Goal: Information Seeking & Learning: Learn about a topic

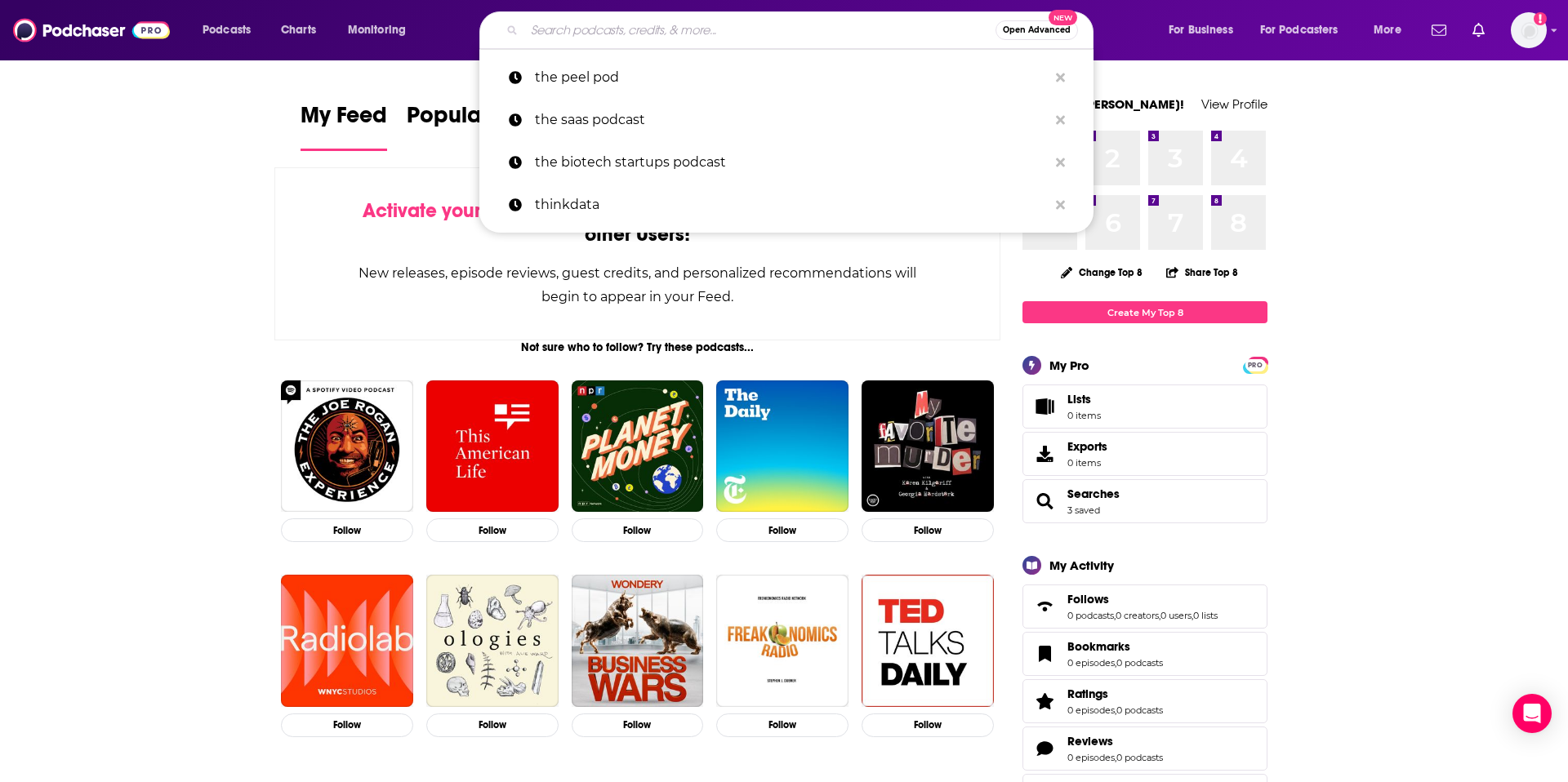
click at [797, 32] on input "Search podcasts, credits, & more..." at bounding box center [760, 30] width 471 height 26
paste input "340B Health"
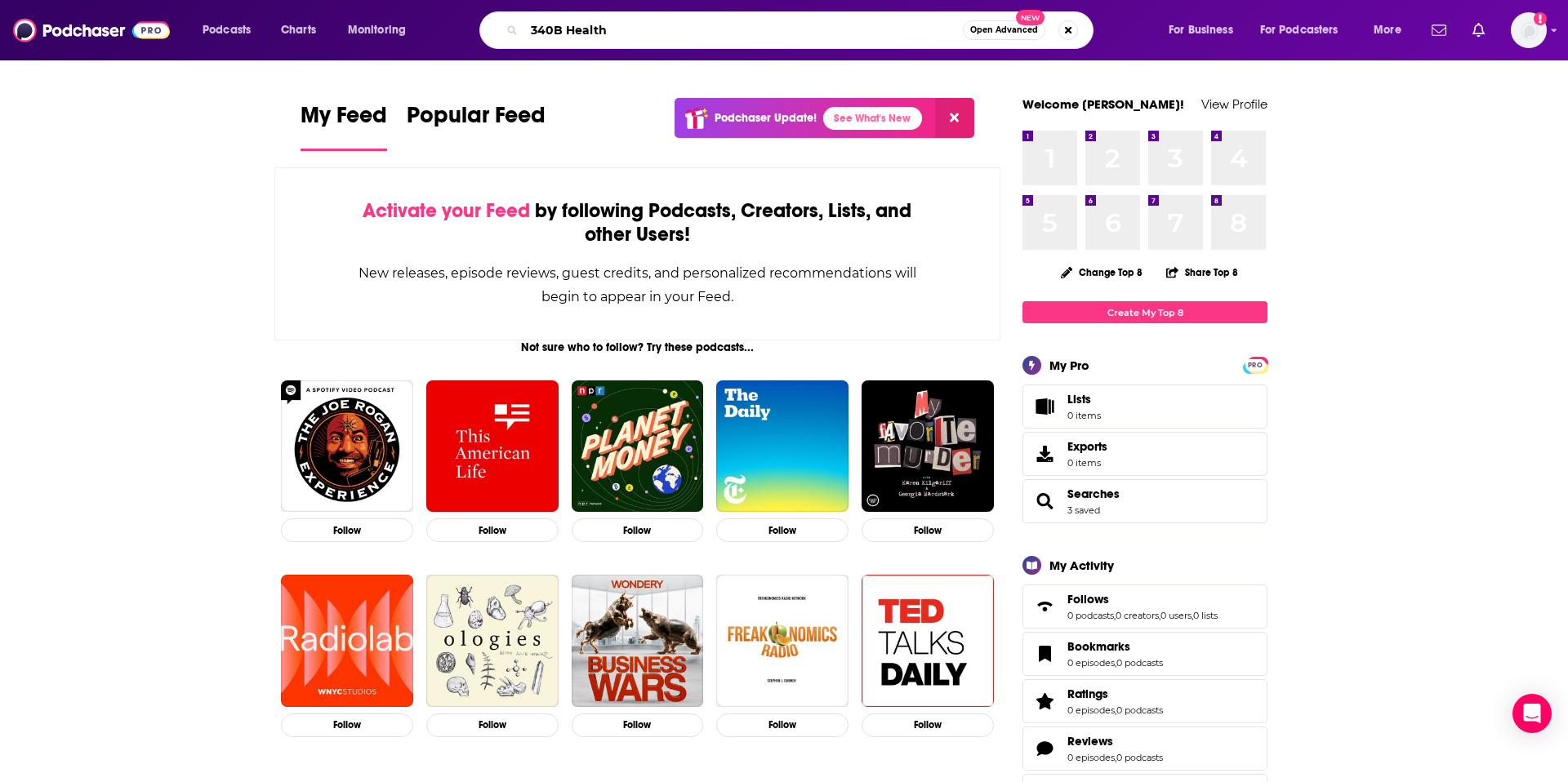
type input "340B Health"
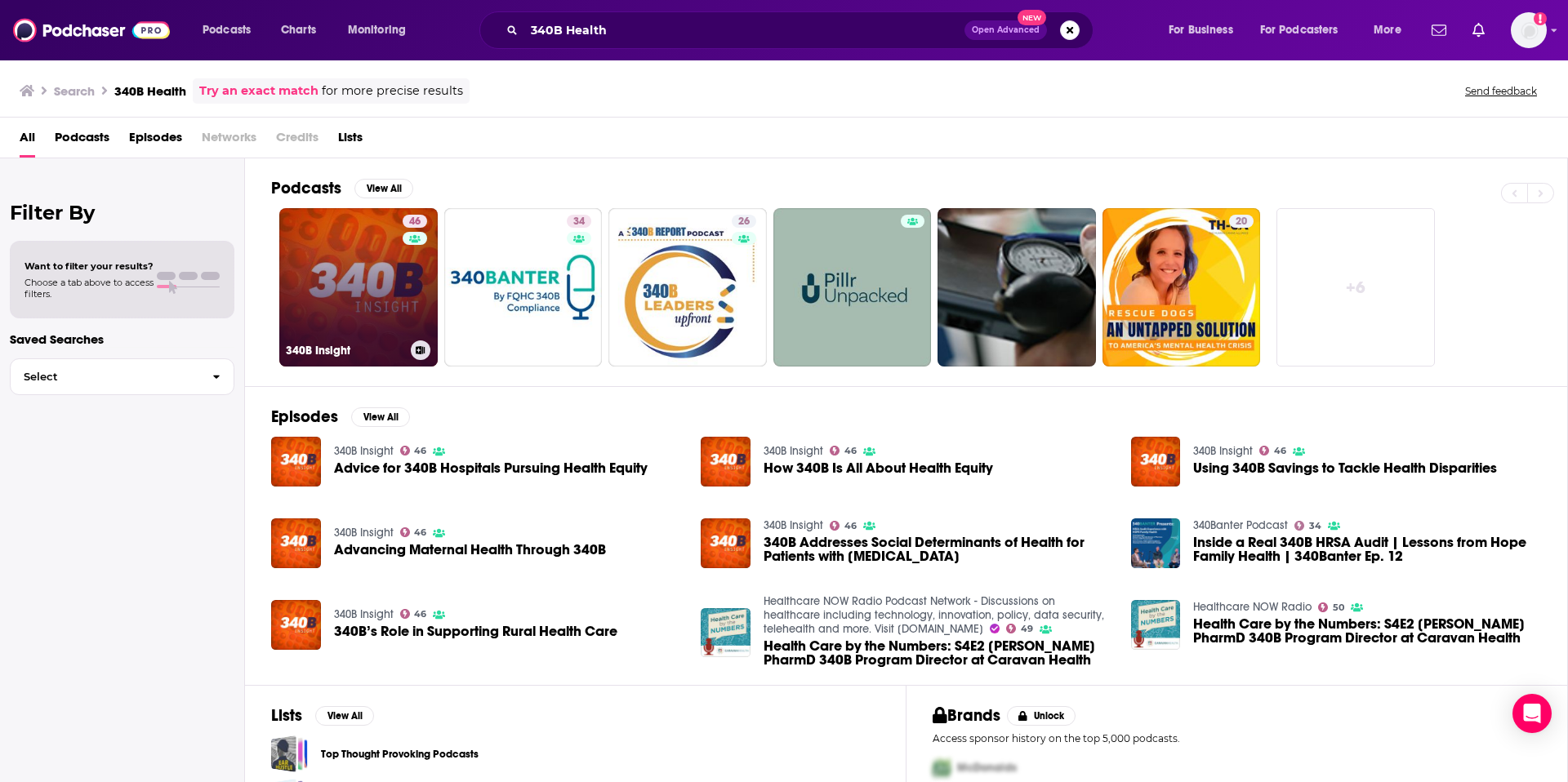
click at [323, 305] on link "46 340B Insight" at bounding box center [359, 287] width 159 height 159
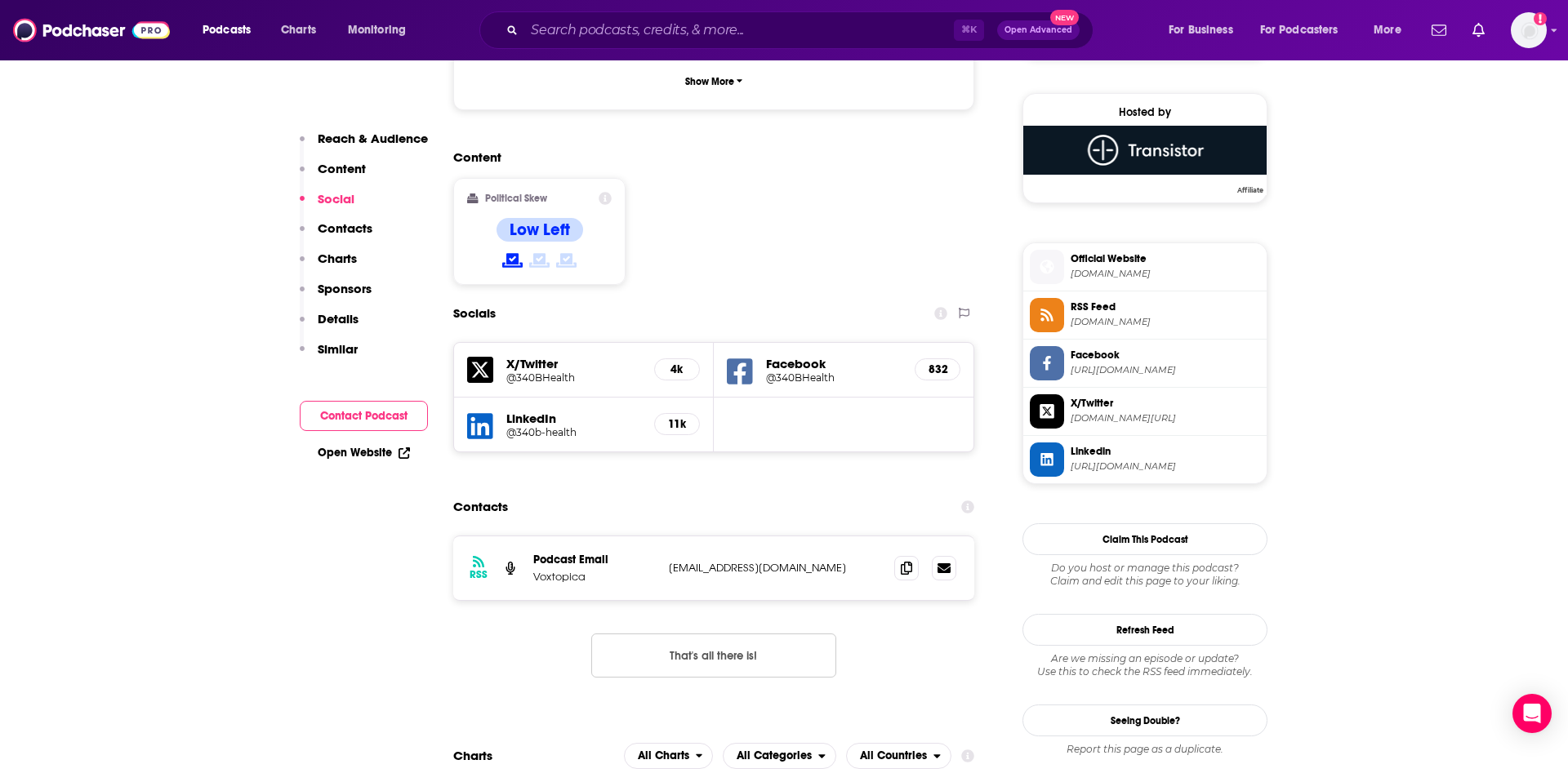
scroll to position [1170, 0]
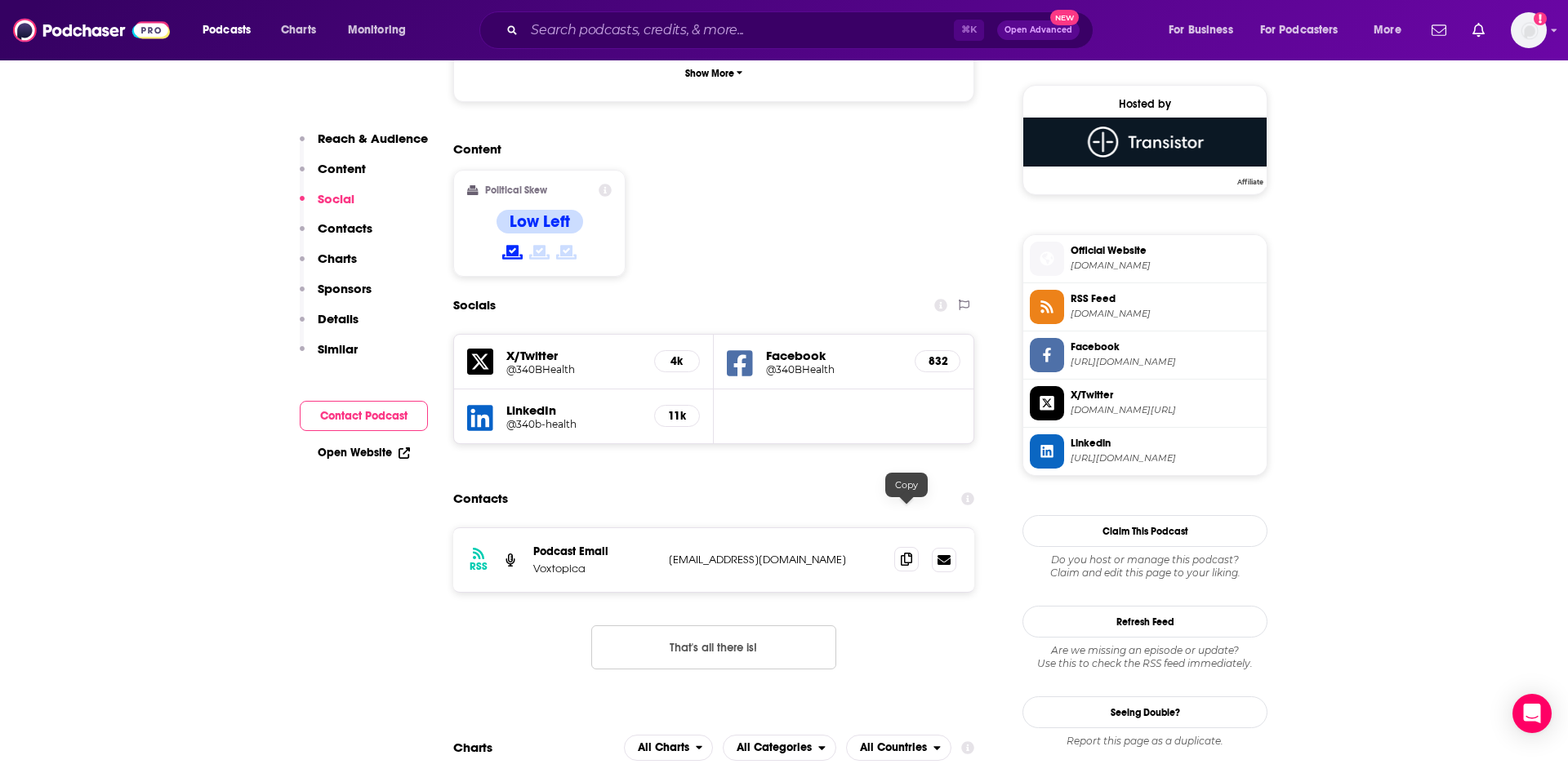
drag, startPoint x: 915, startPoint y: 519, endPoint x: 898, endPoint y: 515, distance: 17.5
click at [915, 547] on span at bounding box center [906, 558] width 24 height 24
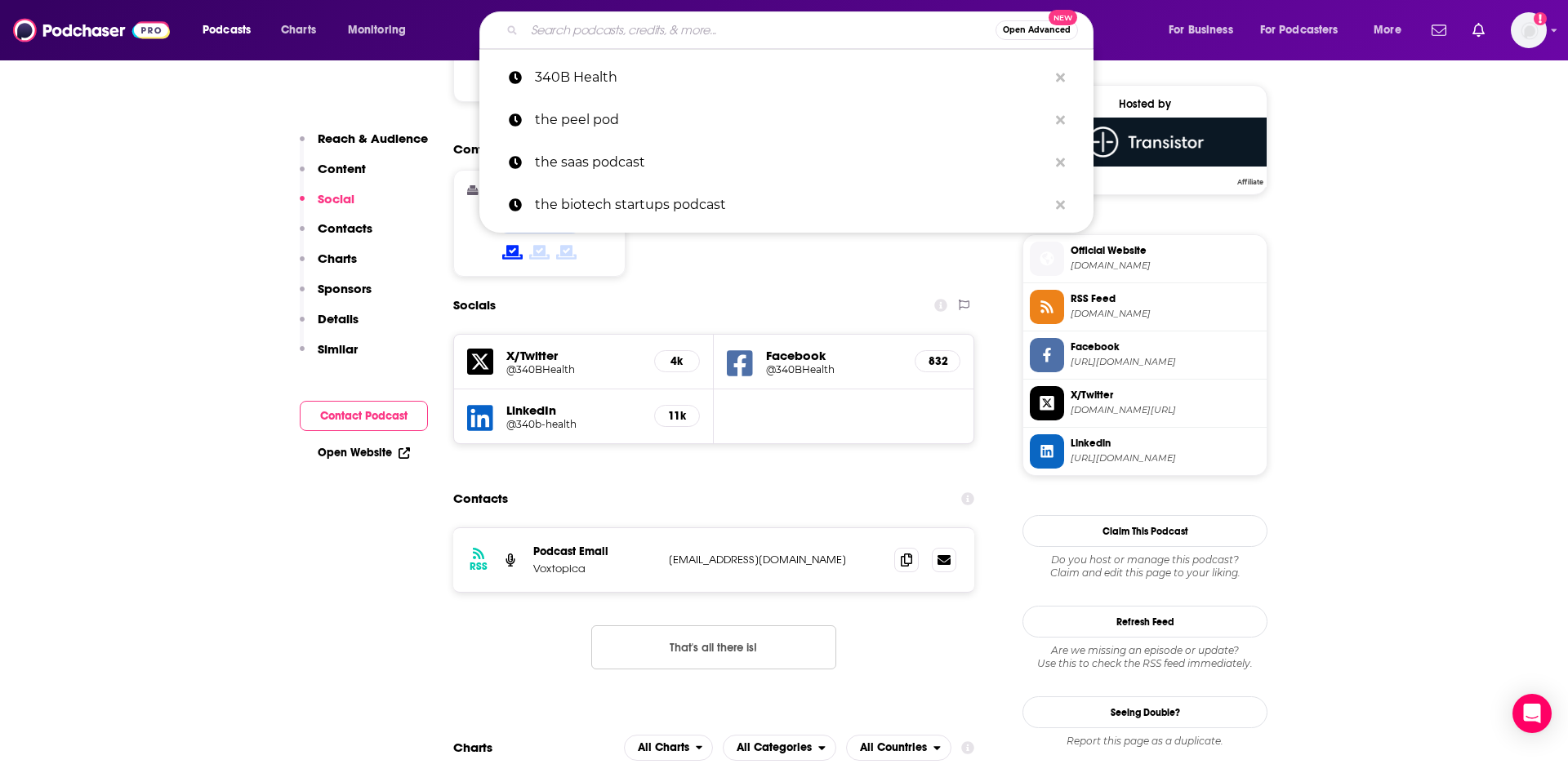
click at [832, 33] on input "Search podcasts, credits, & more..." at bounding box center [760, 30] width 471 height 26
paste input "340B Unscripted"
type input "340B Unscripted"
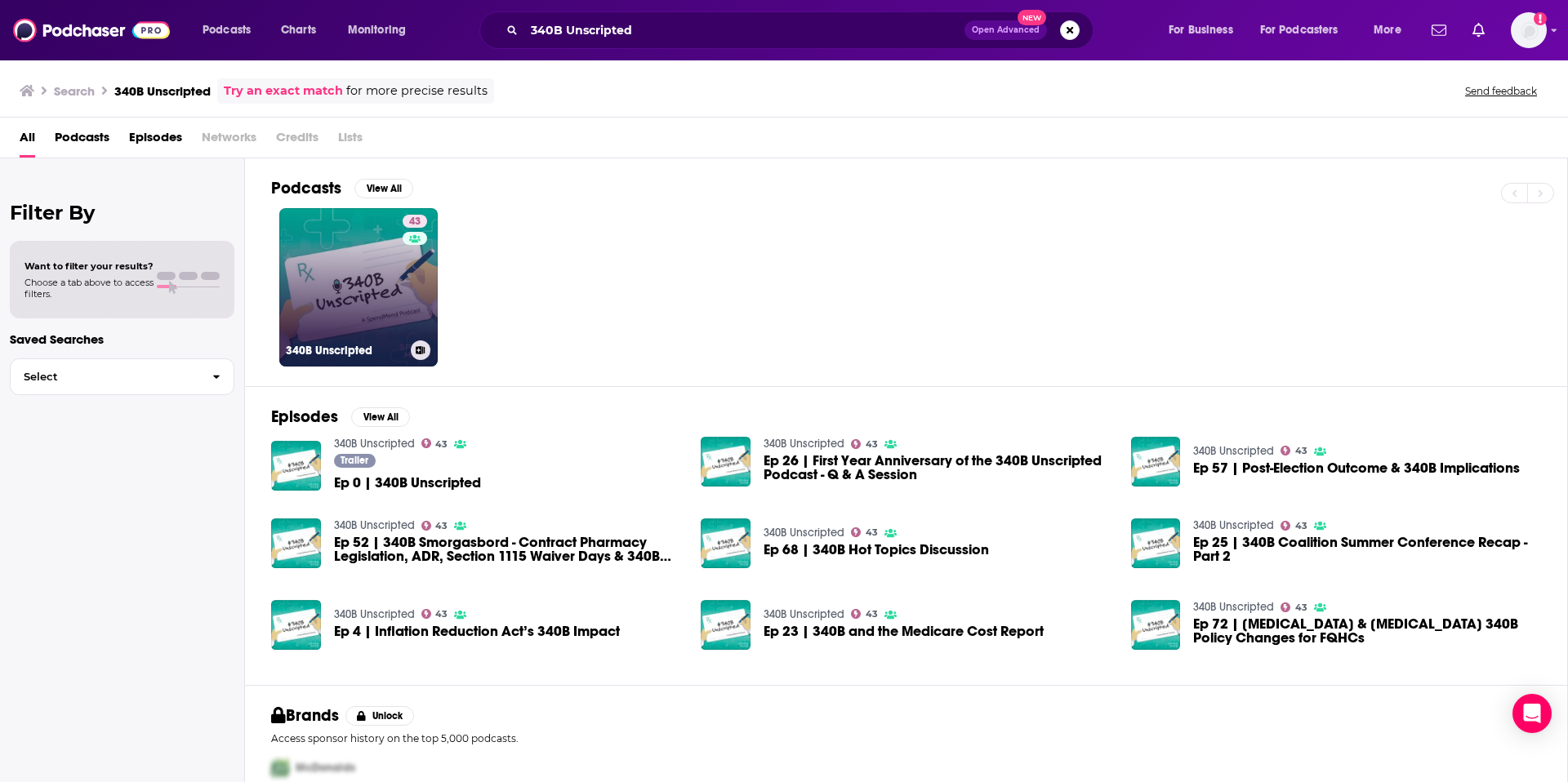
click at [388, 280] on link "43 340B Unscripted" at bounding box center [359, 287] width 159 height 159
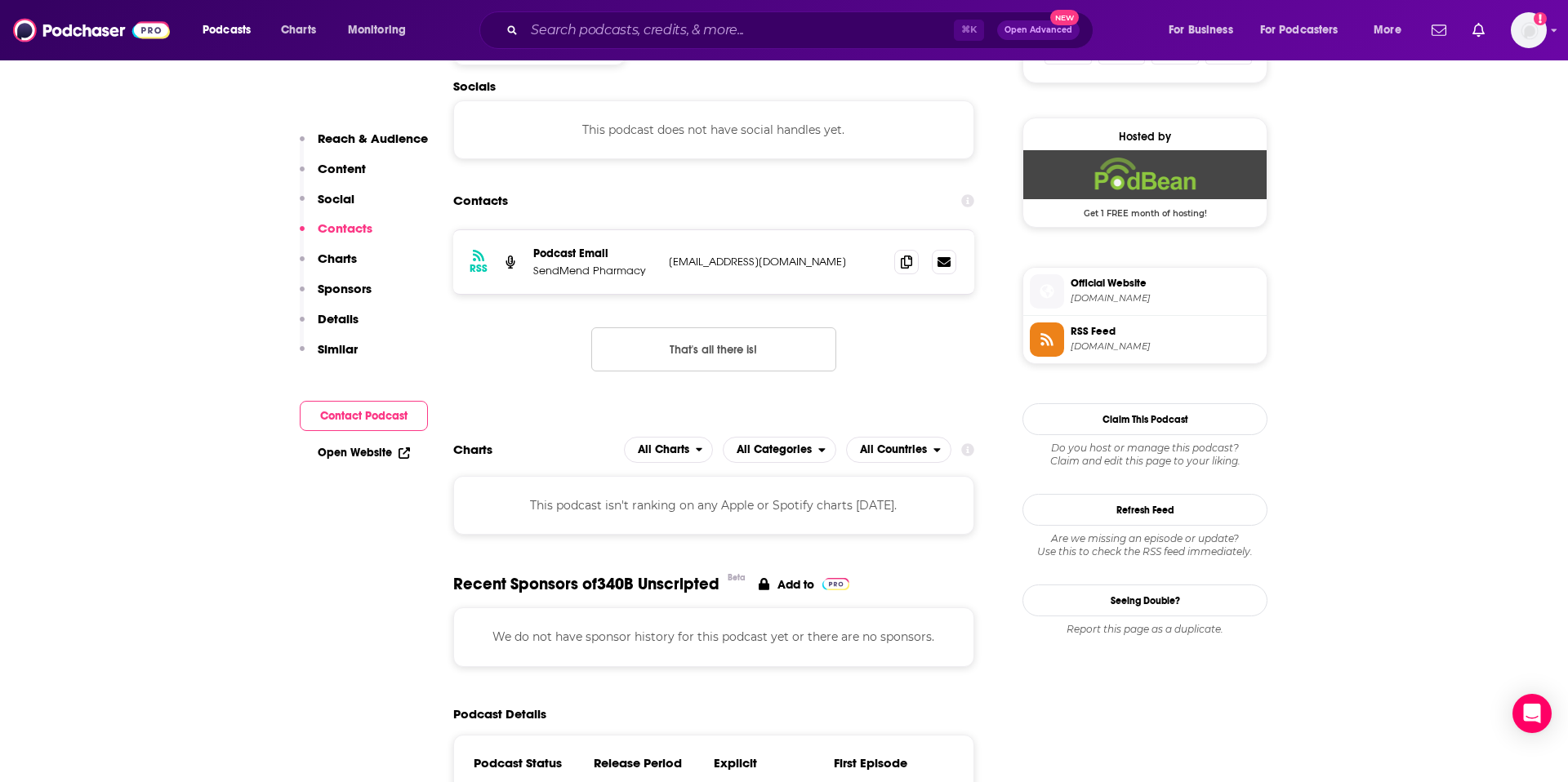
scroll to position [1140, 0]
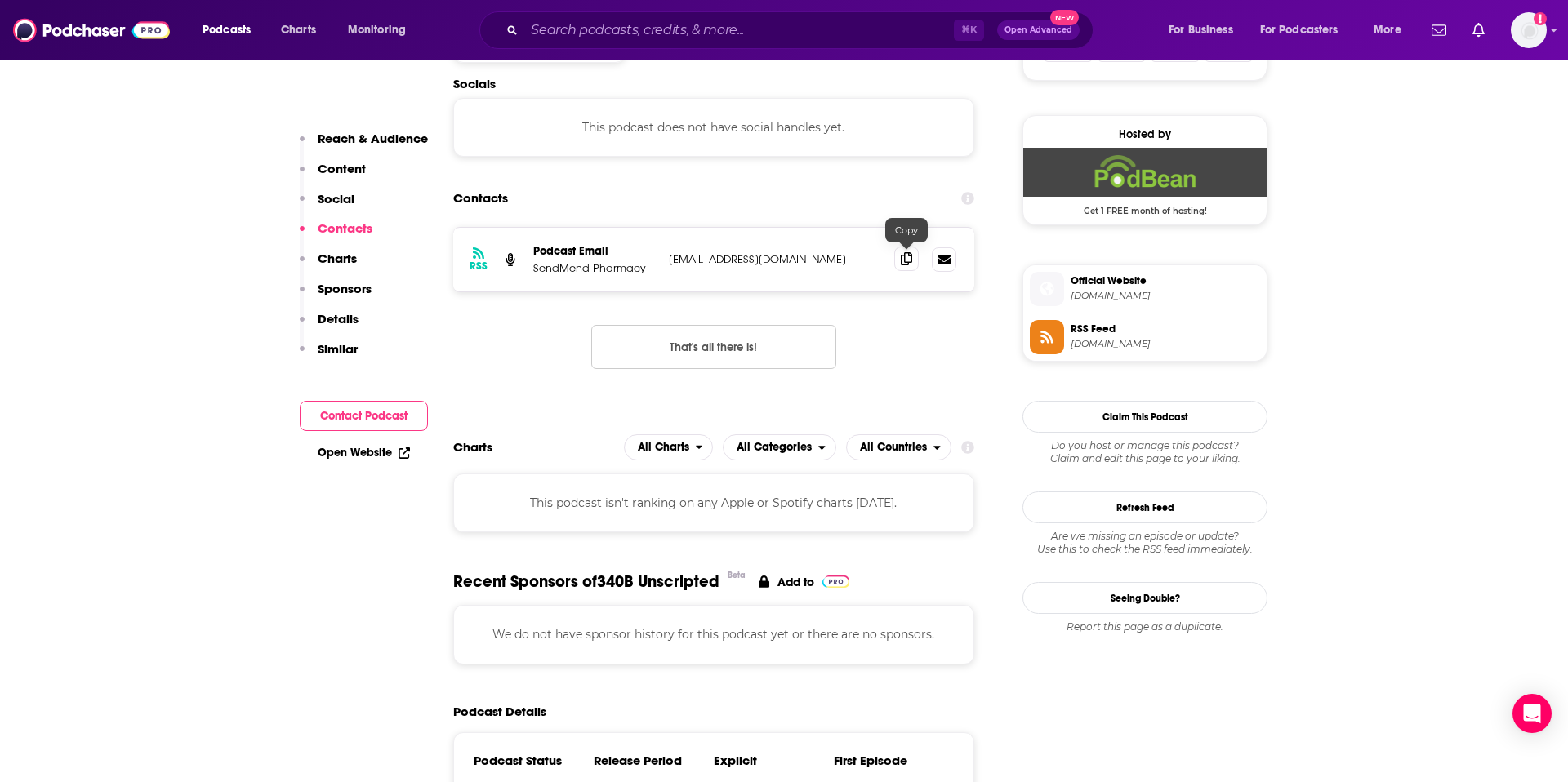
click at [901, 263] on icon at bounding box center [907, 259] width 12 height 13
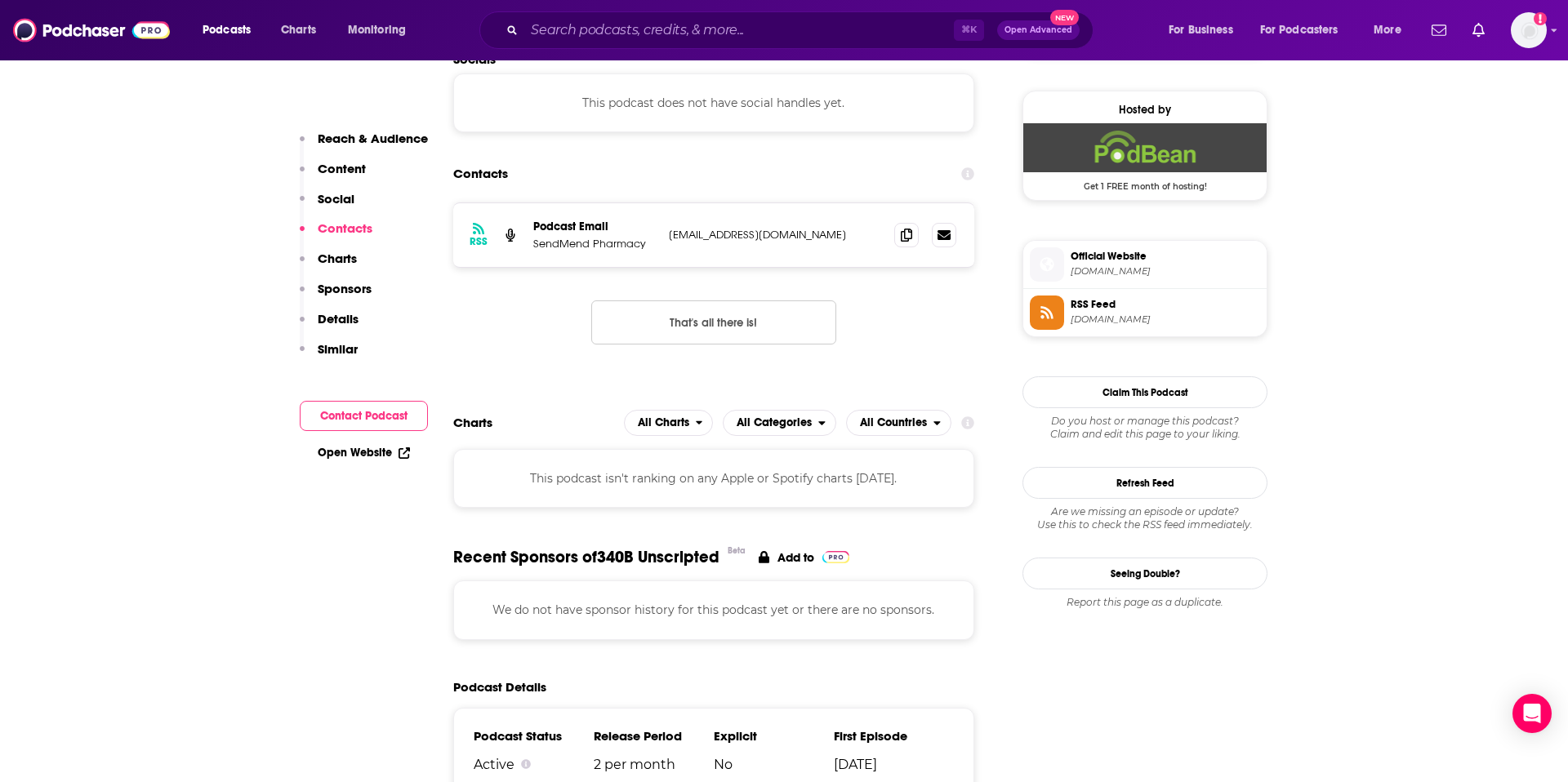
scroll to position [1163, 0]
click at [878, 35] on input "Search podcasts, credits, & more..." at bounding box center [739, 30] width 430 height 26
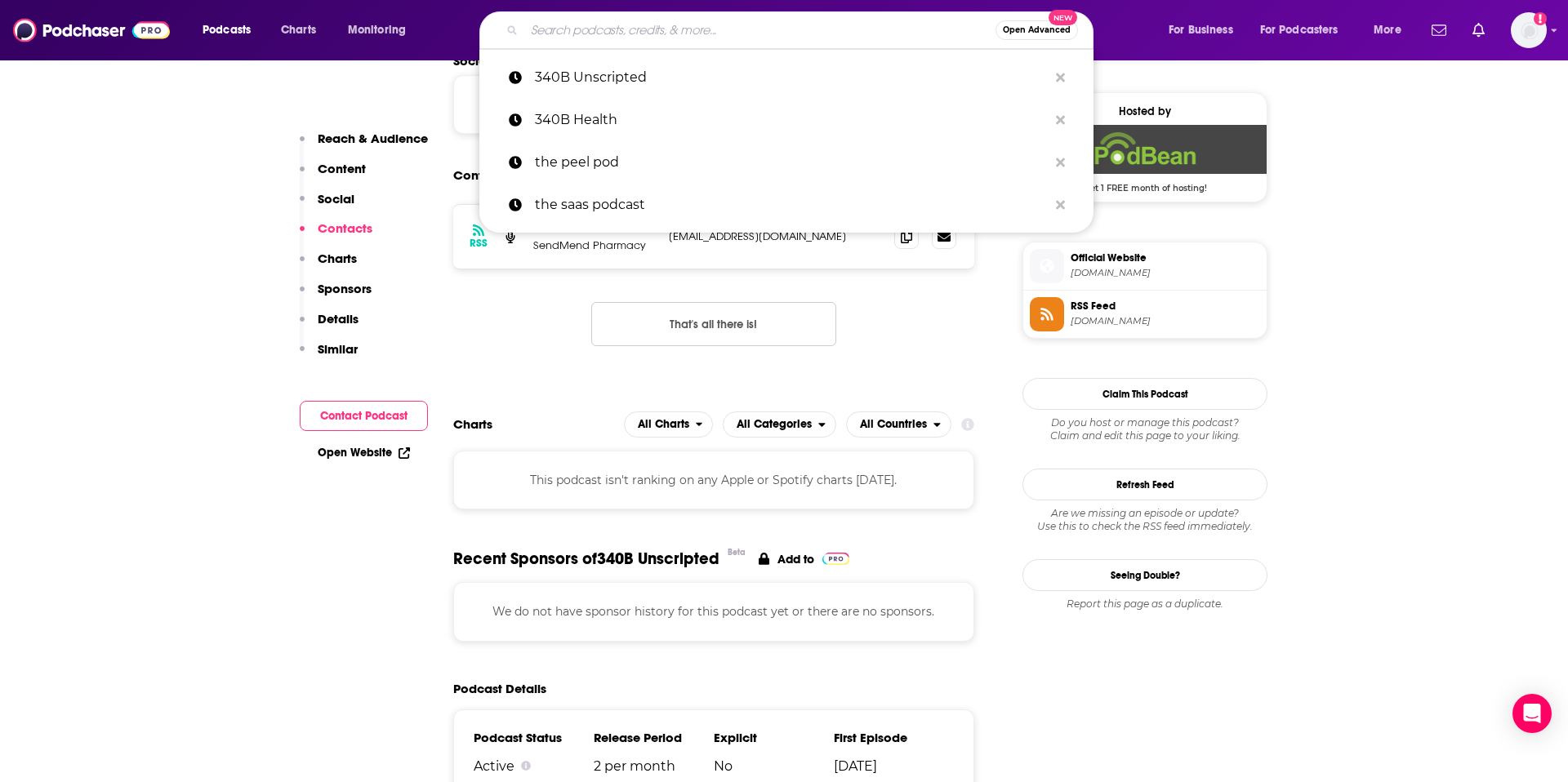
paste input "Acquired"
type input "Acquired"
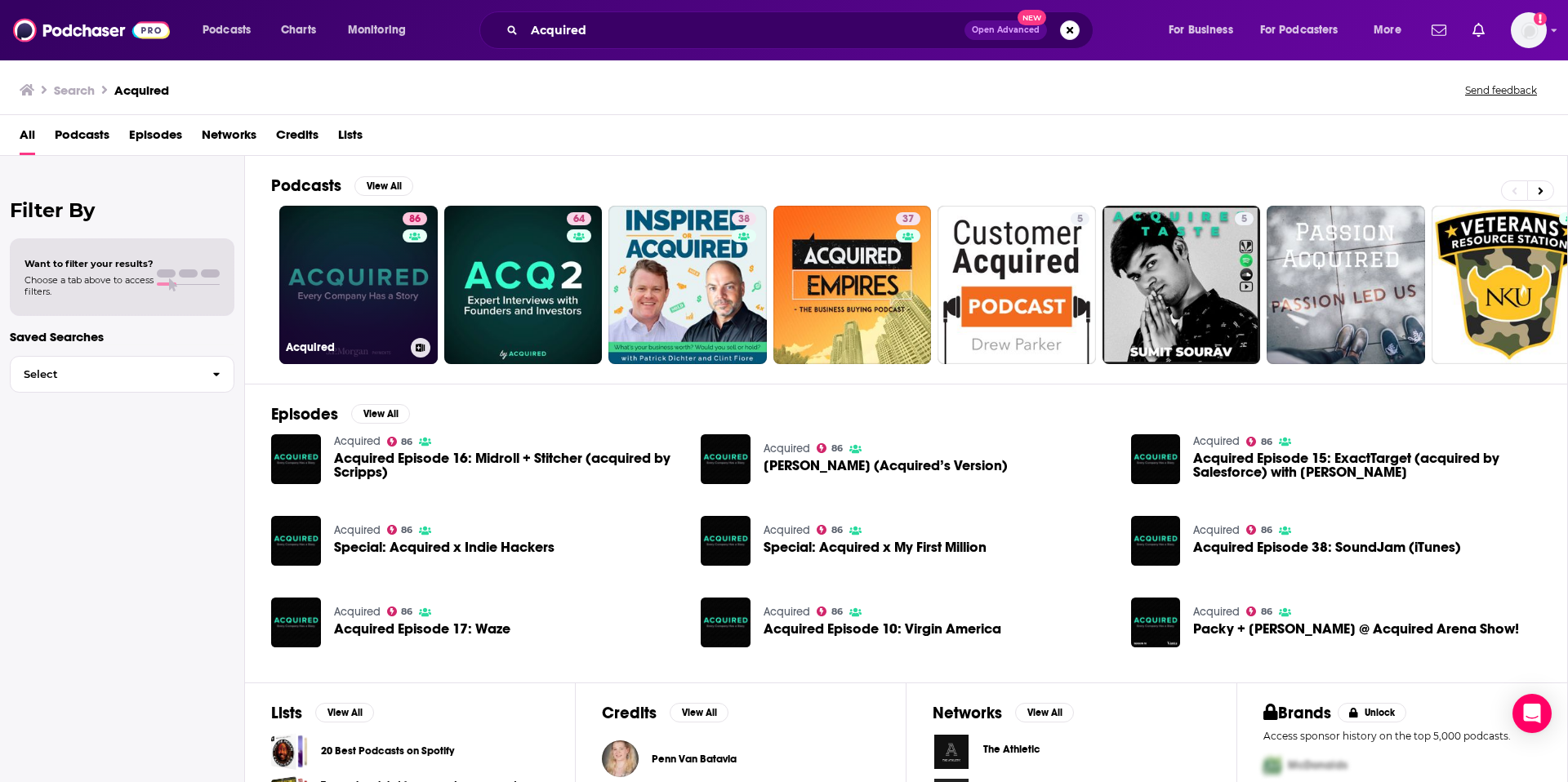
click at [338, 296] on link "86 Acquired" at bounding box center [359, 285] width 159 height 159
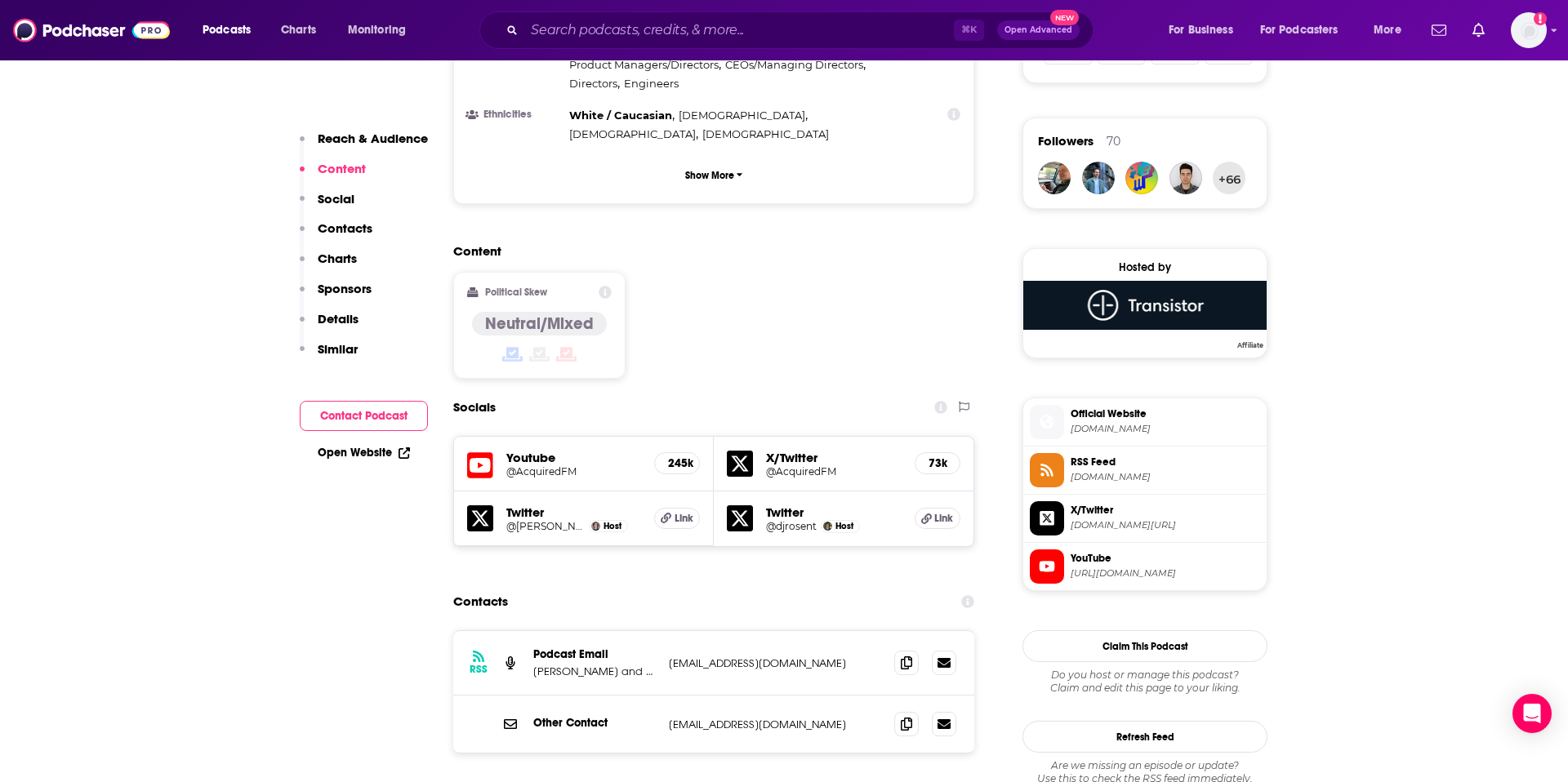
scroll to position [1146, 0]
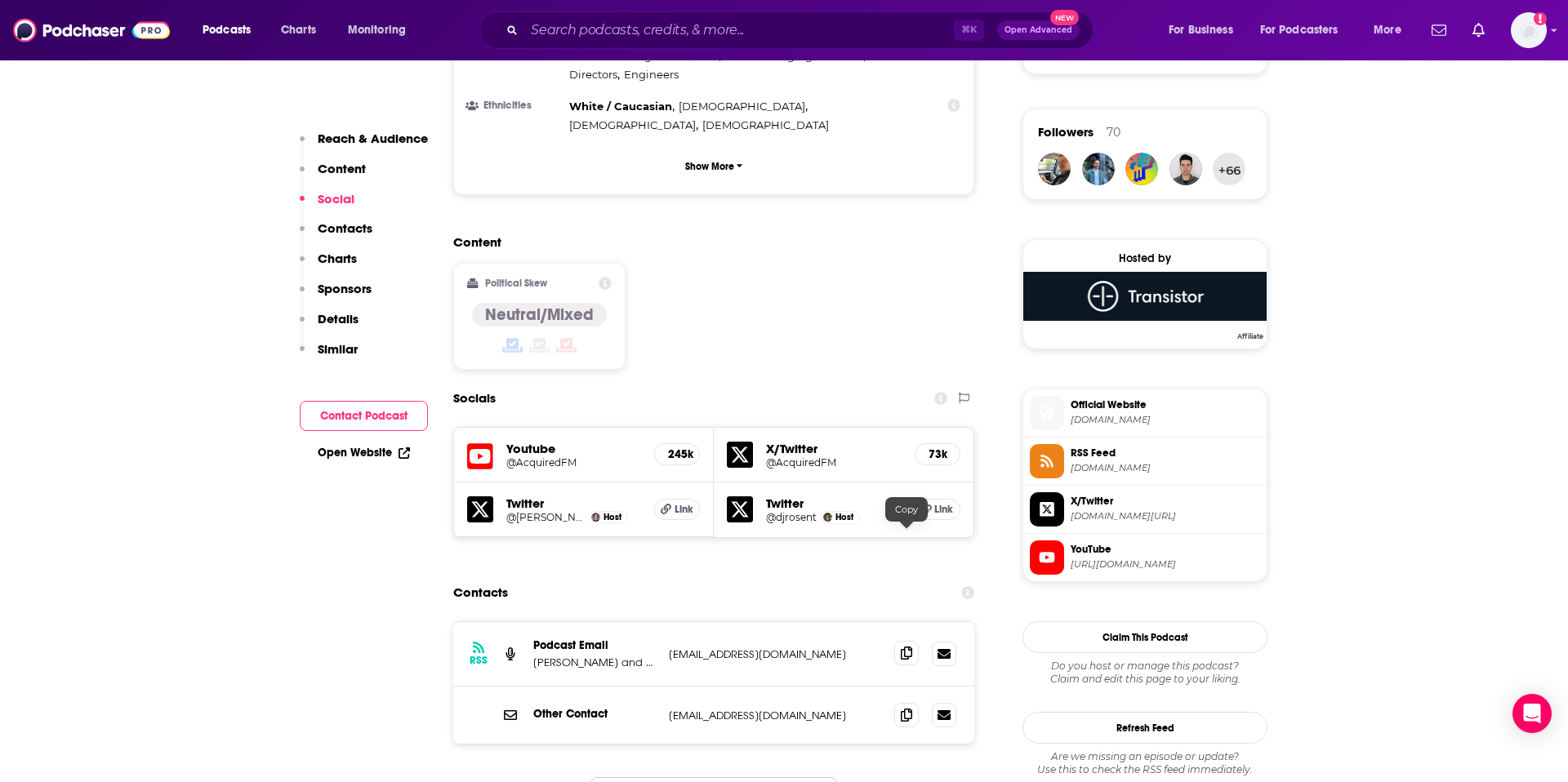
click at [906, 647] on icon at bounding box center [907, 653] width 12 height 13
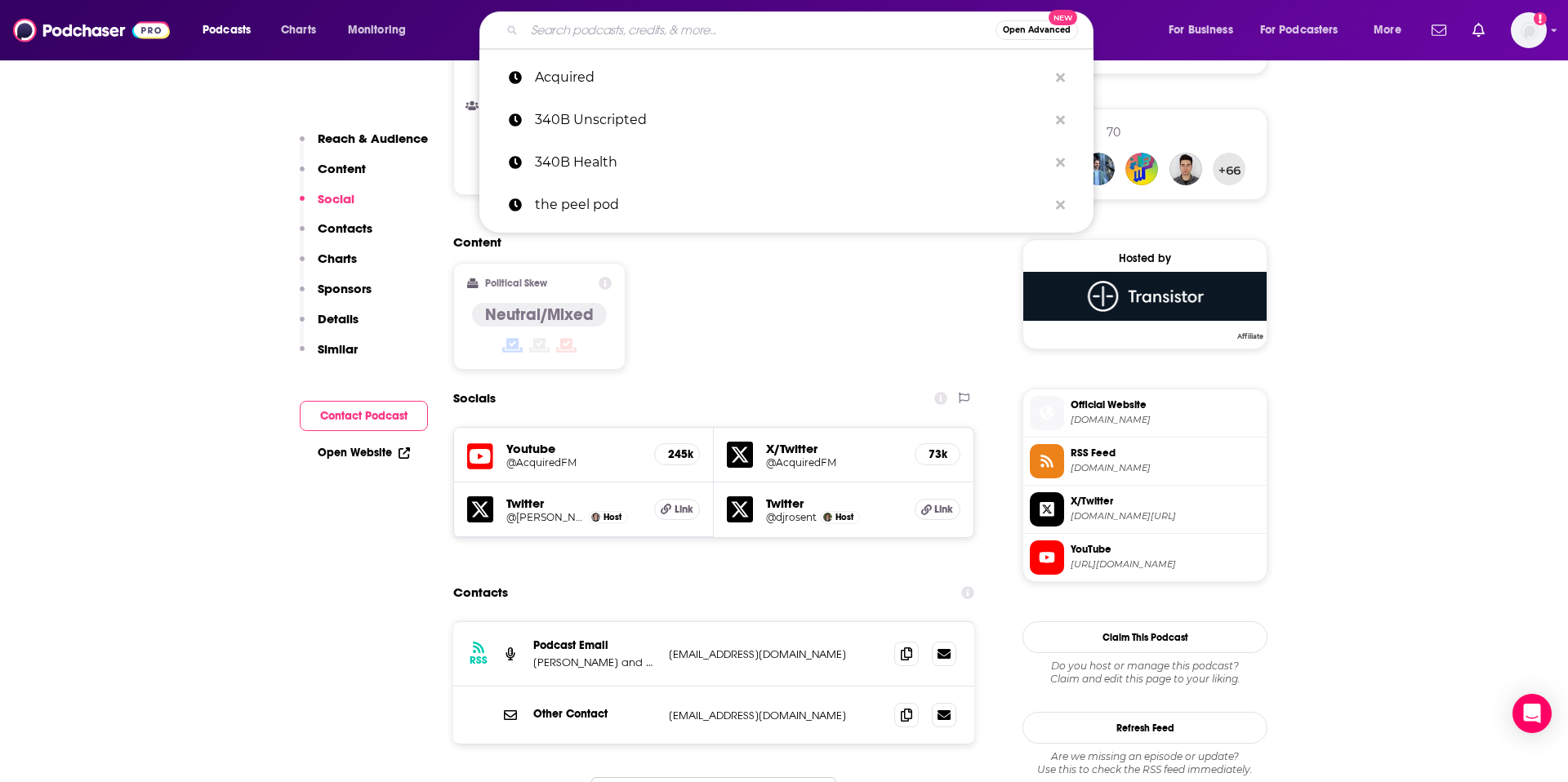
click at [794, 26] on input "Search podcasts, credits, & more..." at bounding box center [760, 30] width 471 height 26
paste input "[PERSON_NAME] Healthcare Digital Health + Health IT"
type input "[PERSON_NAME] Healthcare Digital Health + Health IT"
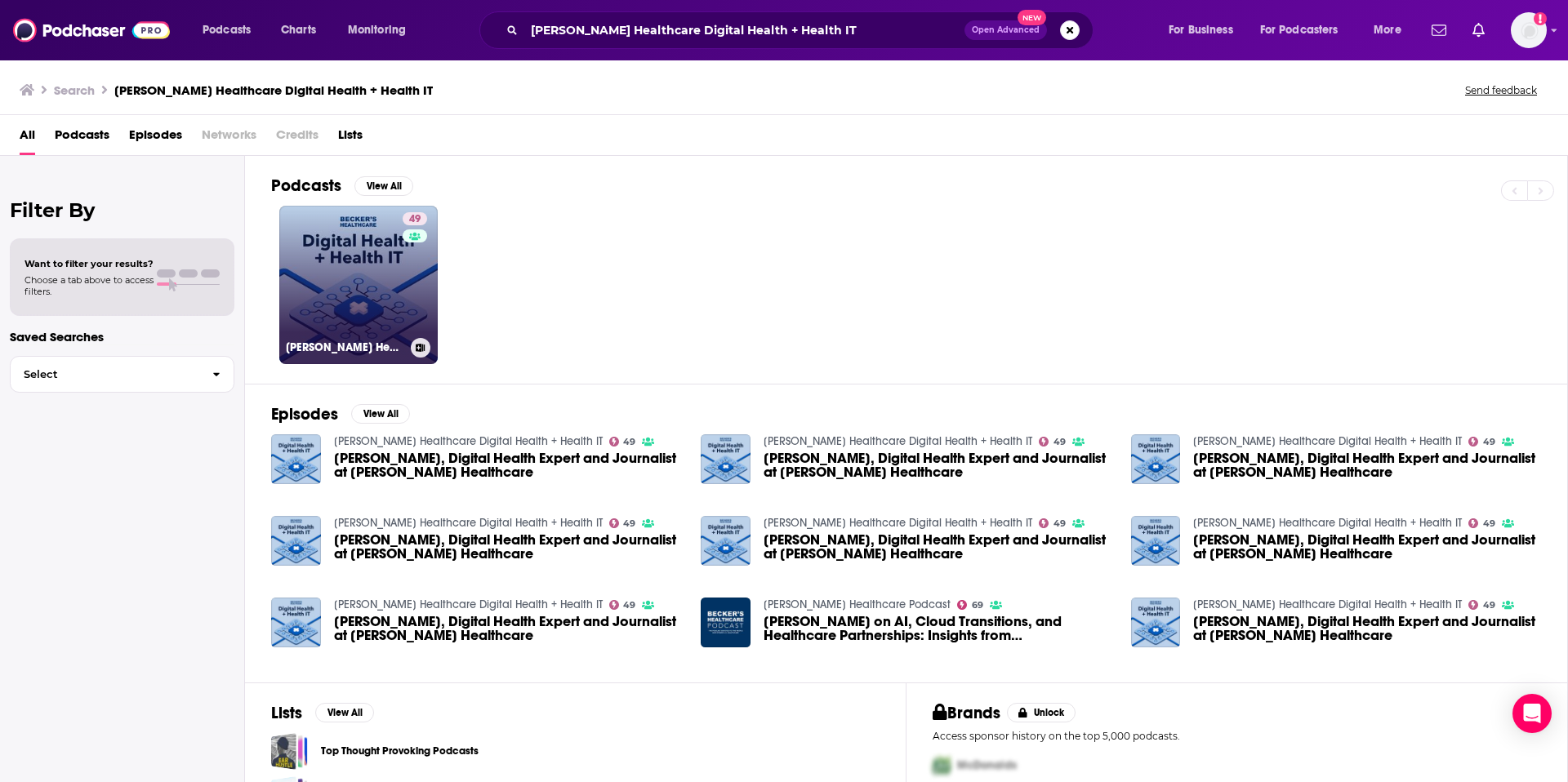
click at [347, 255] on link "49 [PERSON_NAME] Healthcare Digital Health + Health IT" at bounding box center [359, 285] width 159 height 159
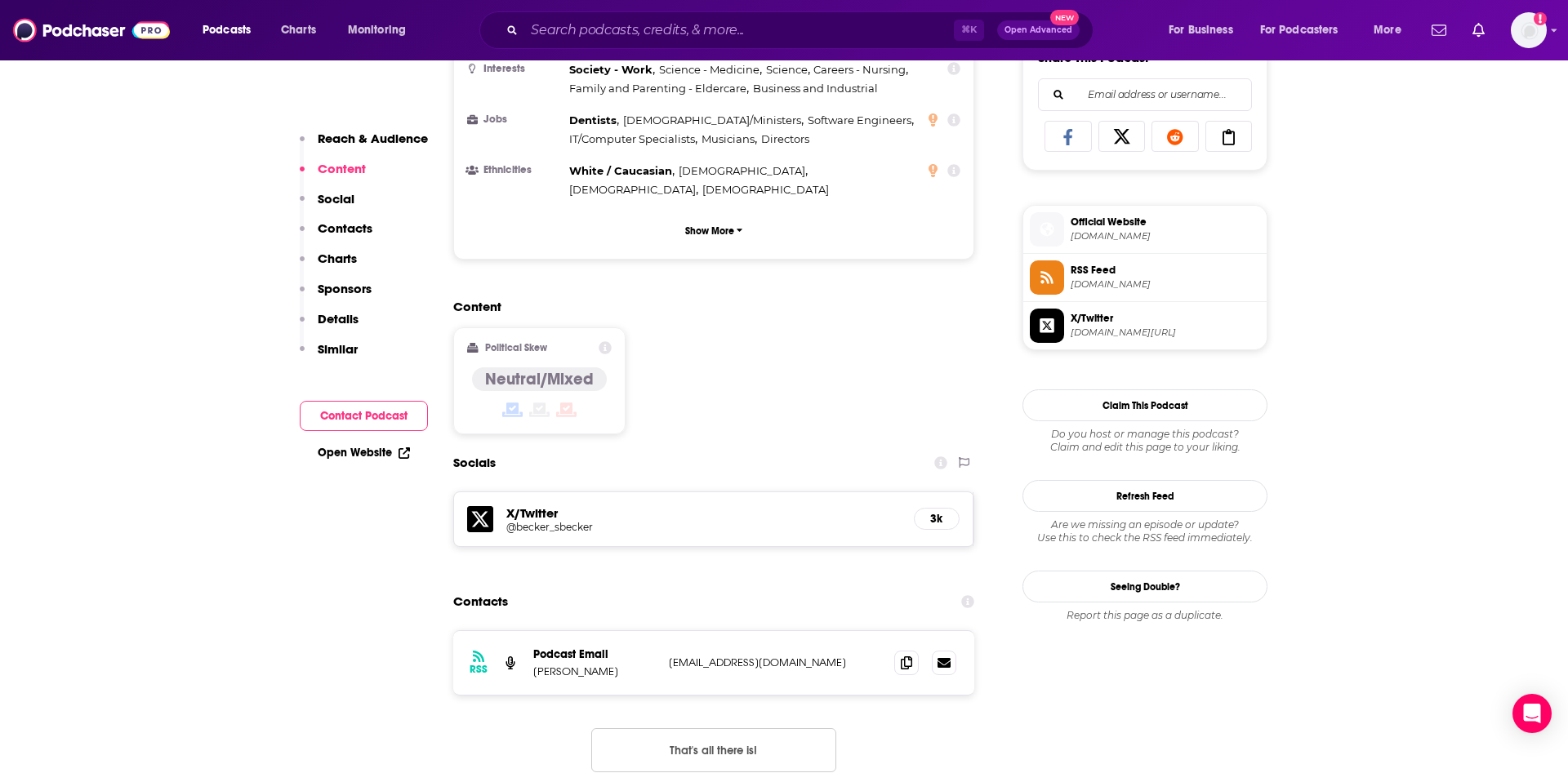
scroll to position [1115, 0]
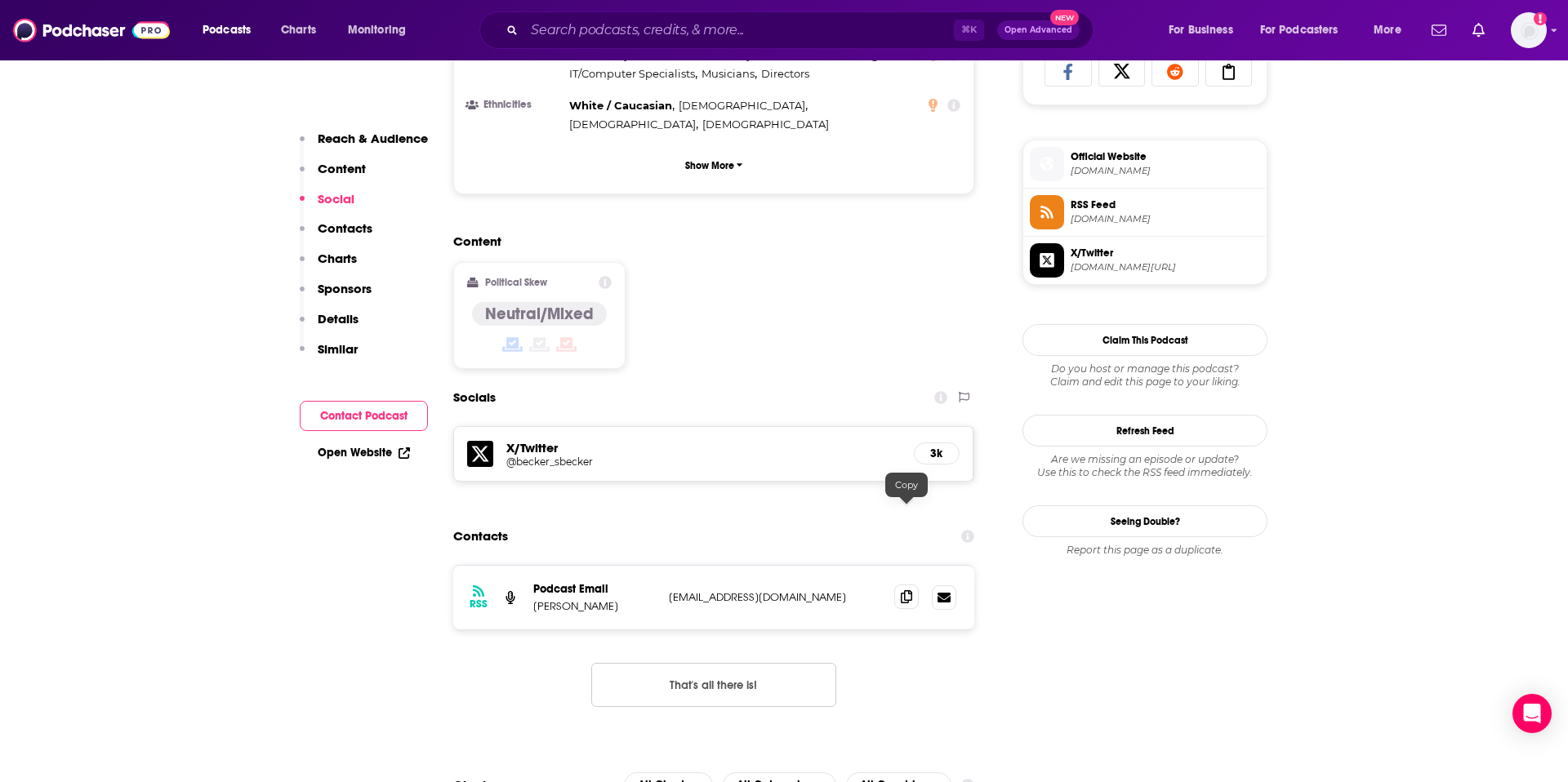
click at [903, 584] on span at bounding box center [906, 596] width 24 height 24
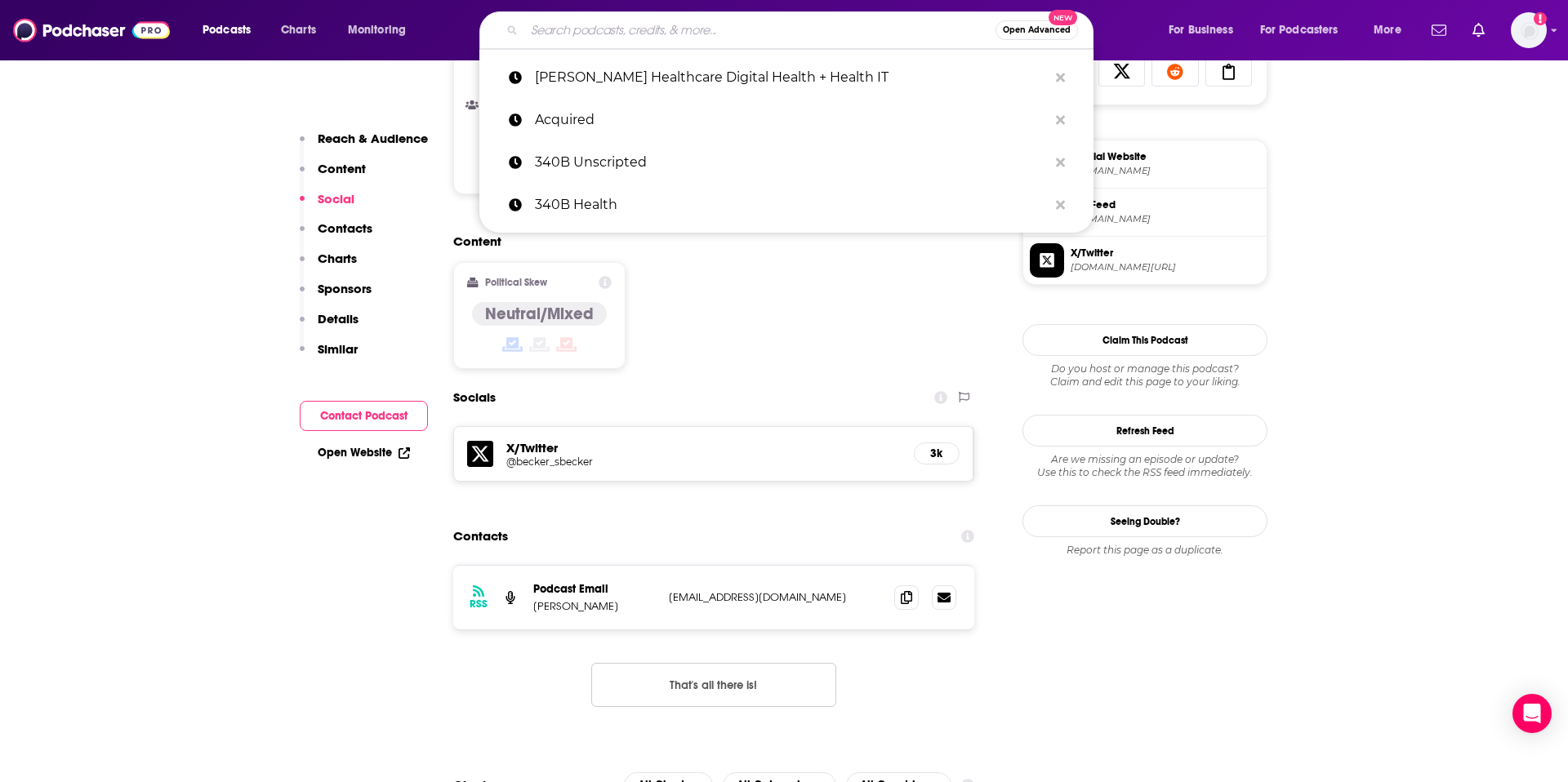
click at [771, 33] on input "Search podcasts, credits, & more..." at bounding box center [760, 30] width 471 height 26
click at [882, 34] on input "Search podcasts, credits, & more..." at bounding box center [760, 30] width 471 height 26
paste input "Category Visionaries"
type input "Category Visionaries"
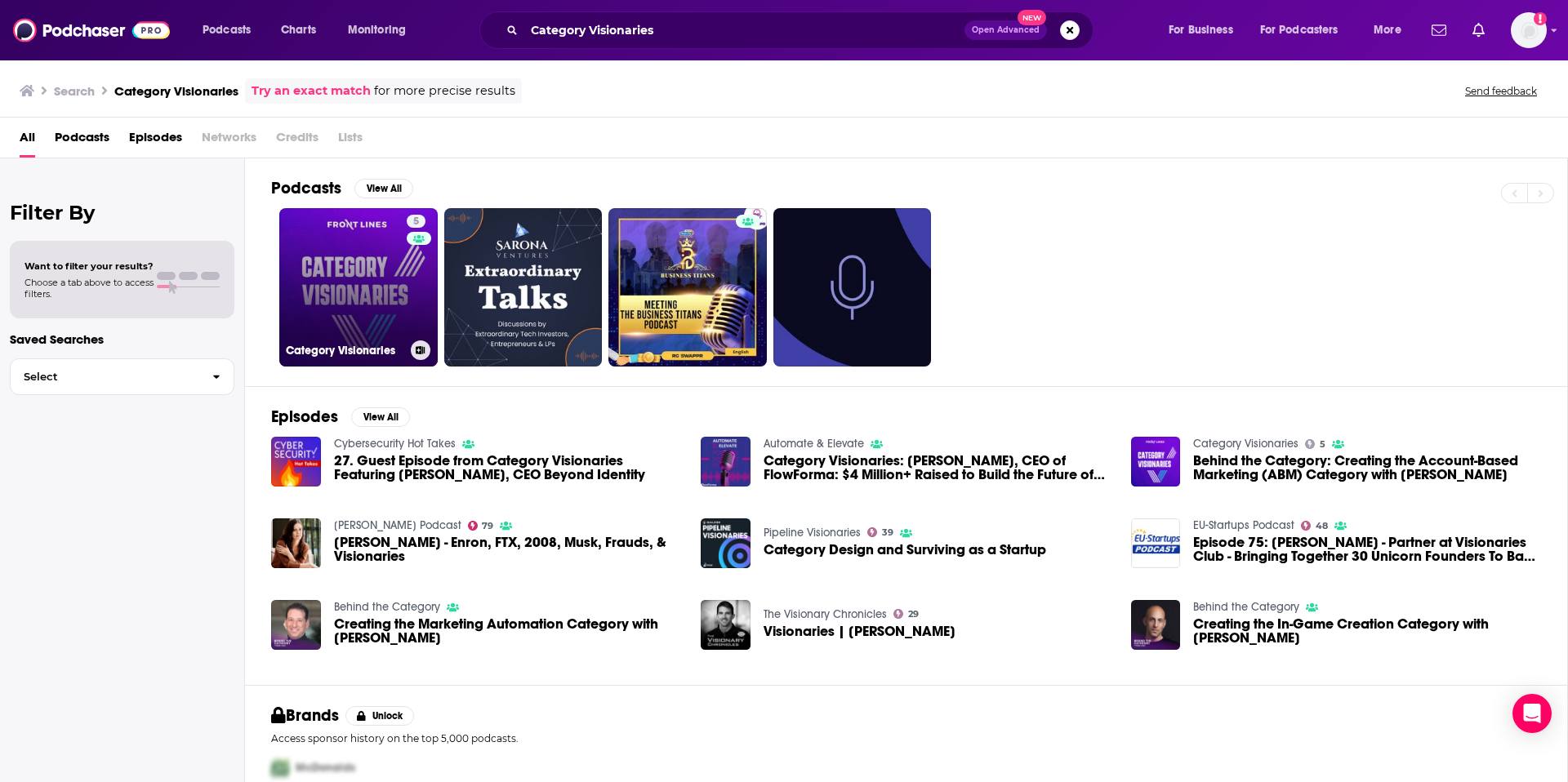
click at [377, 270] on link "5 Category Visionaries" at bounding box center [359, 287] width 159 height 159
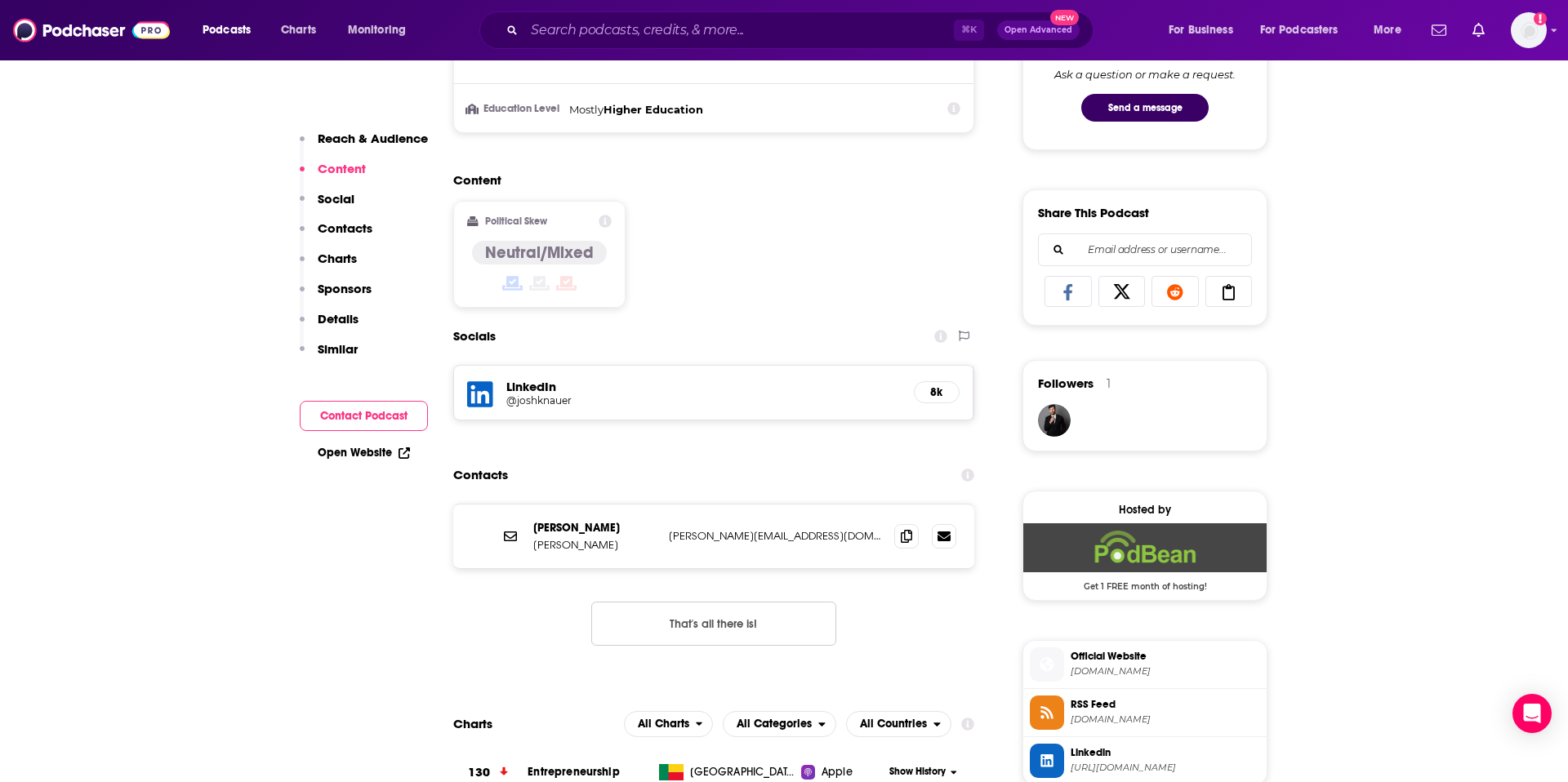
scroll to position [901, 0]
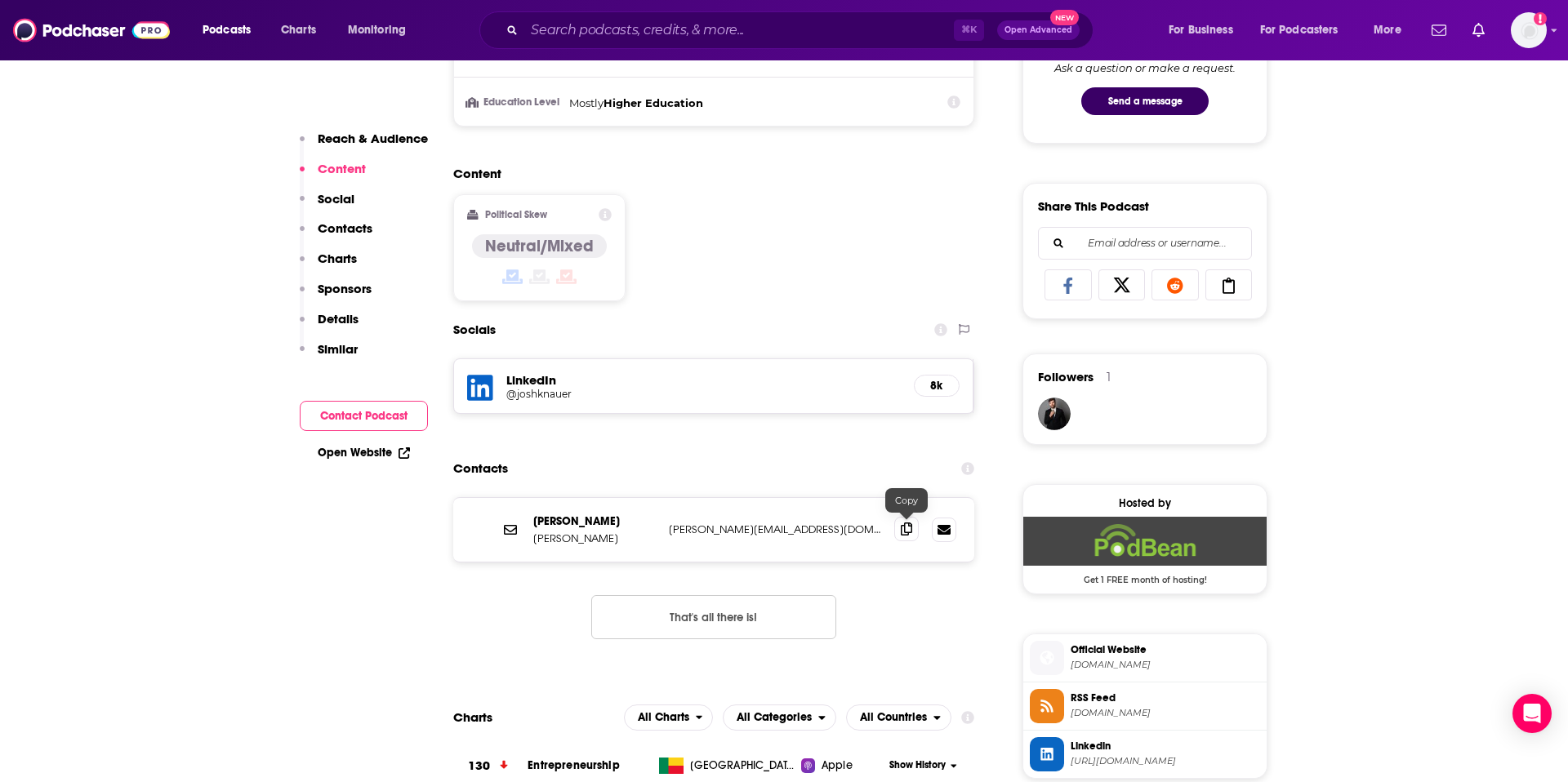
click at [901, 532] on icon at bounding box center [907, 529] width 12 height 13
click at [816, 30] on input "Search podcasts, credits, & more..." at bounding box center [739, 30] width 430 height 26
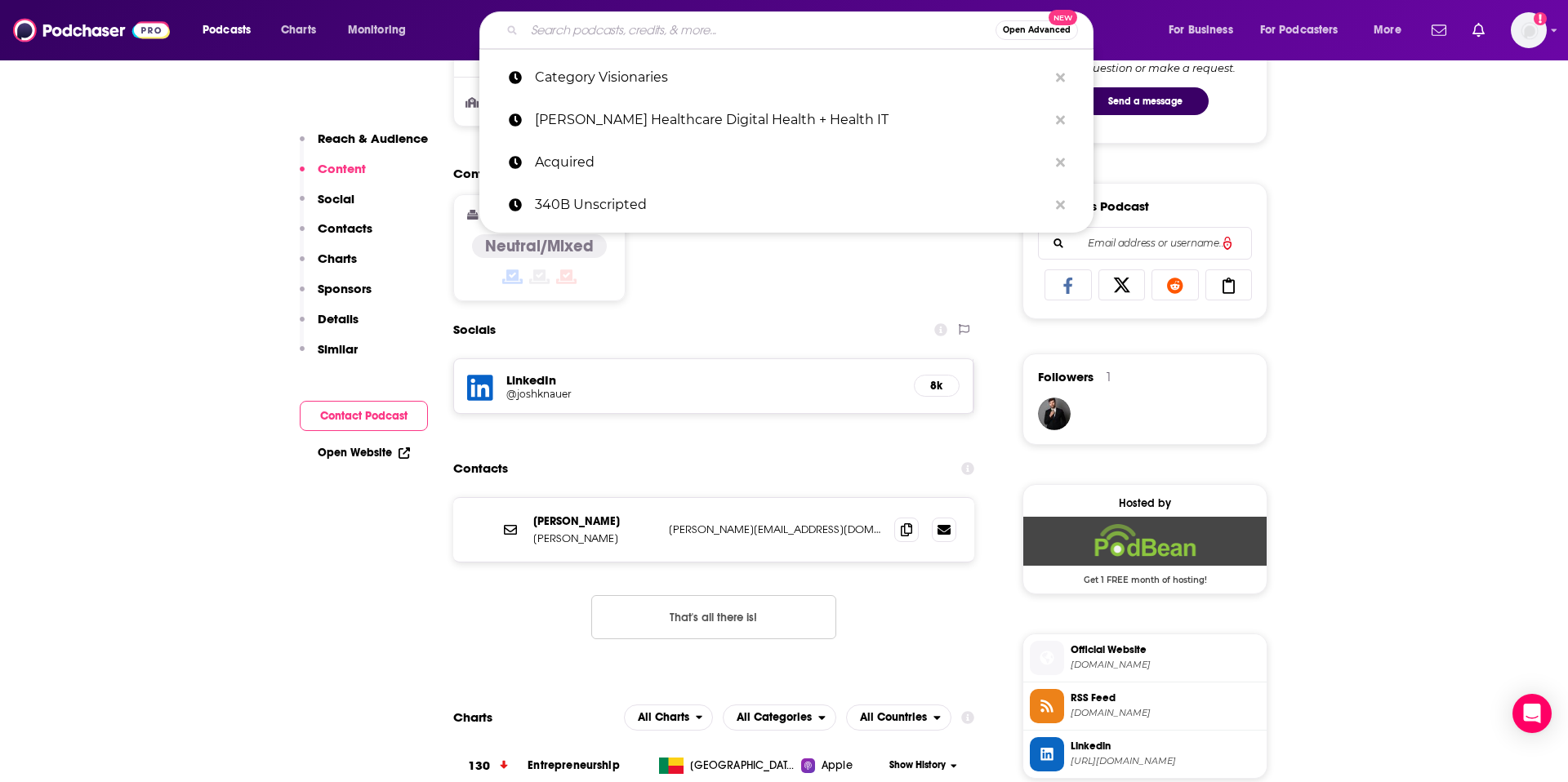
paste input "Digital Health Leaders Podcast"
type input "Digital Health Leaders Podcast"
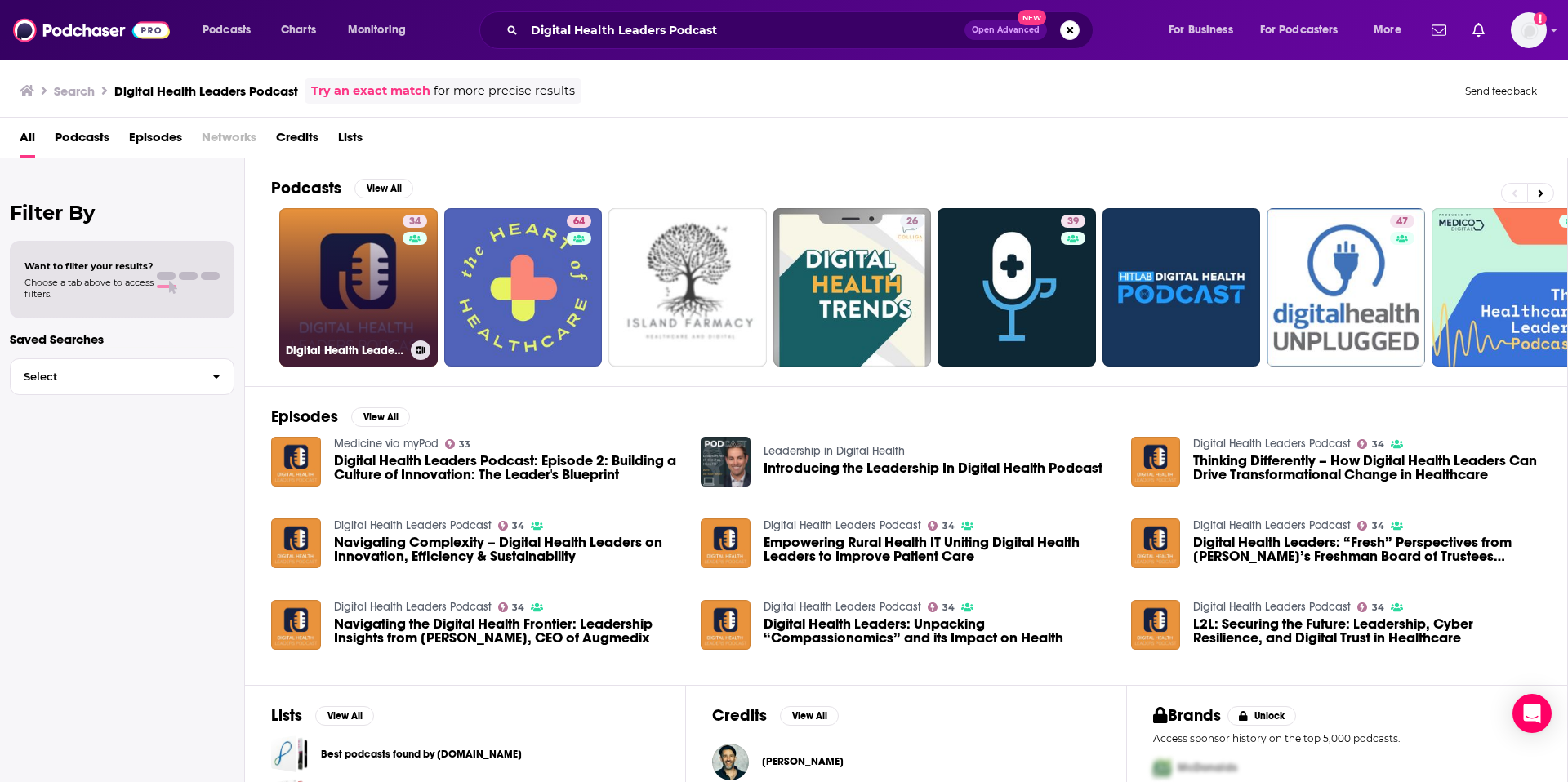
click at [314, 302] on link "34 Digital Health Leaders Podcast" at bounding box center [359, 287] width 159 height 159
click at [375, 292] on link "34 Digital Health Leaders Podcast" at bounding box center [359, 287] width 159 height 159
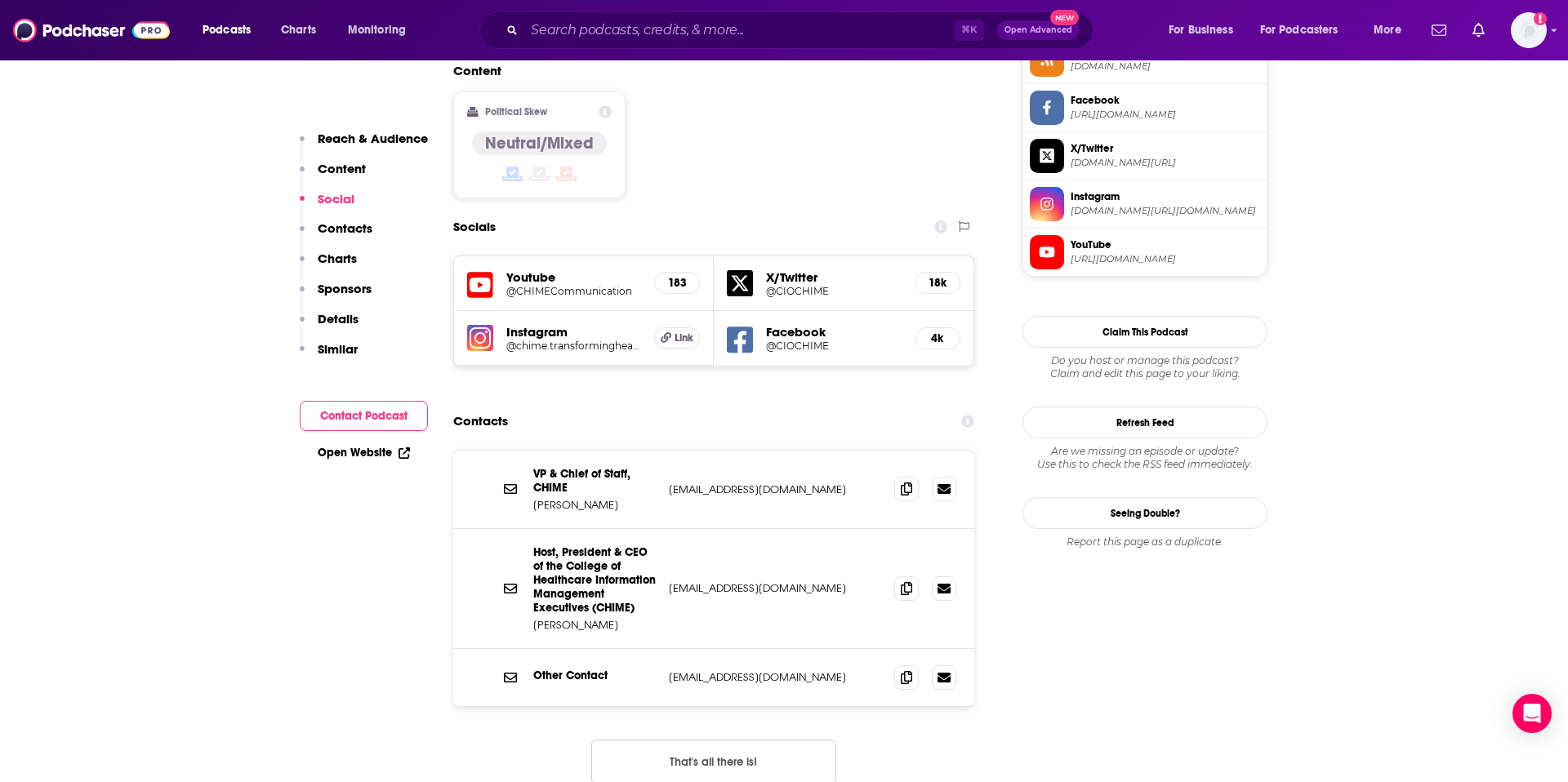
scroll to position [1410, 0]
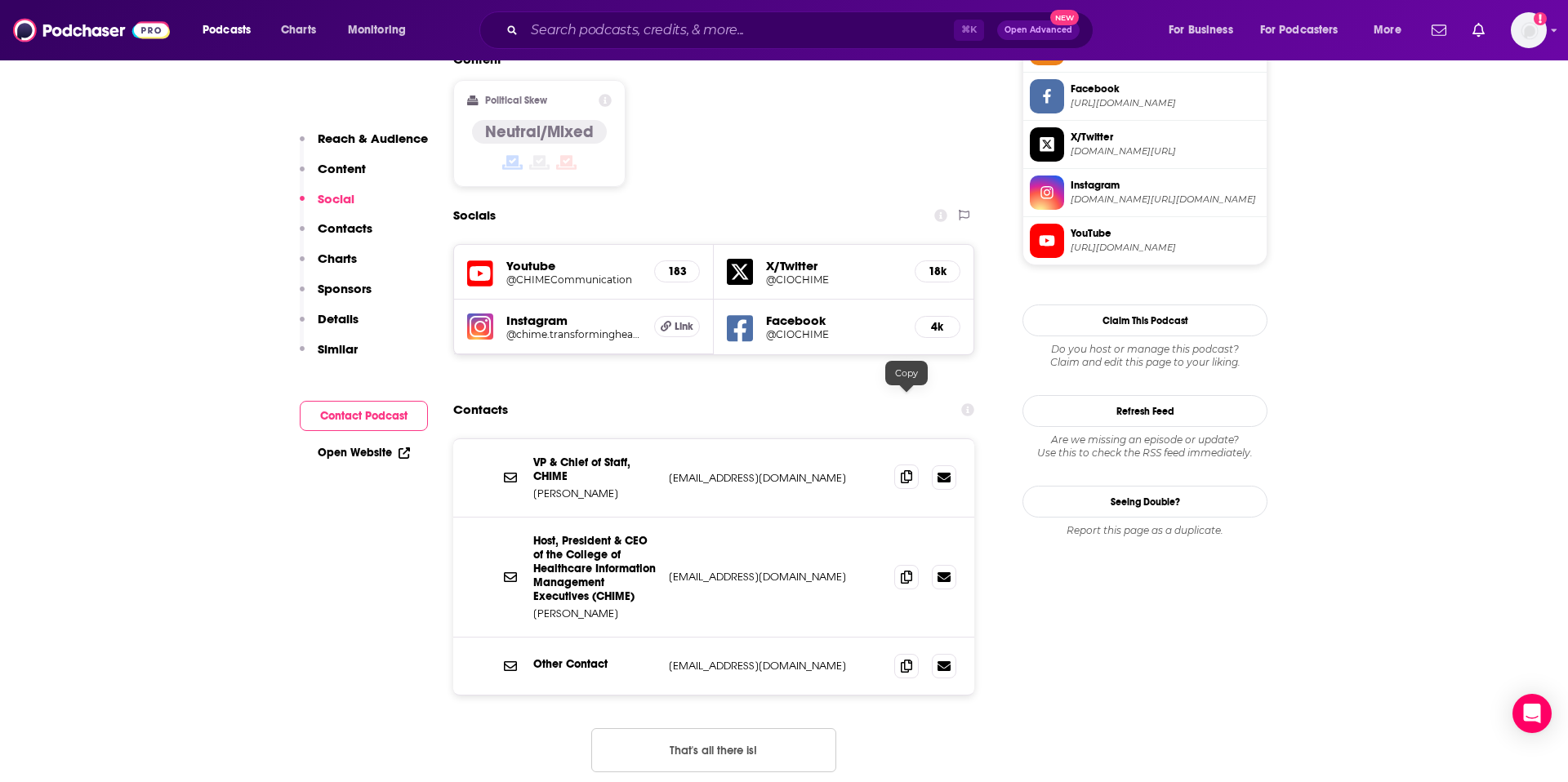
click at [898, 465] on span at bounding box center [906, 477] width 24 height 24
click at [908, 570] on icon at bounding box center [907, 577] width 12 height 13
click at [901, 658] on icon at bounding box center [907, 665] width 12 height 13
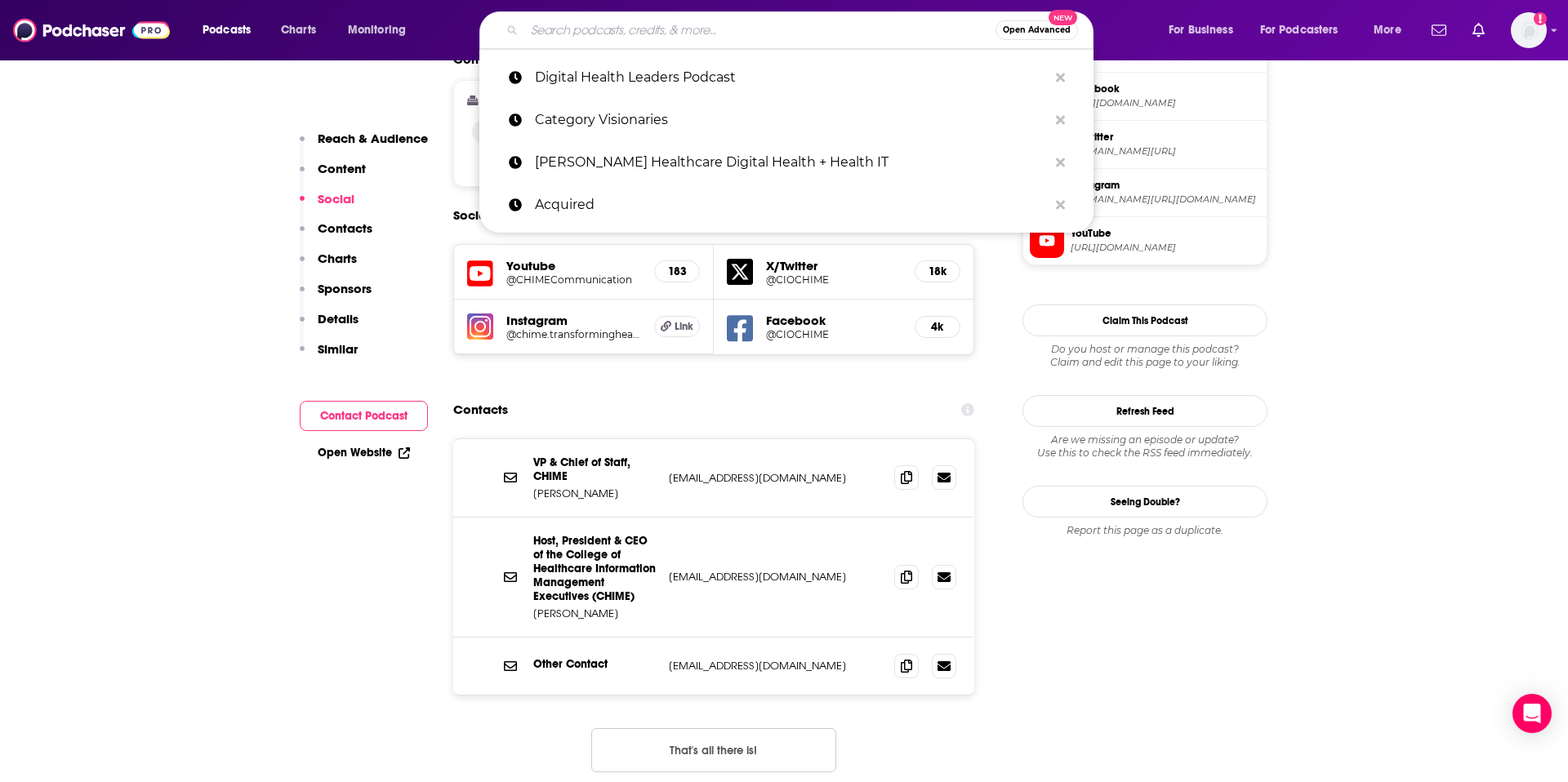
click at [739, 33] on input "Search podcasts, credits, & more..." at bounding box center [760, 30] width 471 height 26
paste input "DiscoPosse Podcast"
type input "DiscoPosse Podcast"
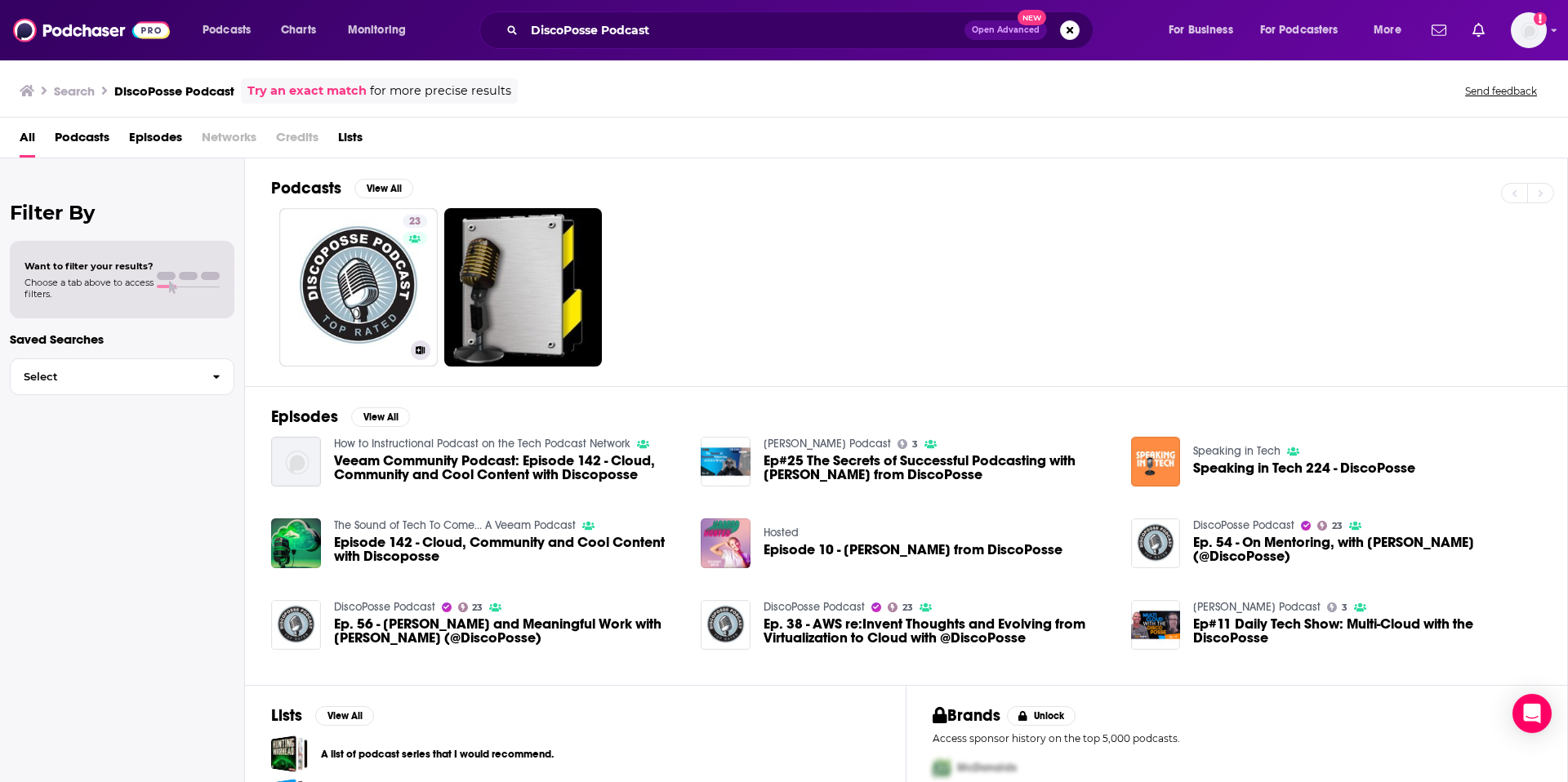
click at [383, 262] on link "23 DiscoPosse Podcast" at bounding box center [359, 287] width 159 height 159
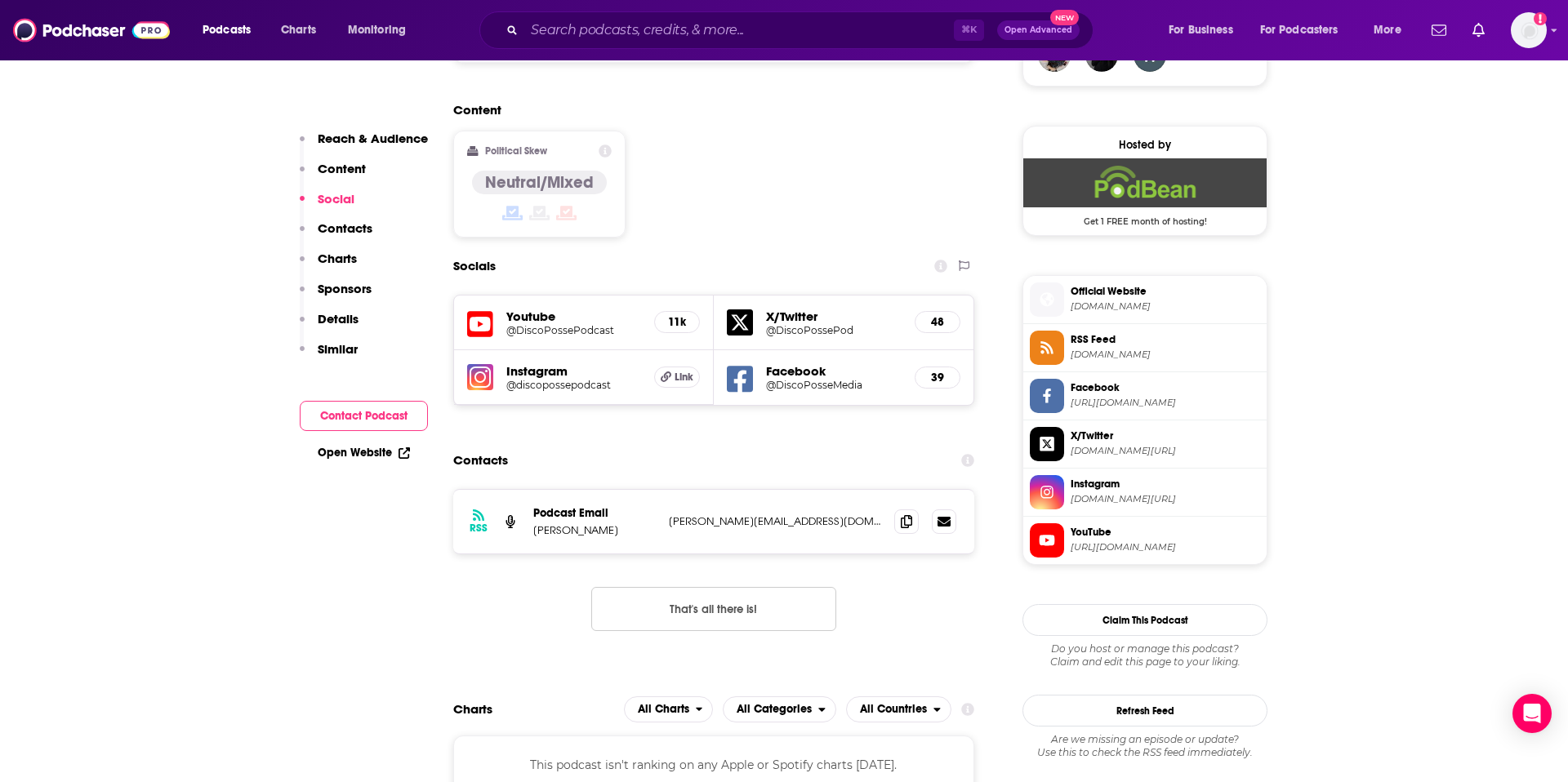
scroll to position [1271, 0]
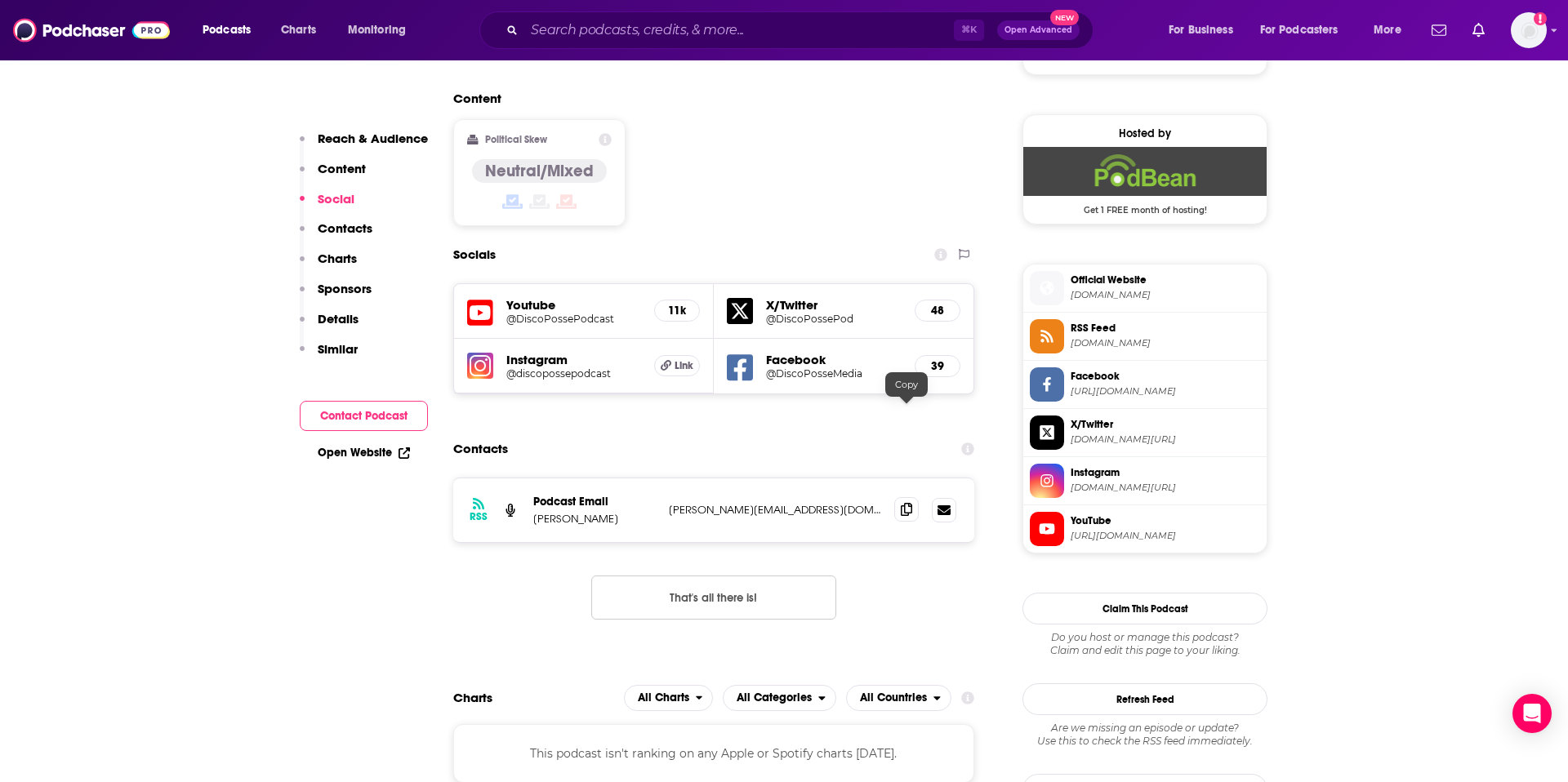
click at [896, 497] on span at bounding box center [906, 509] width 24 height 24
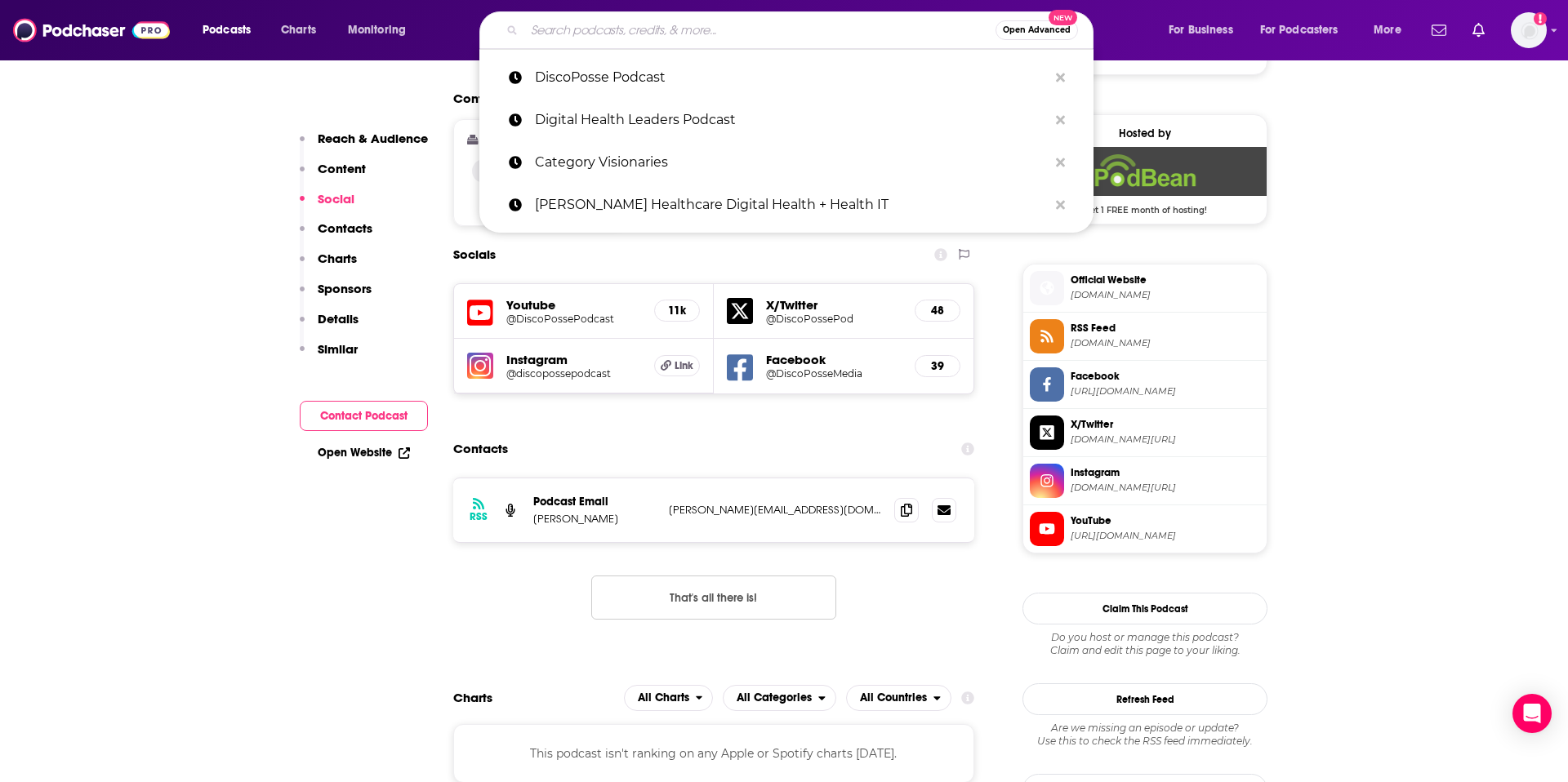
click at [711, 33] on input "Search podcasts, credits, & more..." at bounding box center [760, 30] width 471 height 26
paste input "Fixing Healthcare Podcast"
type input "Fixing Healthcare Podcast"
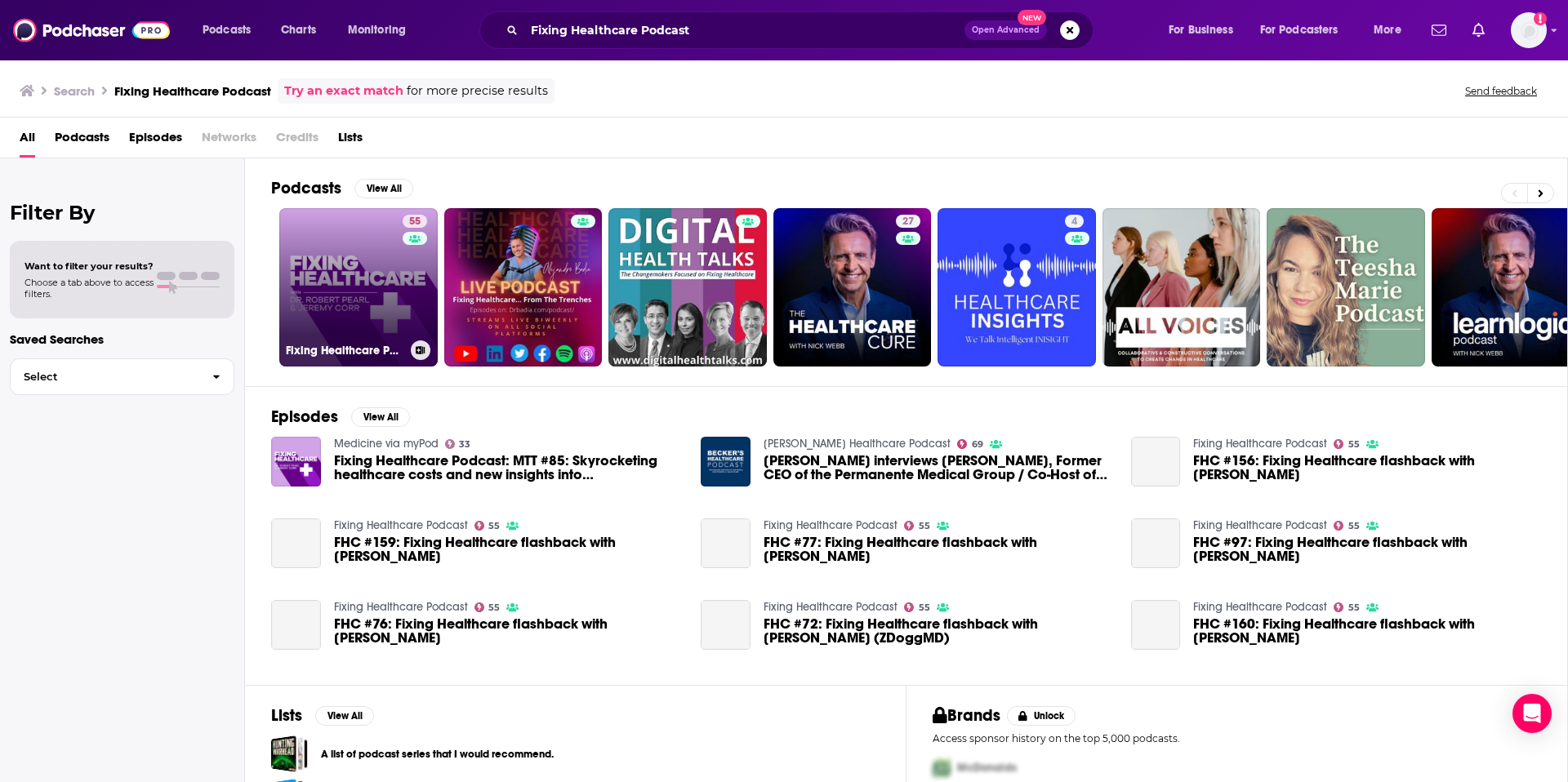
click at [371, 309] on link "55 Fixing Healthcare Podcast" at bounding box center [359, 287] width 159 height 159
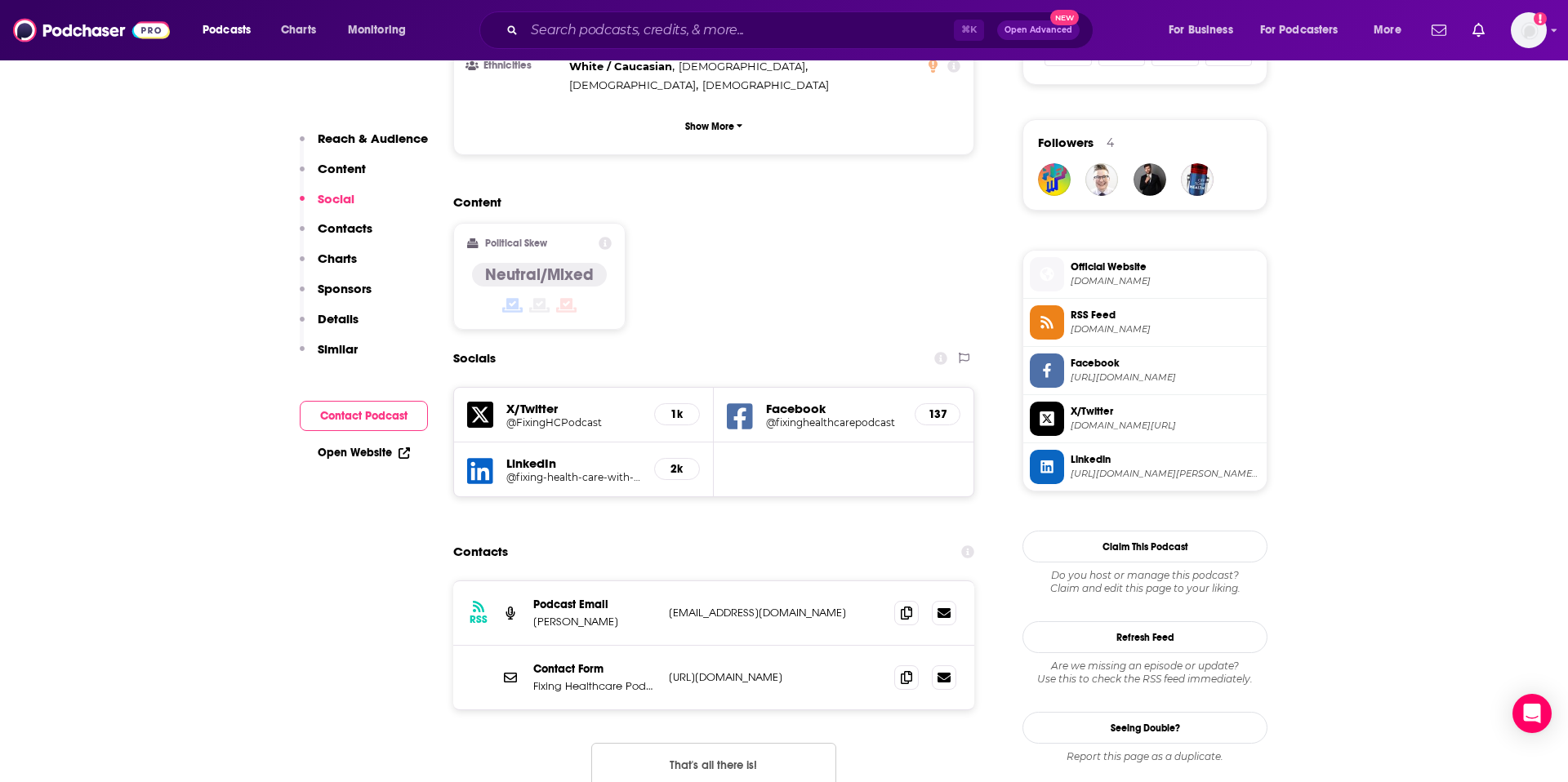
scroll to position [1142, 0]
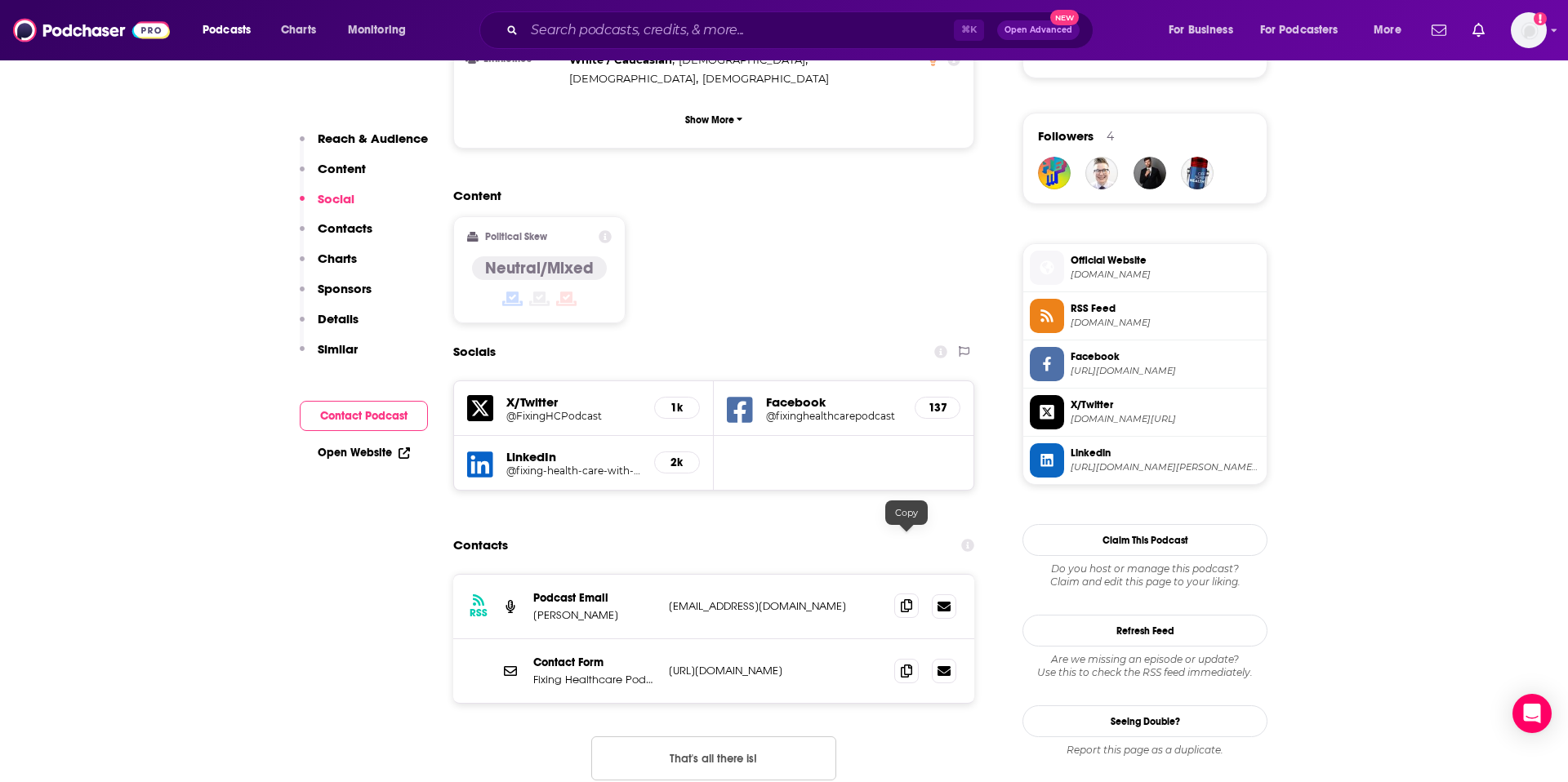
click at [905, 599] on icon at bounding box center [907, 606] width 12 height 13
click at [906, 663] on icon at bounding box center [907, 670] width 12 height 13
click at [727, 28] on input "Search podcasts, credits, & more..." at bounding box center [739, 30] width 430 height 26
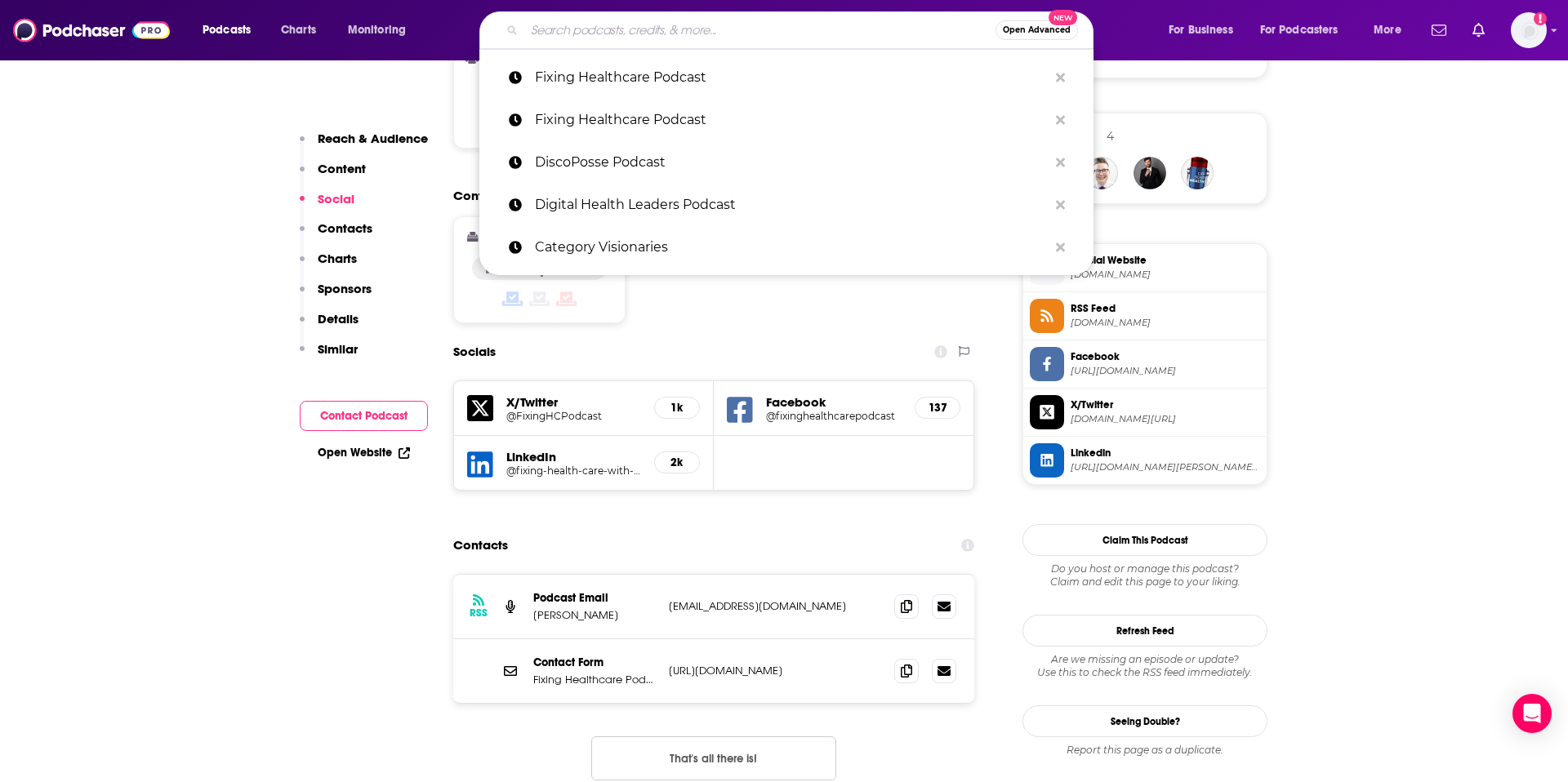
paste input "Health: Further"
type input "Health: Further"
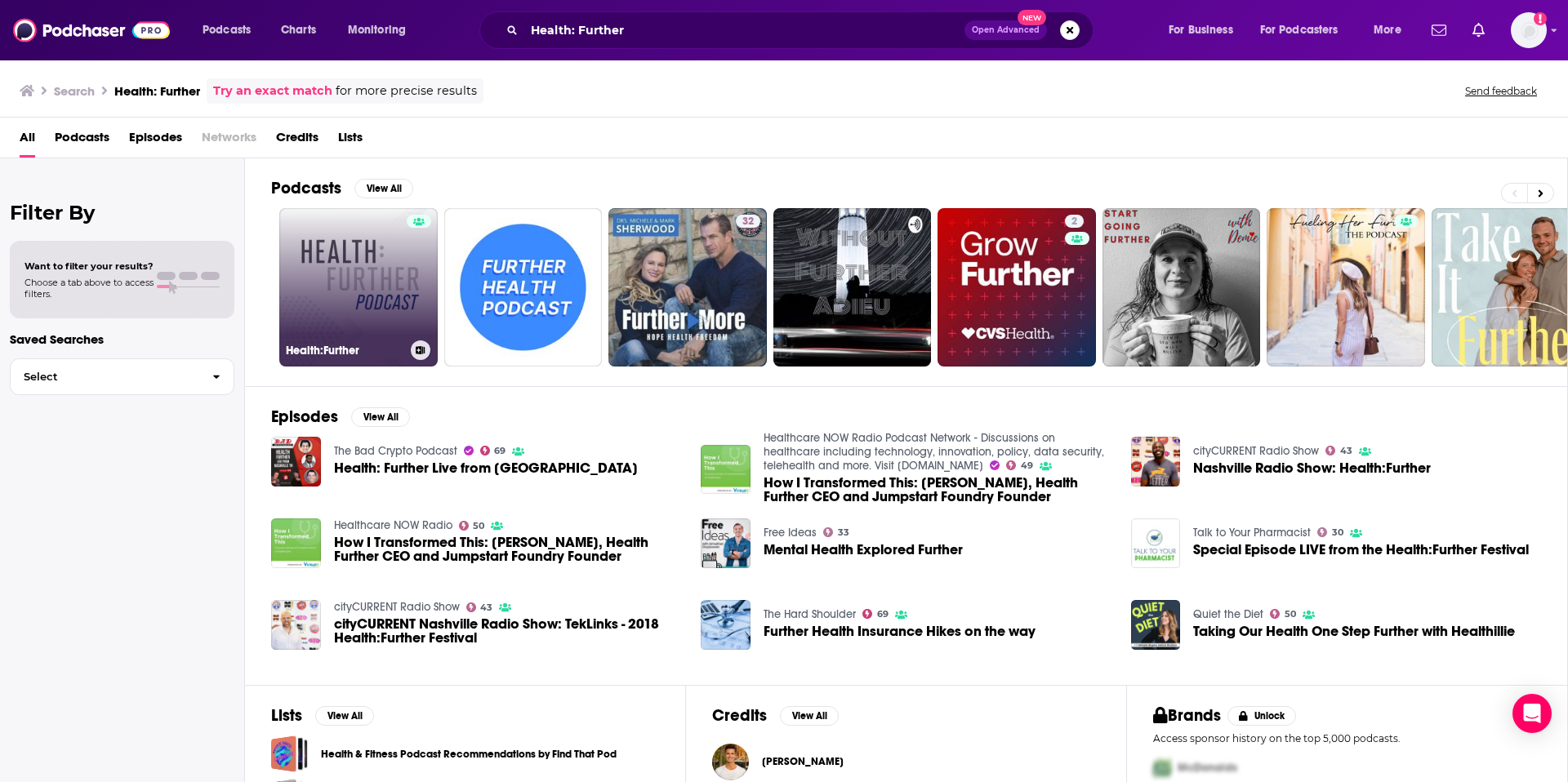
click at [377, 274] on link "Health:Further" at bounding box center [359, 287] width 159 height 159
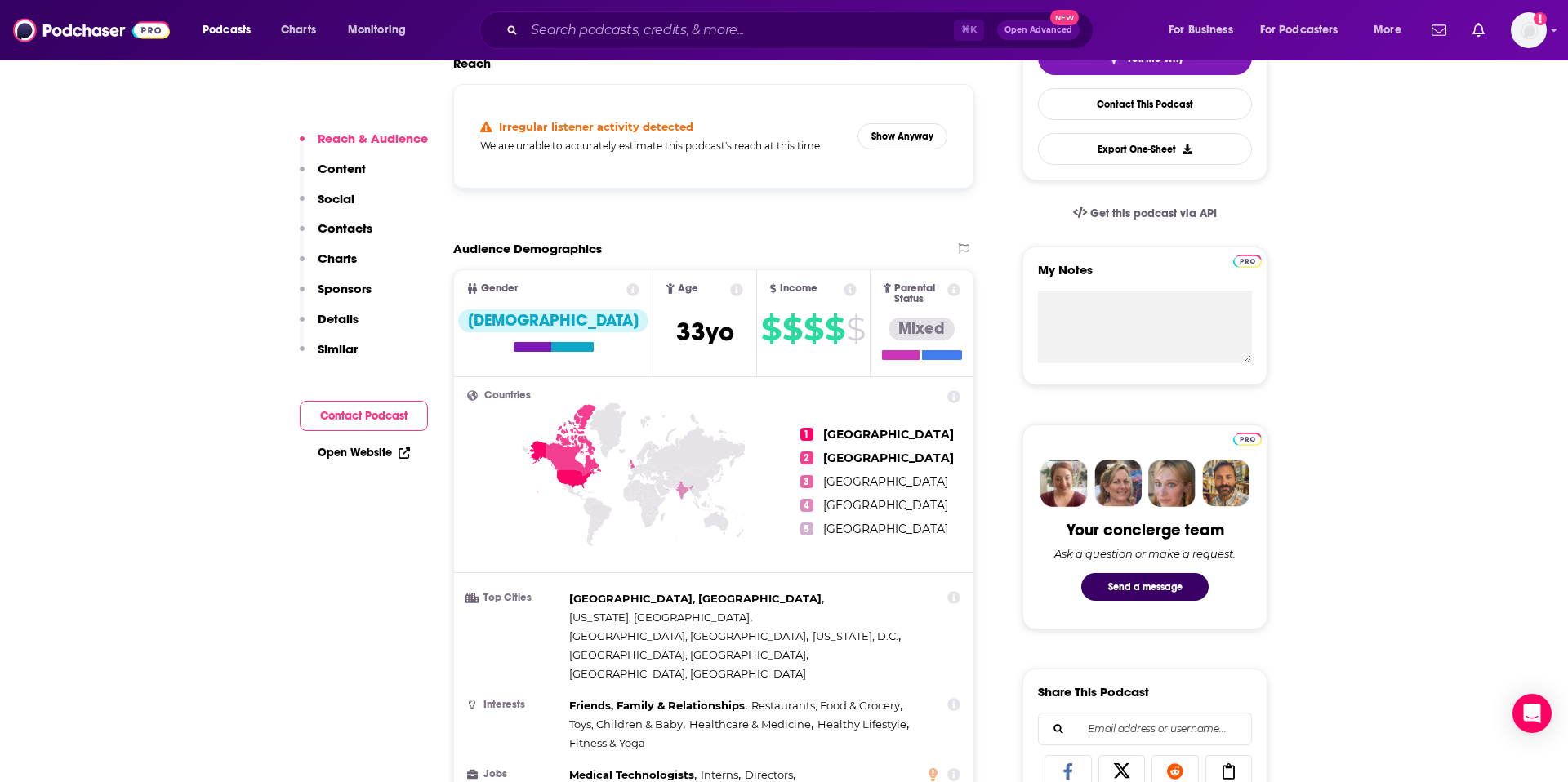
scroll to position [420, 0]
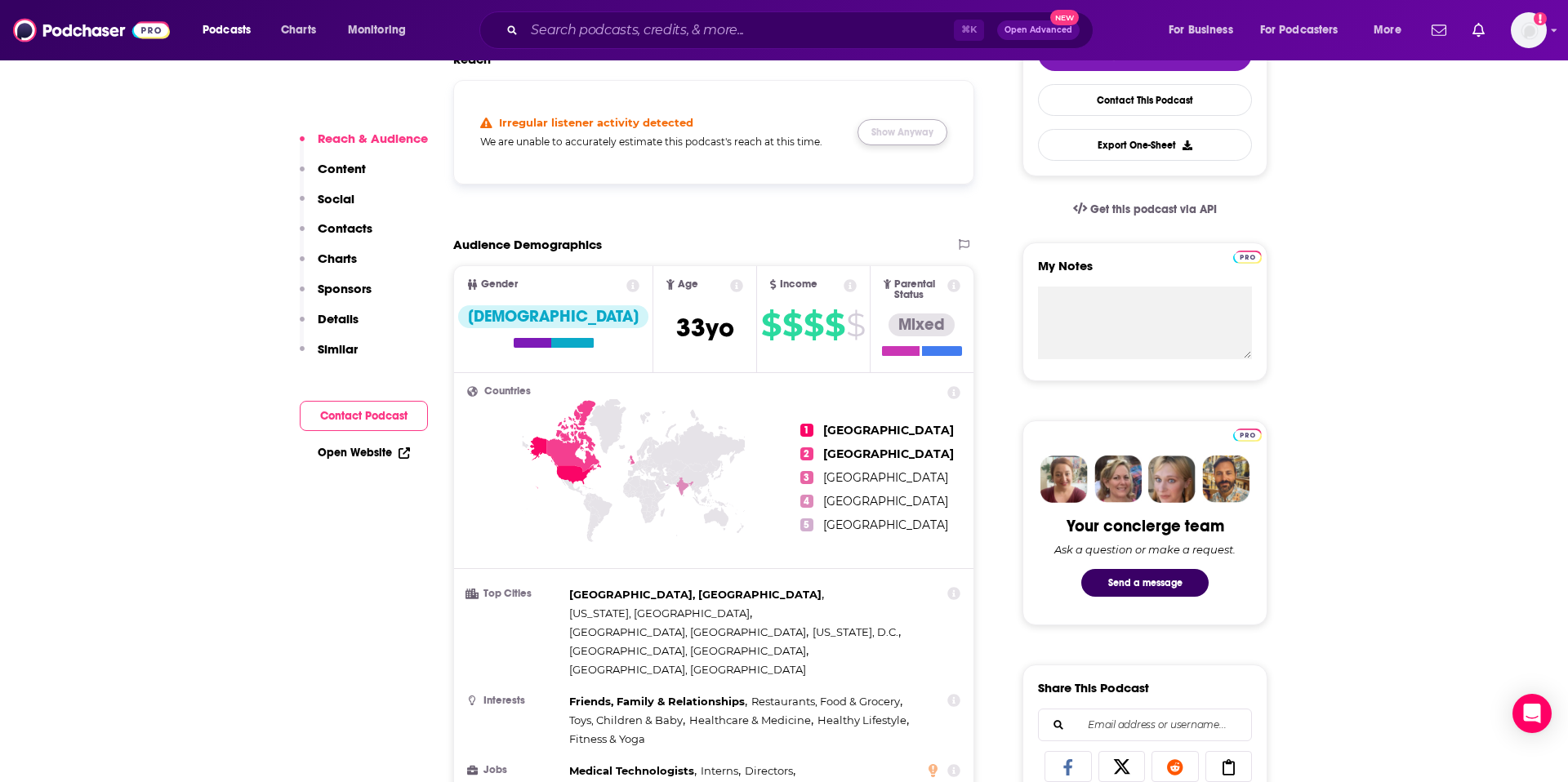
click at [908, 136] on button "Show Anyway" at bounding box center [903, 132] width 90 height 26
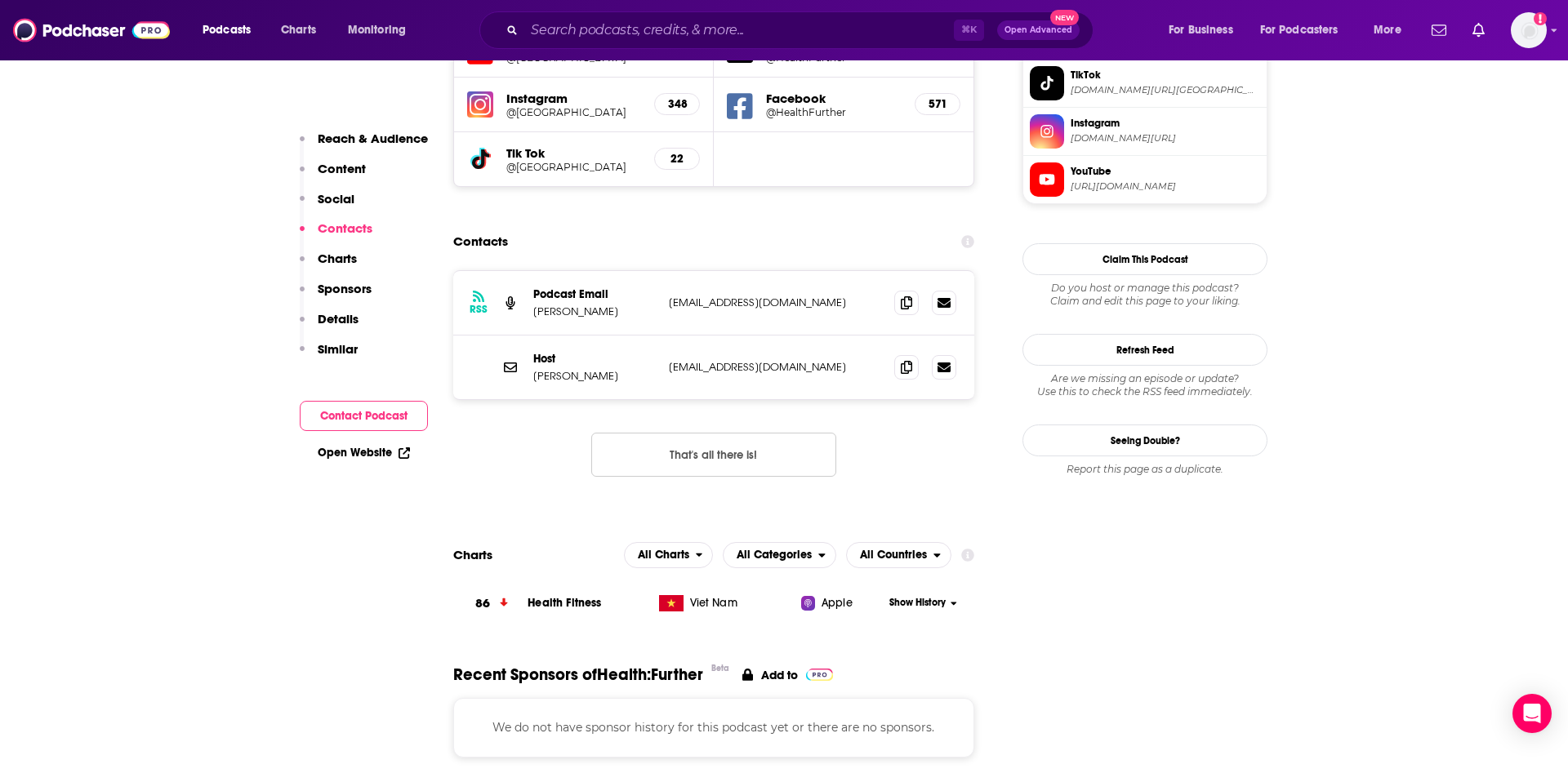
scroll to position [1541, 0]
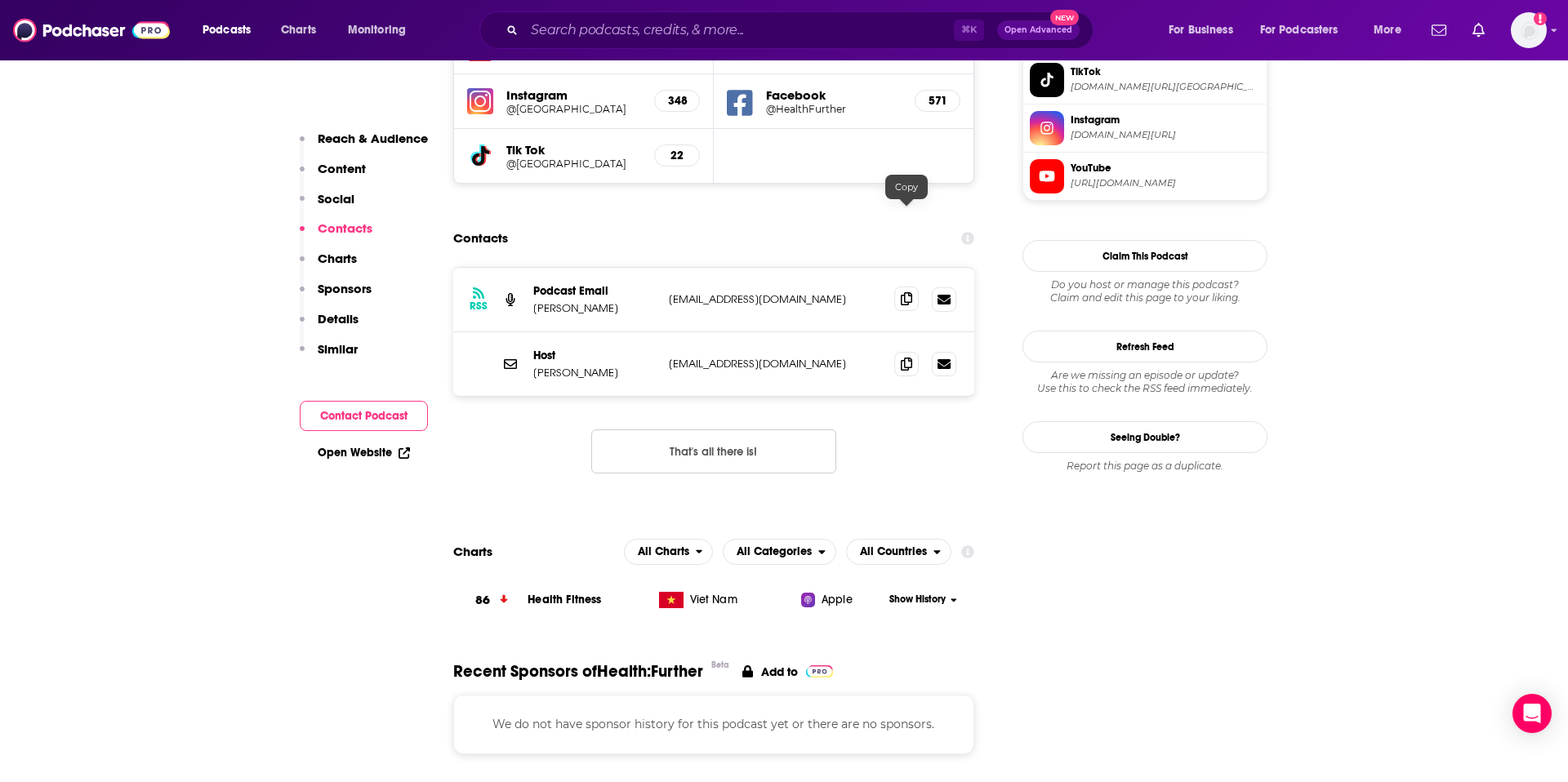
click at [904, 286] on span at bounding box center [906, 298] width 24 height 24
click at [853, 33] on input "Search podcasts, credits, & more..." at bounding box center [739, 30] width 430 height 26
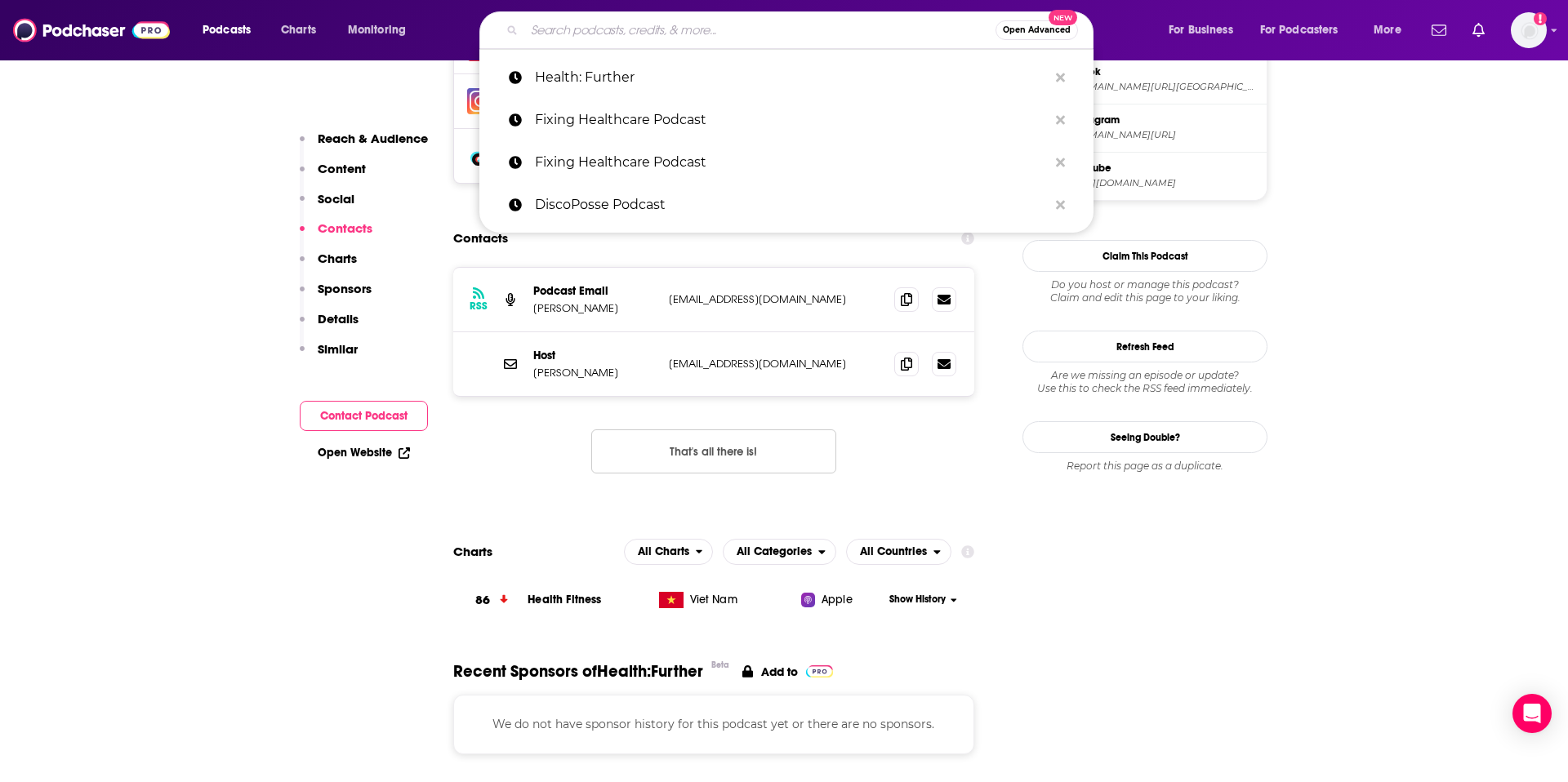
paste input "Healthcare NOW Radio"
type input "Healthcare NOW Radio"
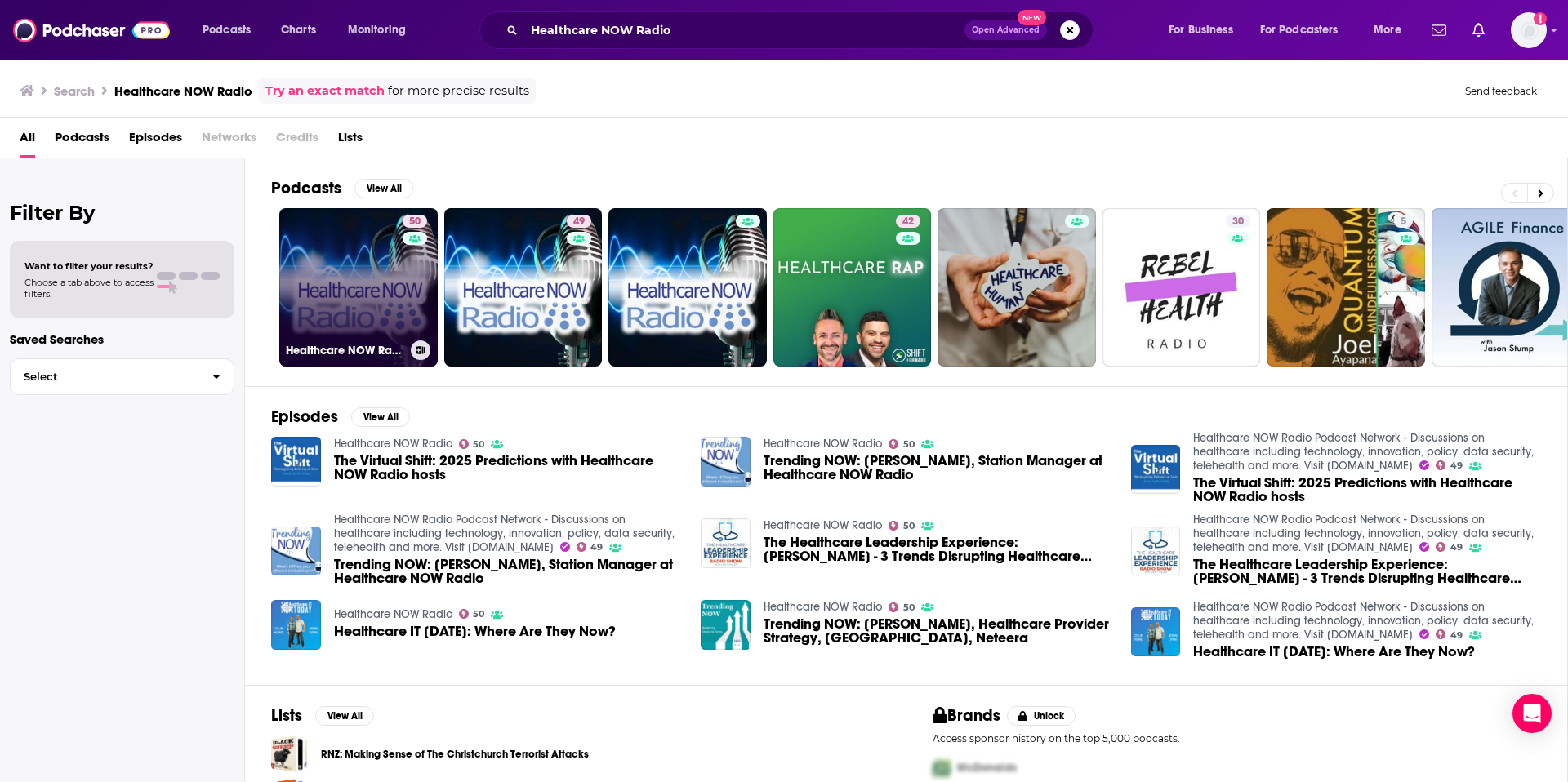
click at [369, 288] on link "50 Healthcare NOW Radio" at bounding box center [359, 287] width 159 height 159
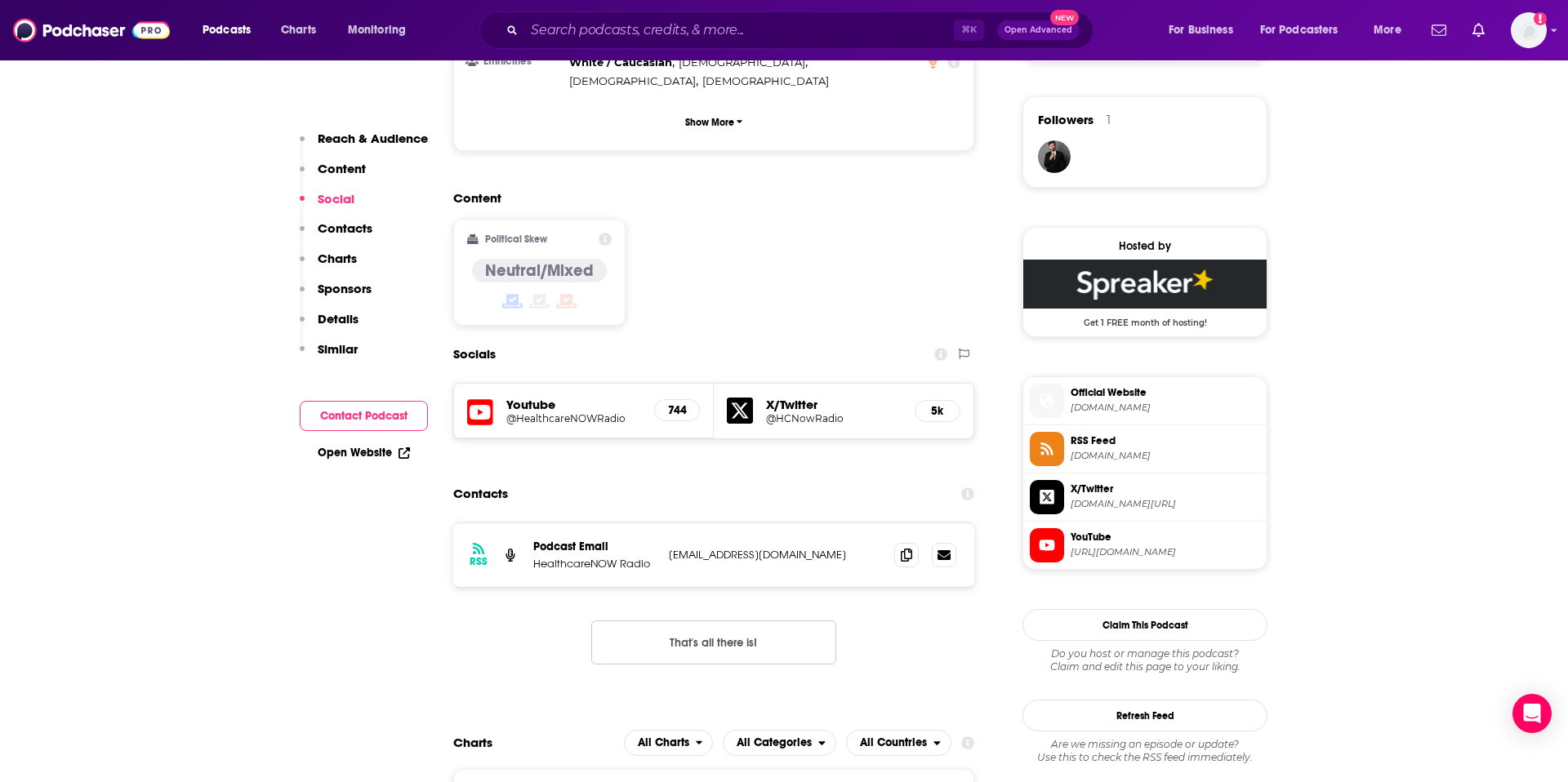
scroll to position [1197, 0]
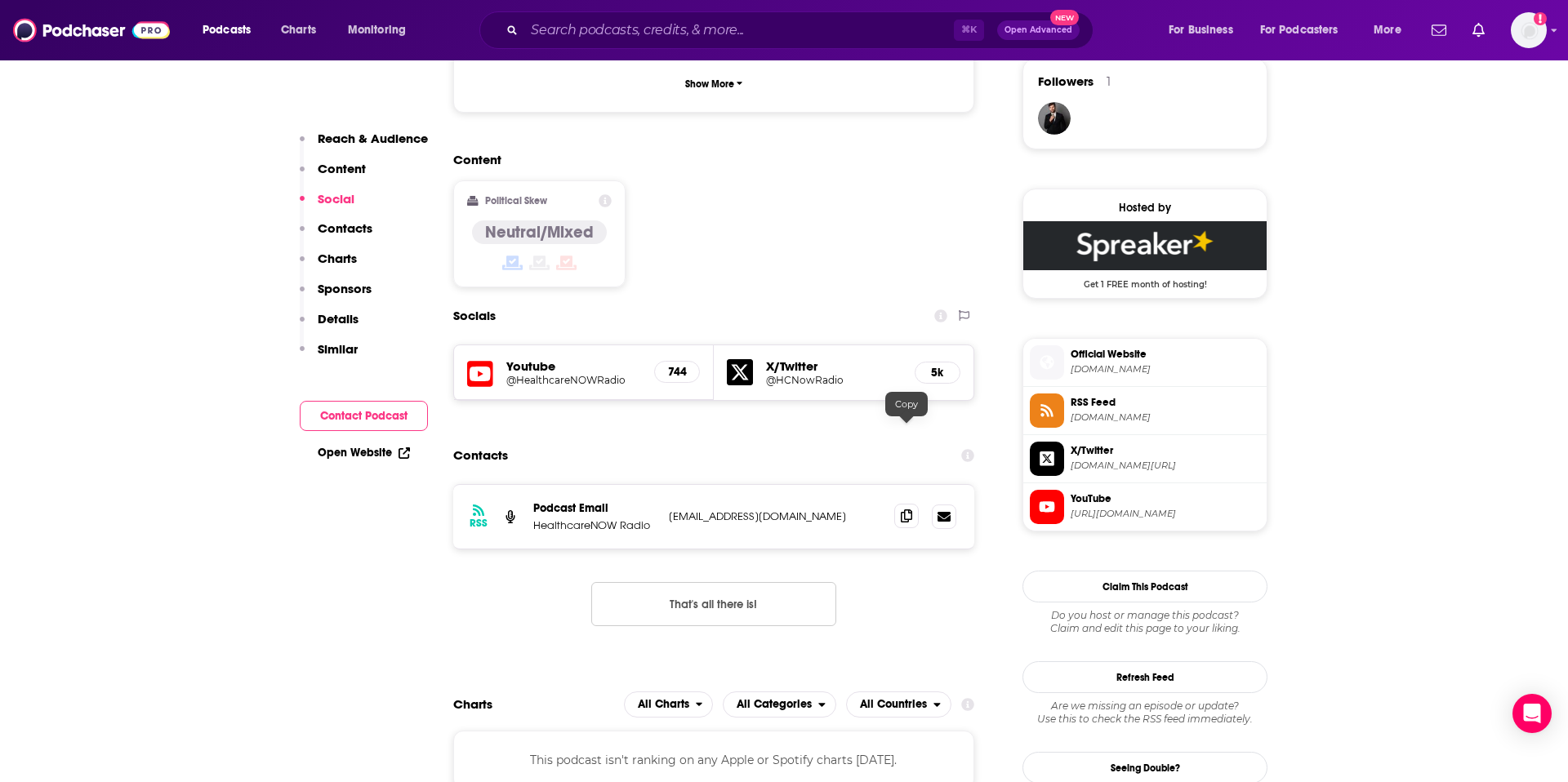
click at [901, 509] on icon at bounding box center [907, 516] width 12 height 13
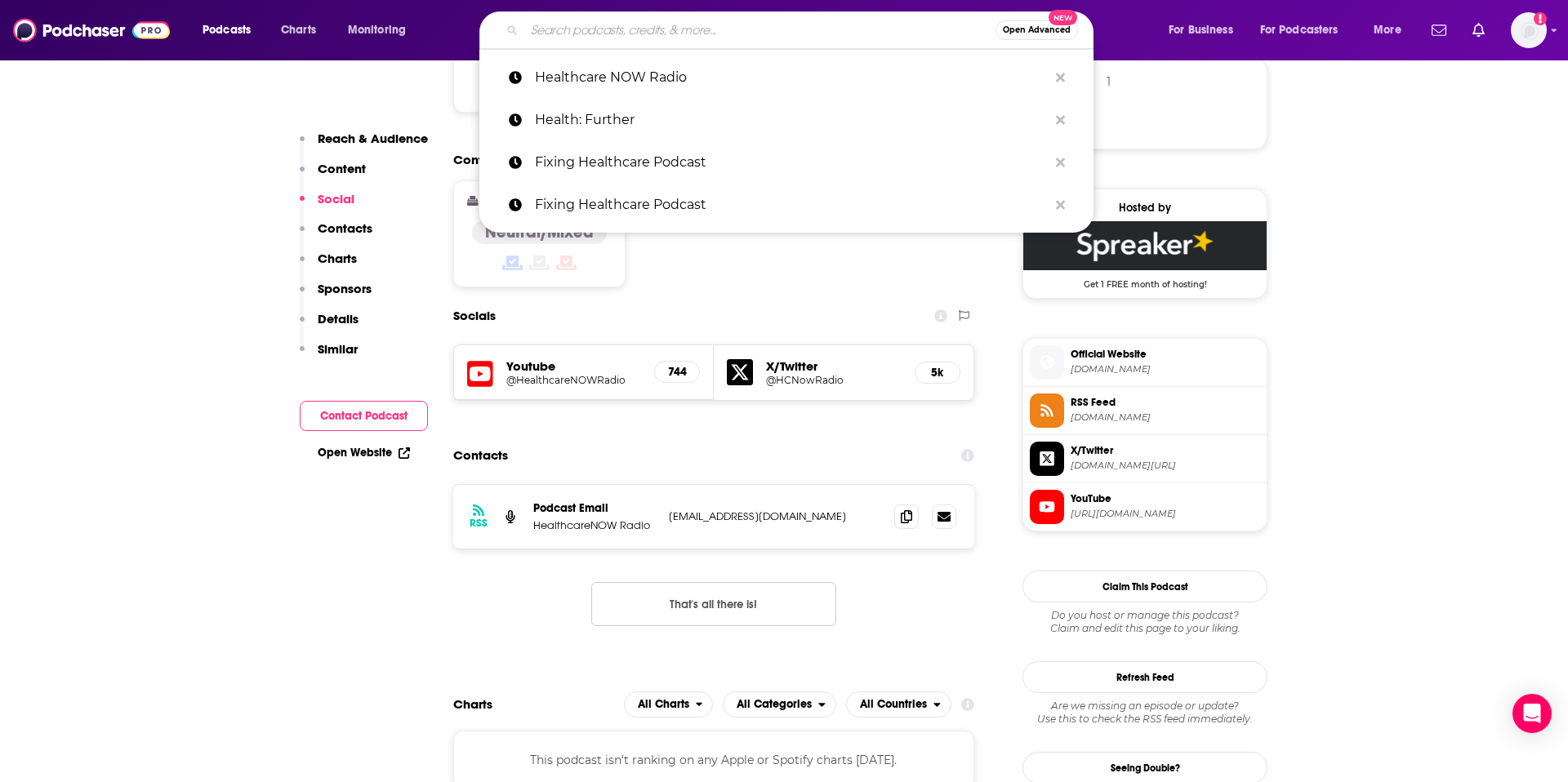
click at [790, 18] on input "Search podcasts, credits, & more..." at bounding box center [760, 30] width 471 height 26
paste input "Heartline: Changemaking in Healthcare."
type input "Heartline: Changemaking in Healthcare."
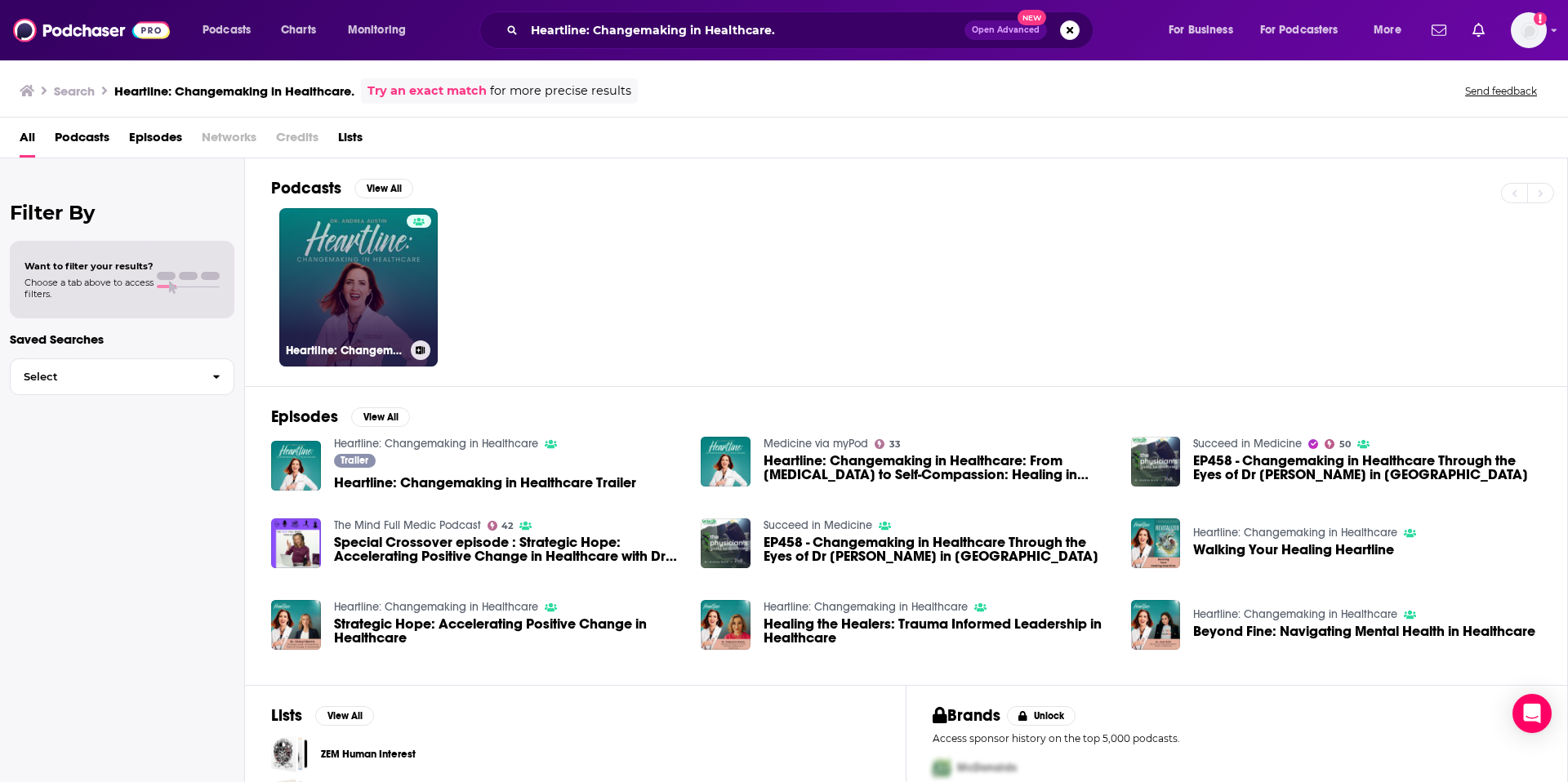
click at [358, 267] on link "Heartline: Changemaking in Healthcare" at bounding box center [359, 287] width 159 height 159
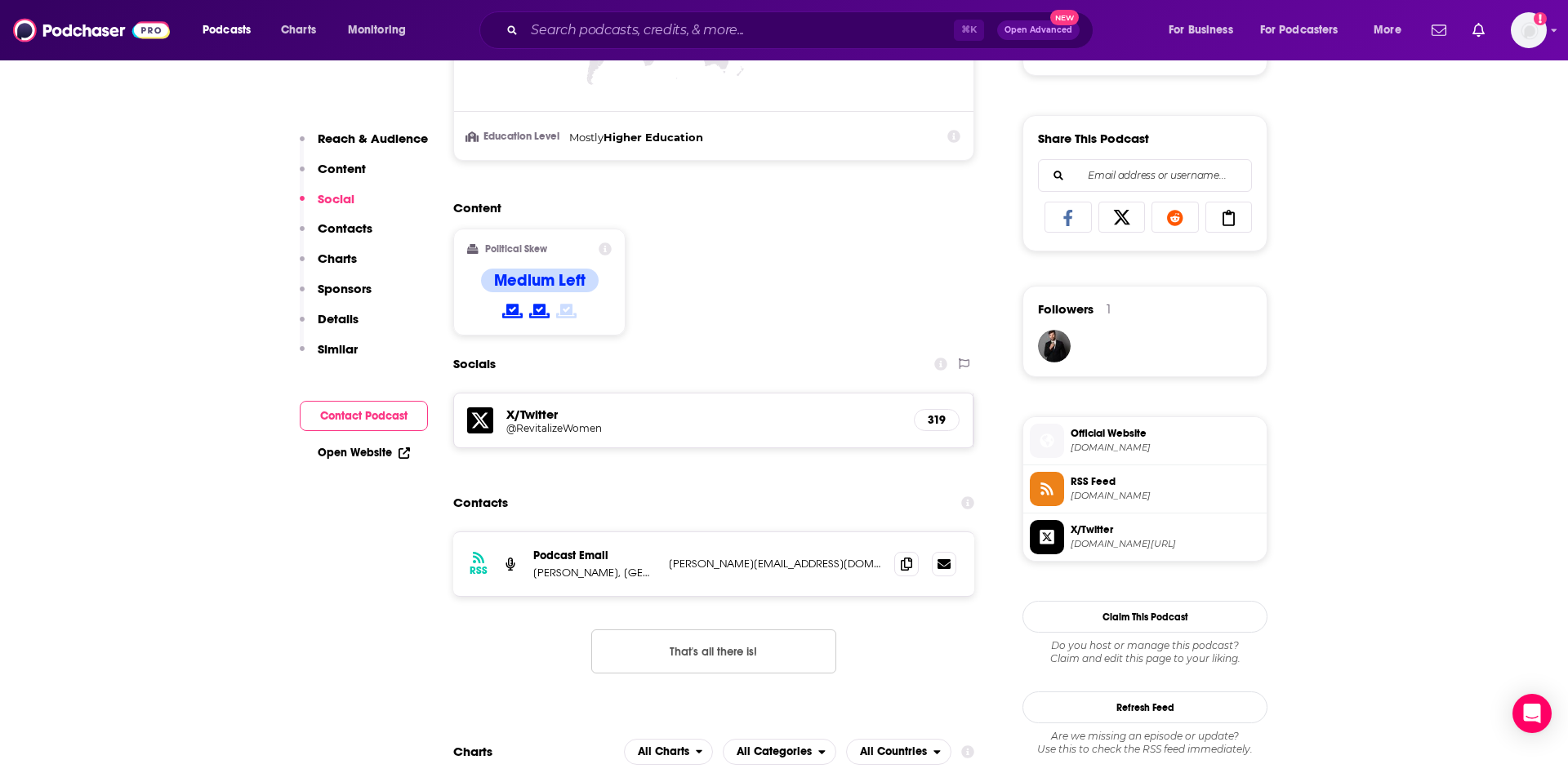
scroll to position [1086, 0]
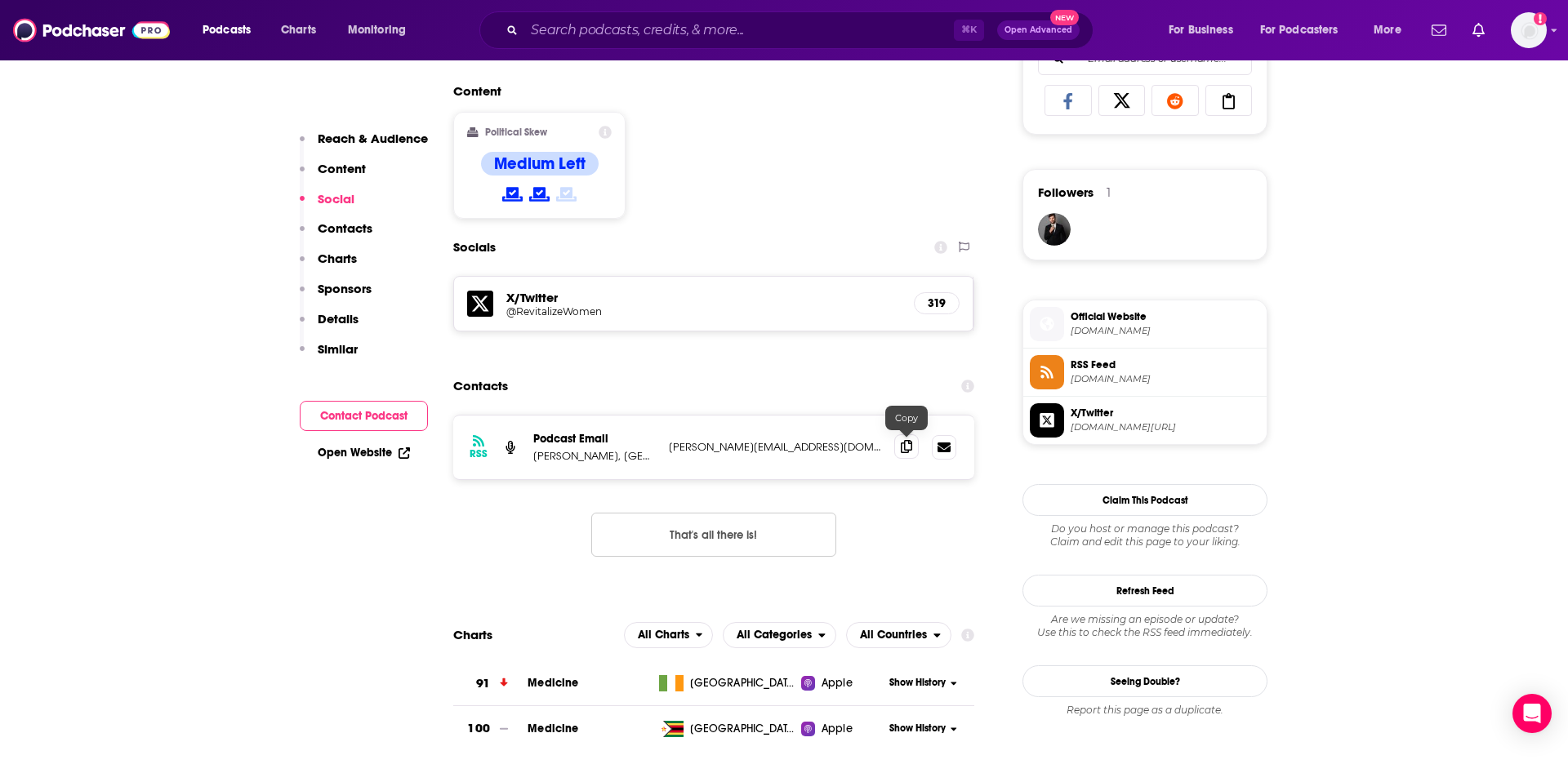
click at [912, 448] on icon at bounding box center [907, 446] width 12 height 13
click at [812, 25] on input "Search podcasts, credits, & more..." at bounding box center [739, 30] width 430 height 26
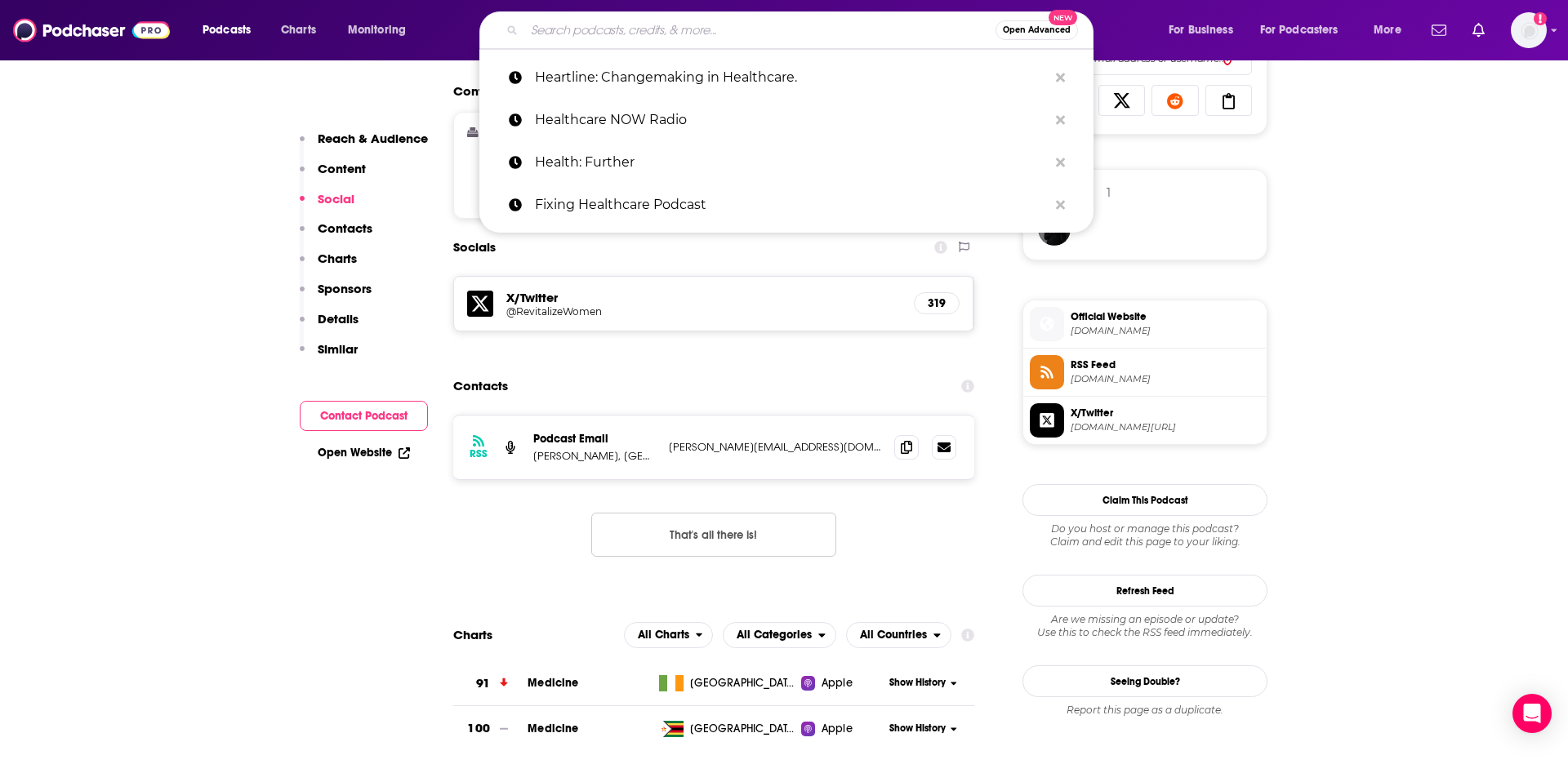
paste input "HIMSSCast"
type input "HIMSSCast"
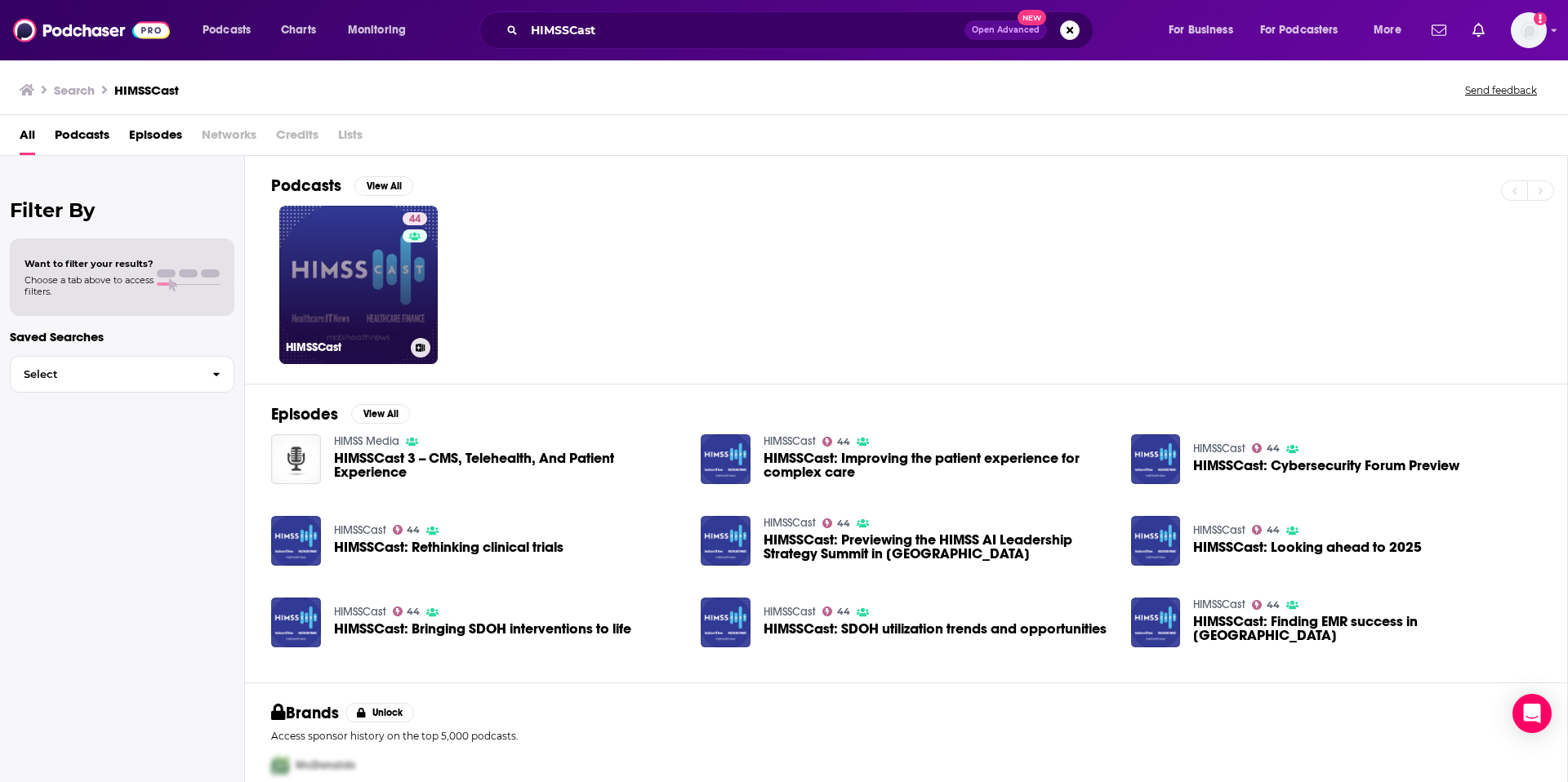
click at [377, 270] on link "44 HIMSSCast" at bounding box center [359, 285] width 159 height 159
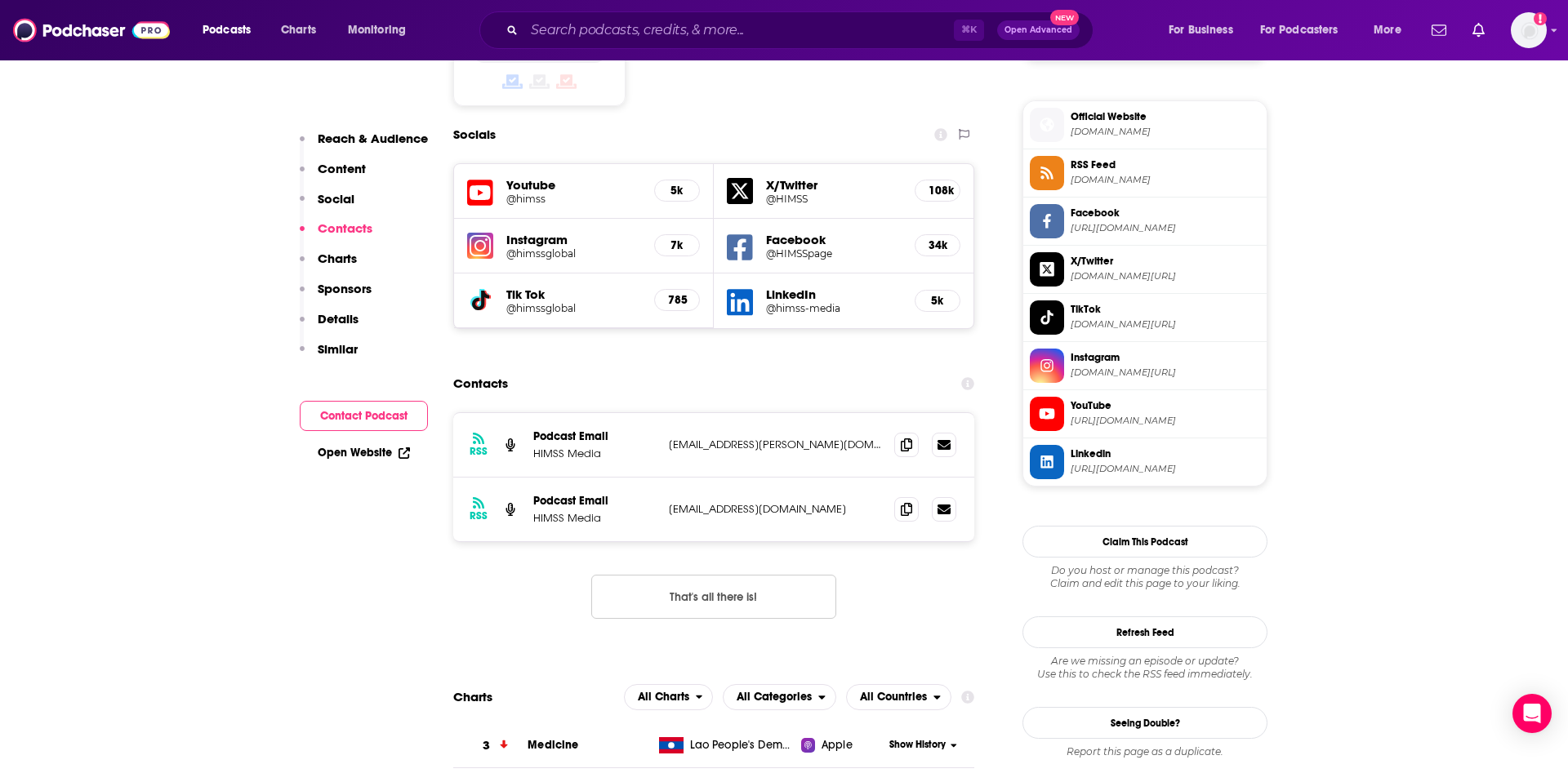
scroll to position [1444, 0]
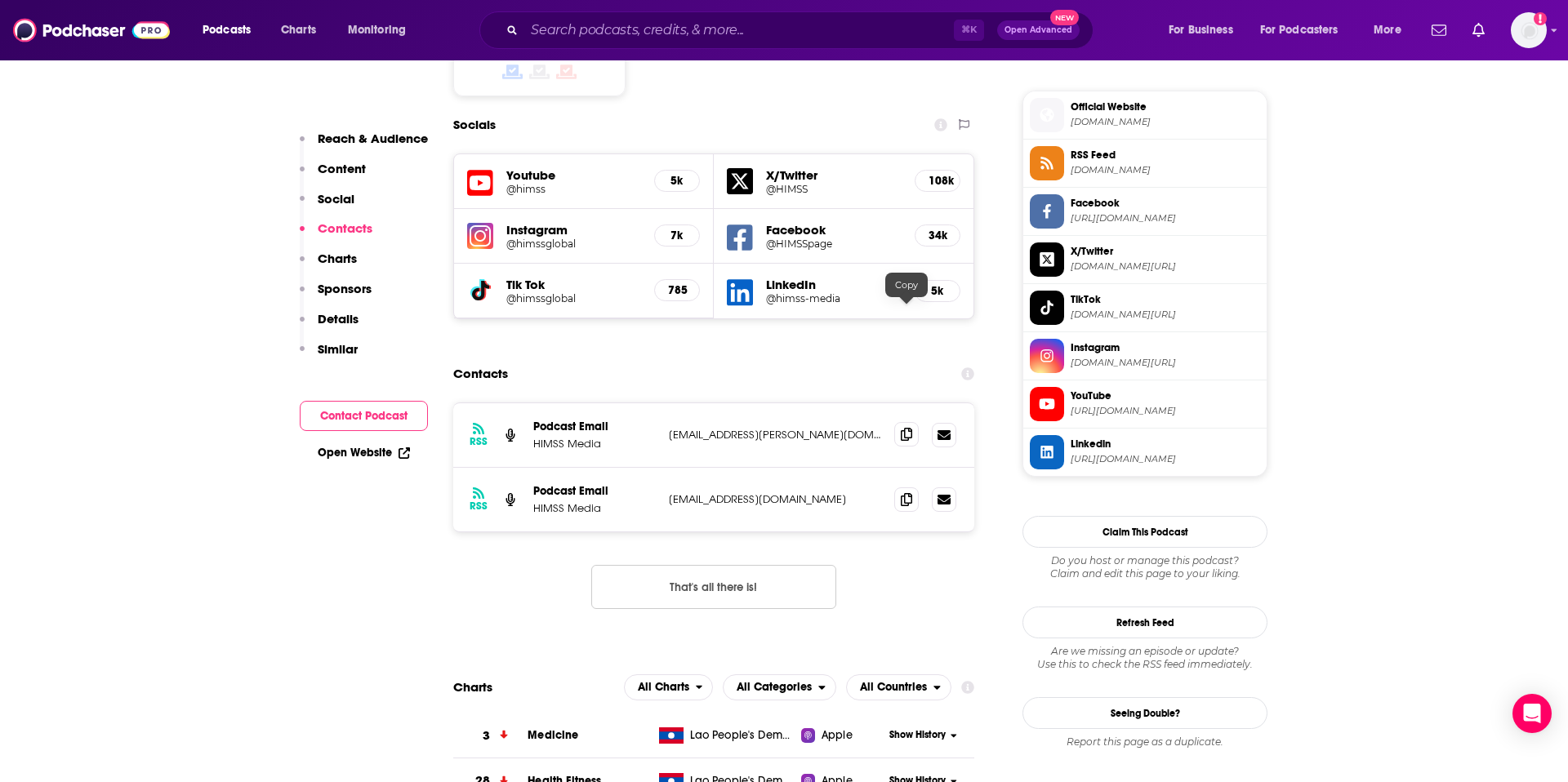
click at [904, 428] on icon at bounding box center [907, 435] width 12 height 13
click at [898, 487] on span at bounding box center [906, 498] width 24 height 24
click at [683, 30] on input "Search podcasts, credits, & more..." at bounding box center [739, 30] width 430 height 26
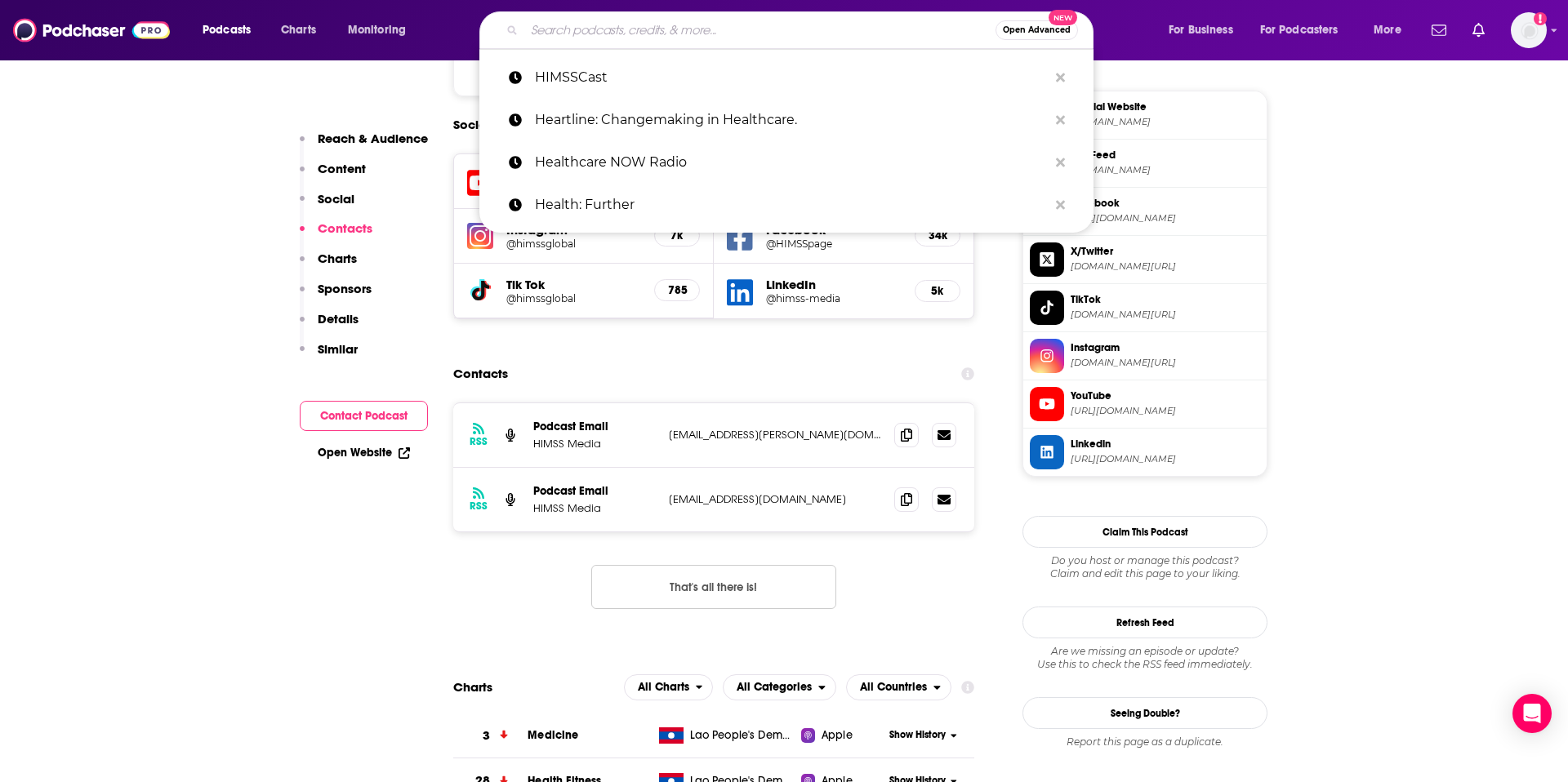
paste input "Inside 340B Report Podcast"
type input "Inside 340B Report Podcast"
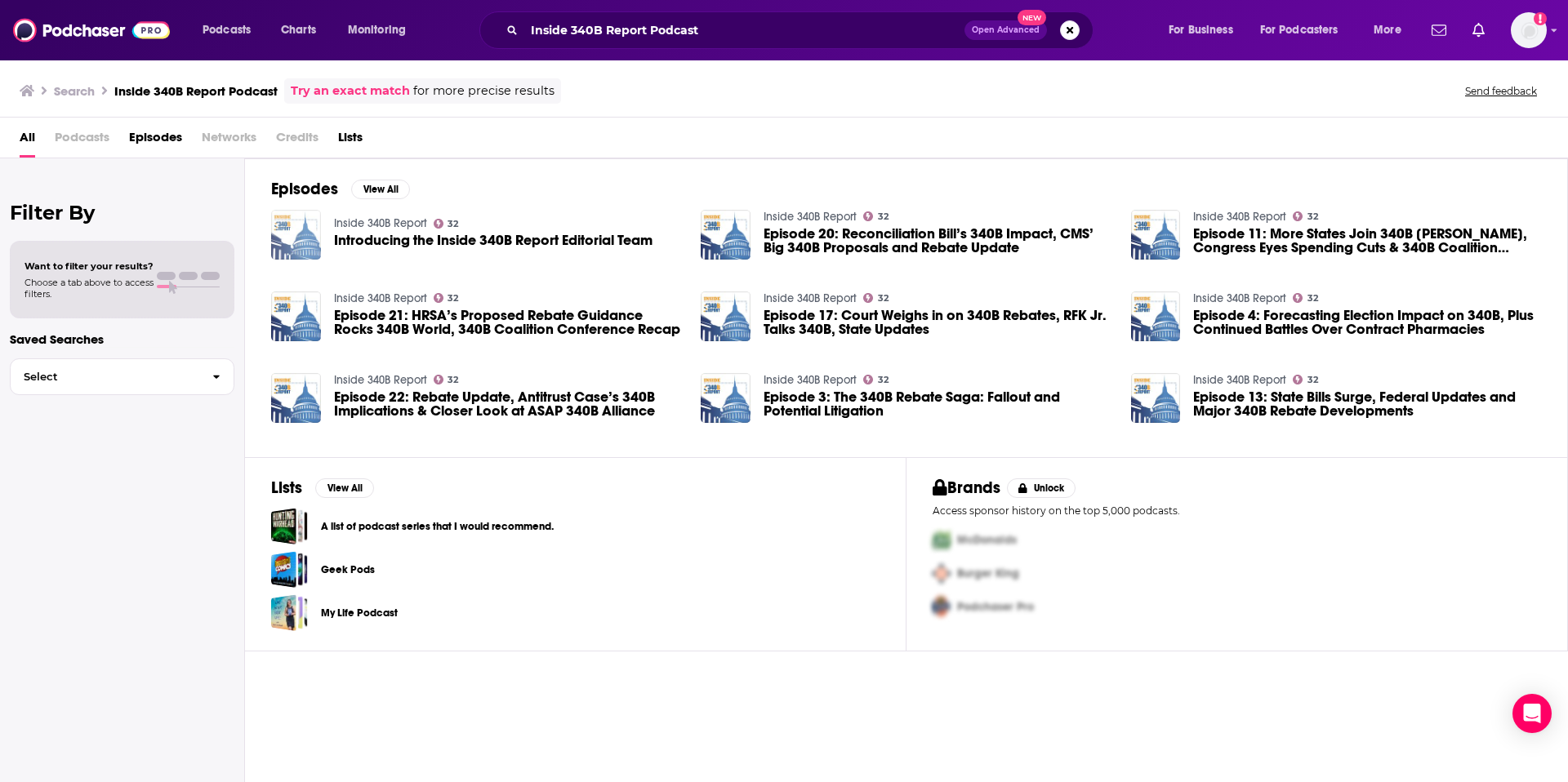
click at [306, 250] on img "Introducing the Inside 340B Report Editorial Team" at bounding box center [296, 235] width 50 height 50
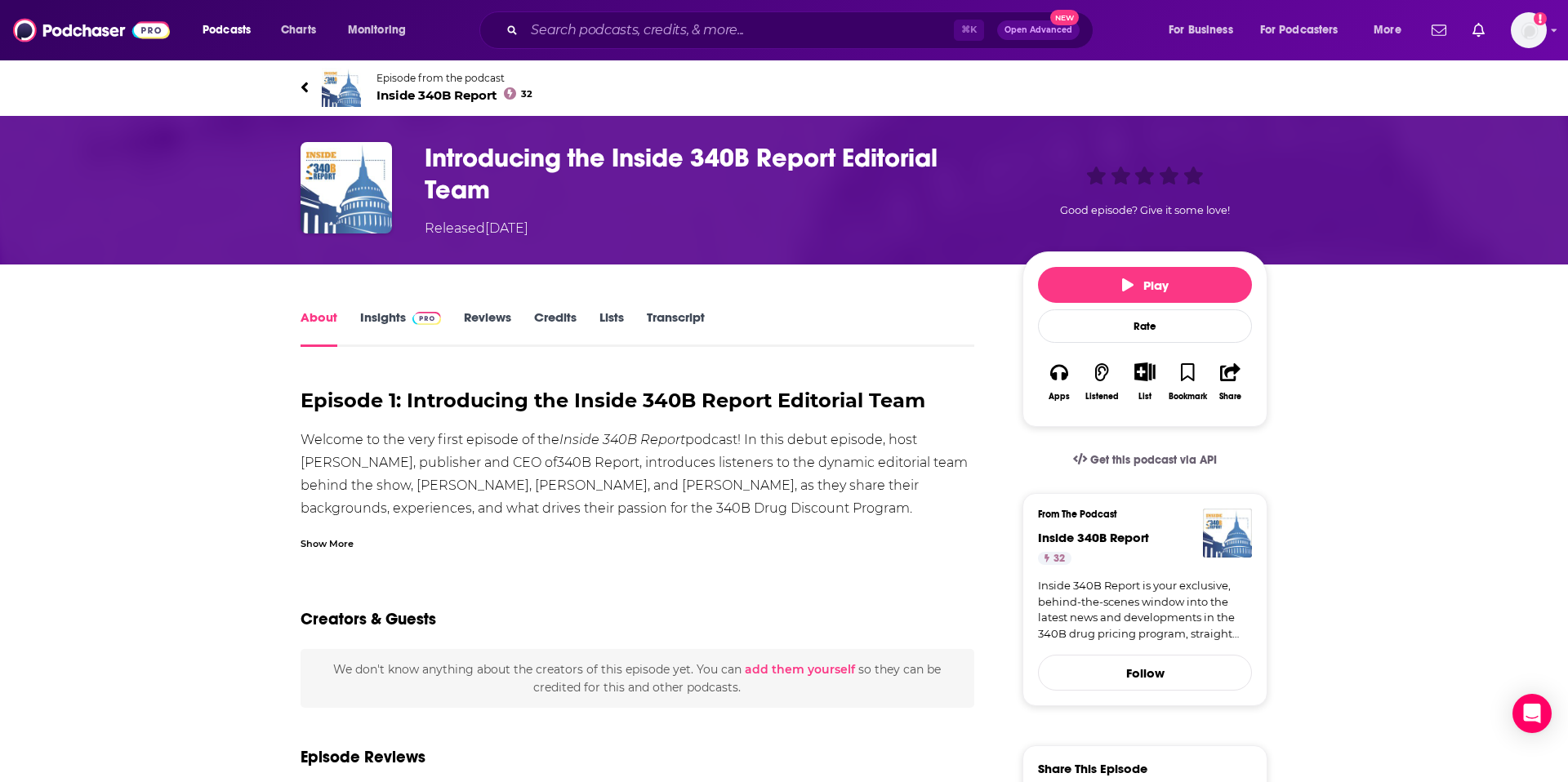
click at [406, 318] on span at bounding box center [423, 317] width 35 height 16
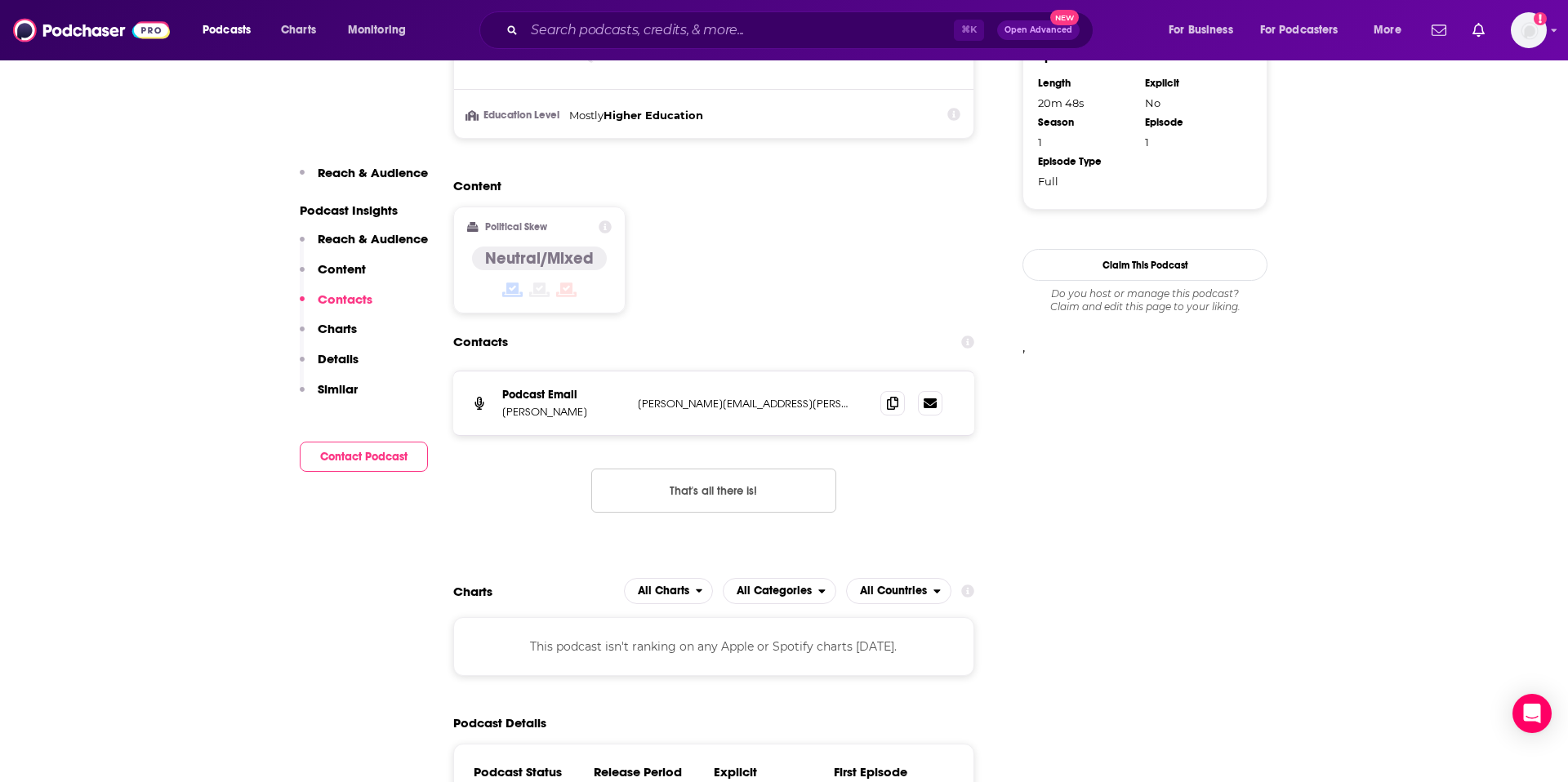
scroll to position [1244, 0]
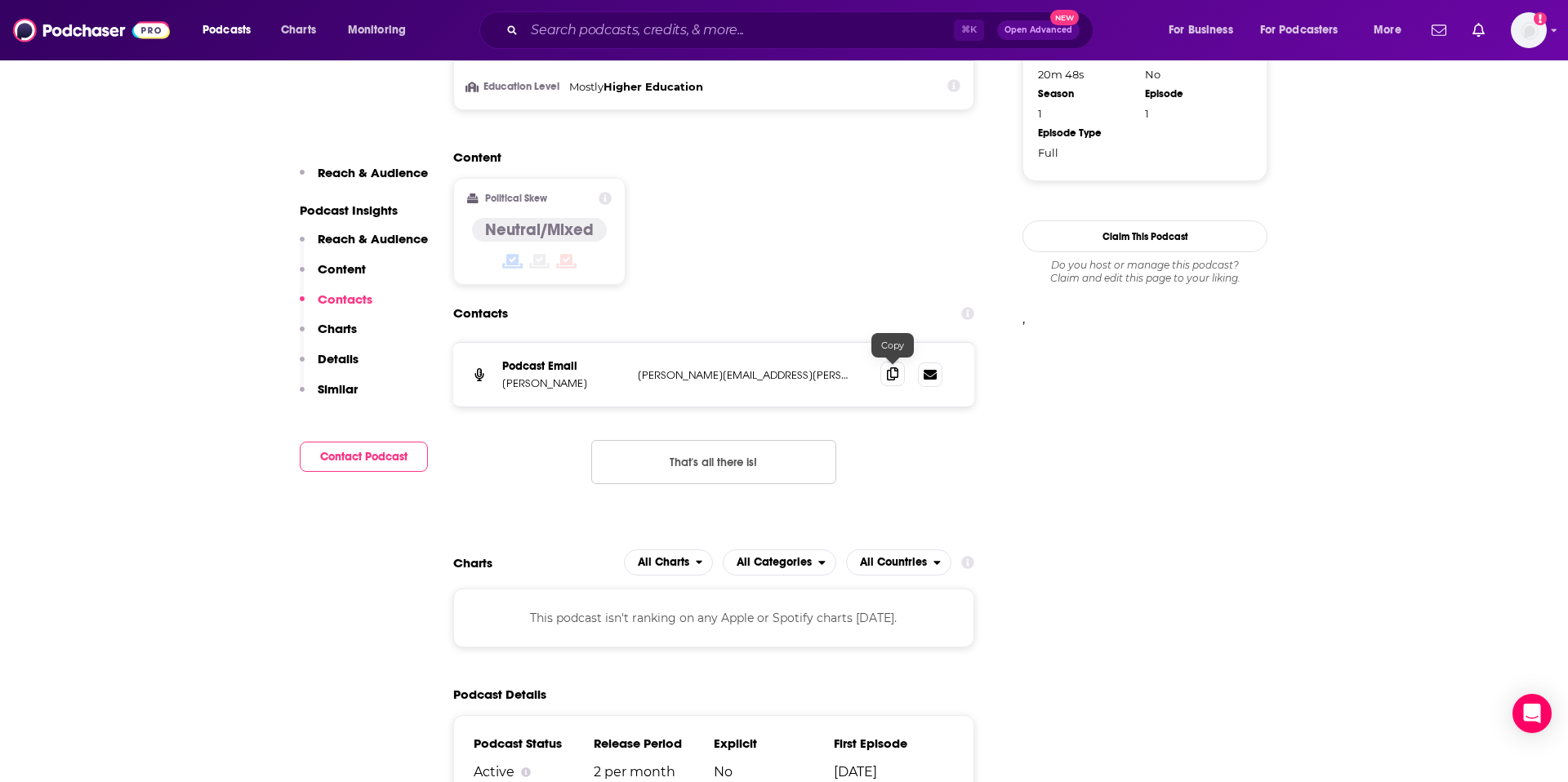
click at [892, 371] on icon at bounding box center [893, 374] width 12 height 13
click at [649, 25] on input "Search podcasts, credits, & more..." at bounding box center [739, 30] width 430 height 26
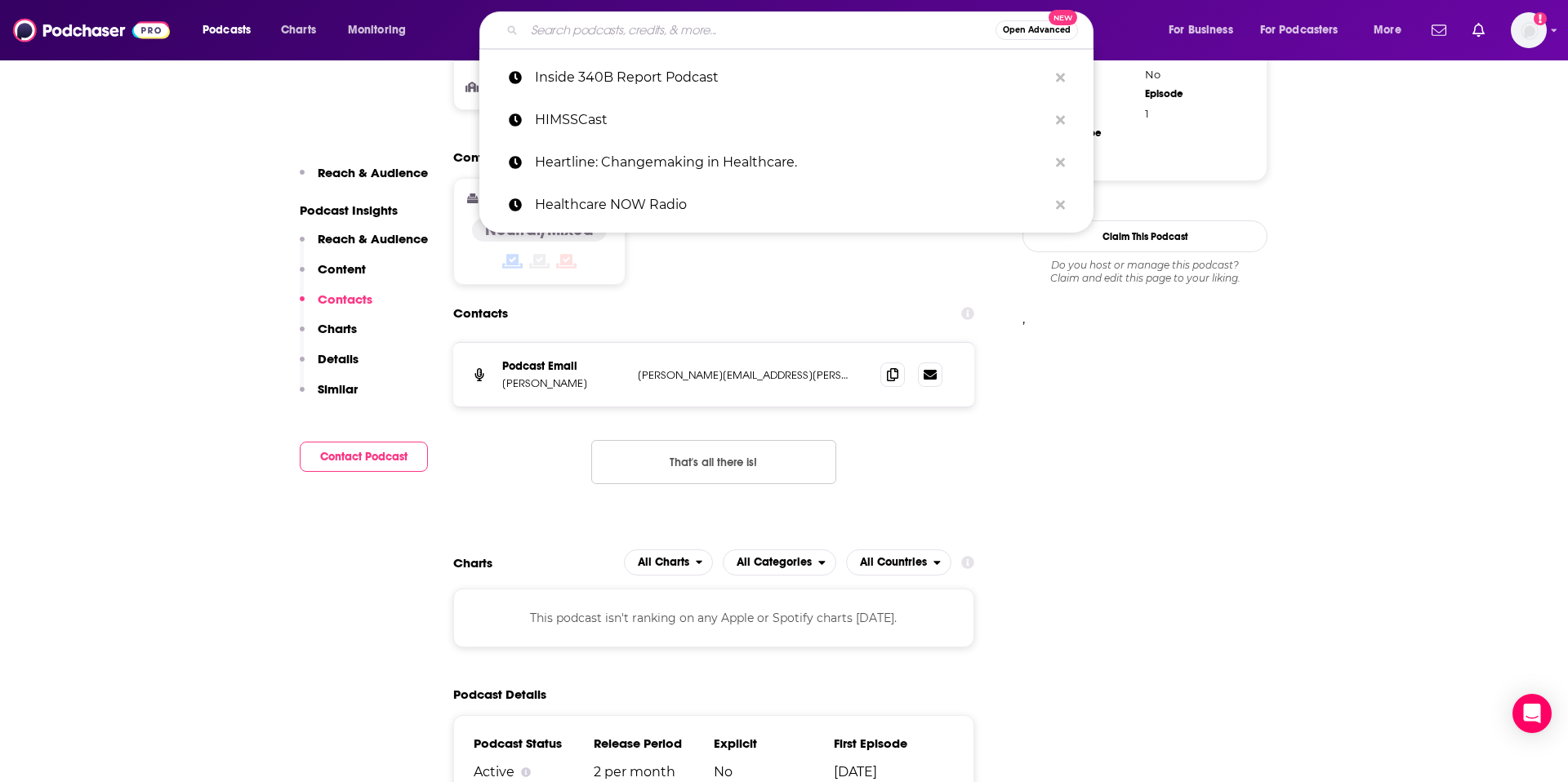
paste input "Just Get Started Podcast"
type input "Just Get Started Podcast"
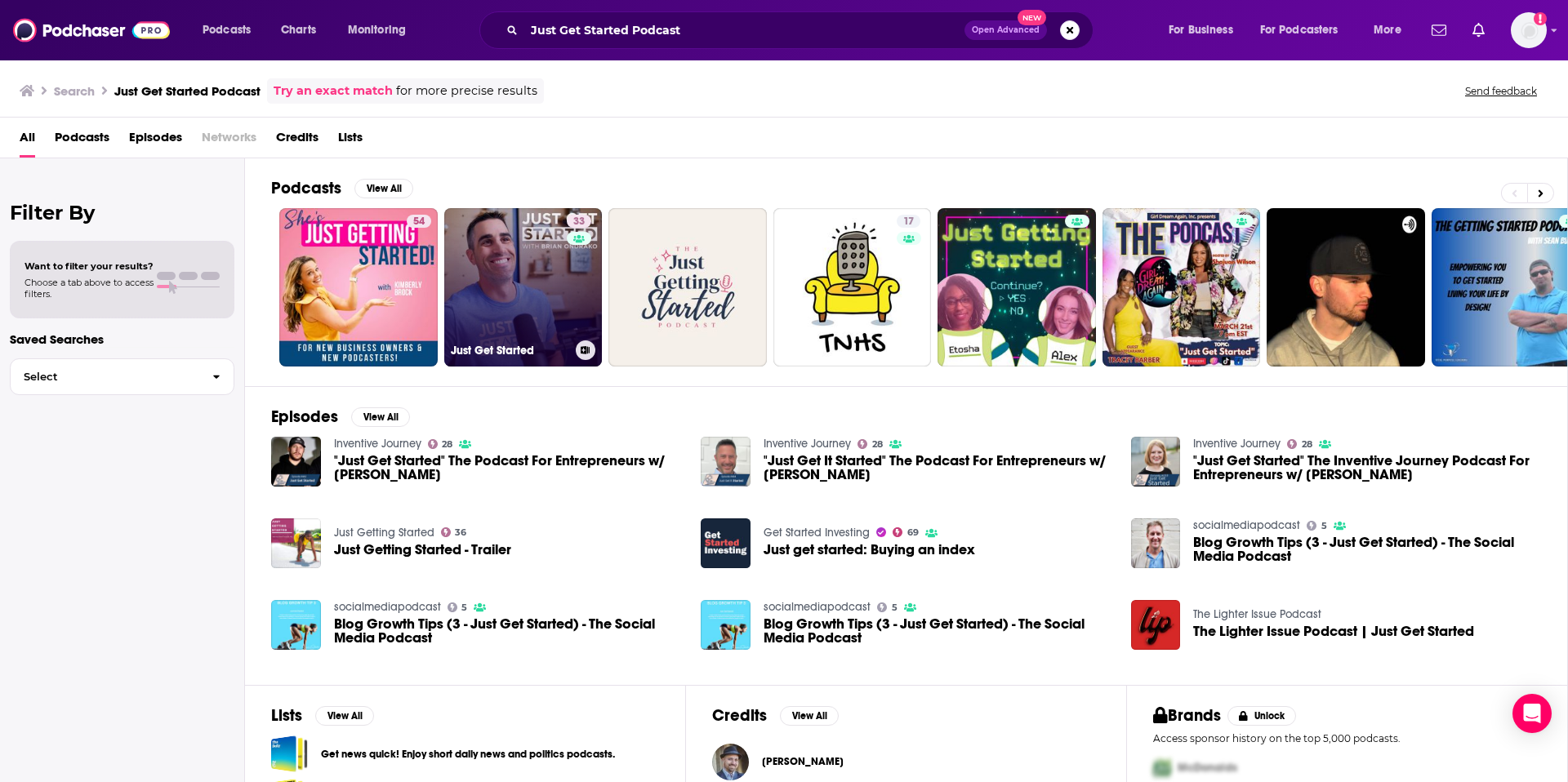
click at [524, 265] on link "33 Just Get Started" at bounding box center [524, 287] width 159 height 159
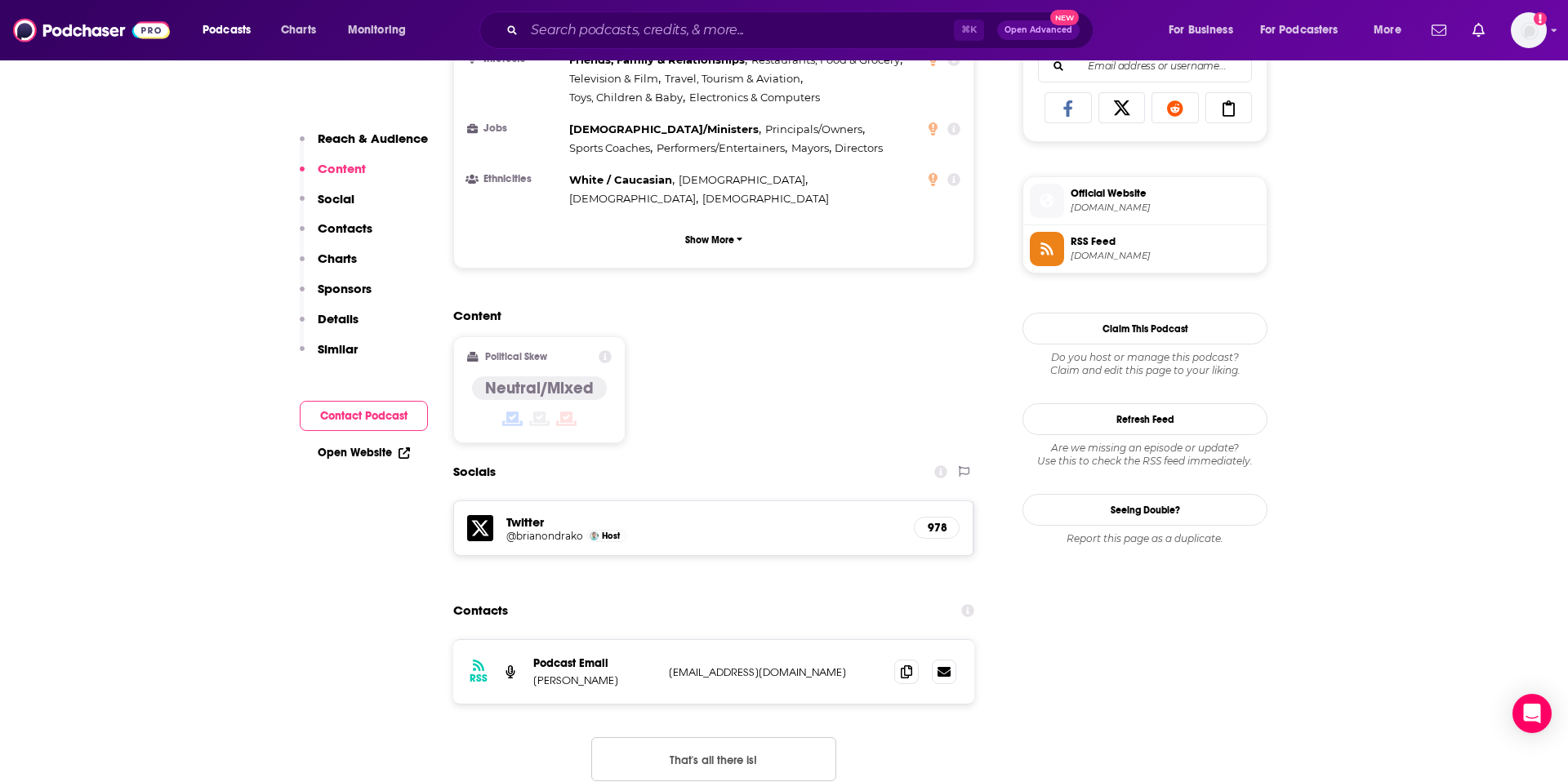
scroll to position [1085, 0]
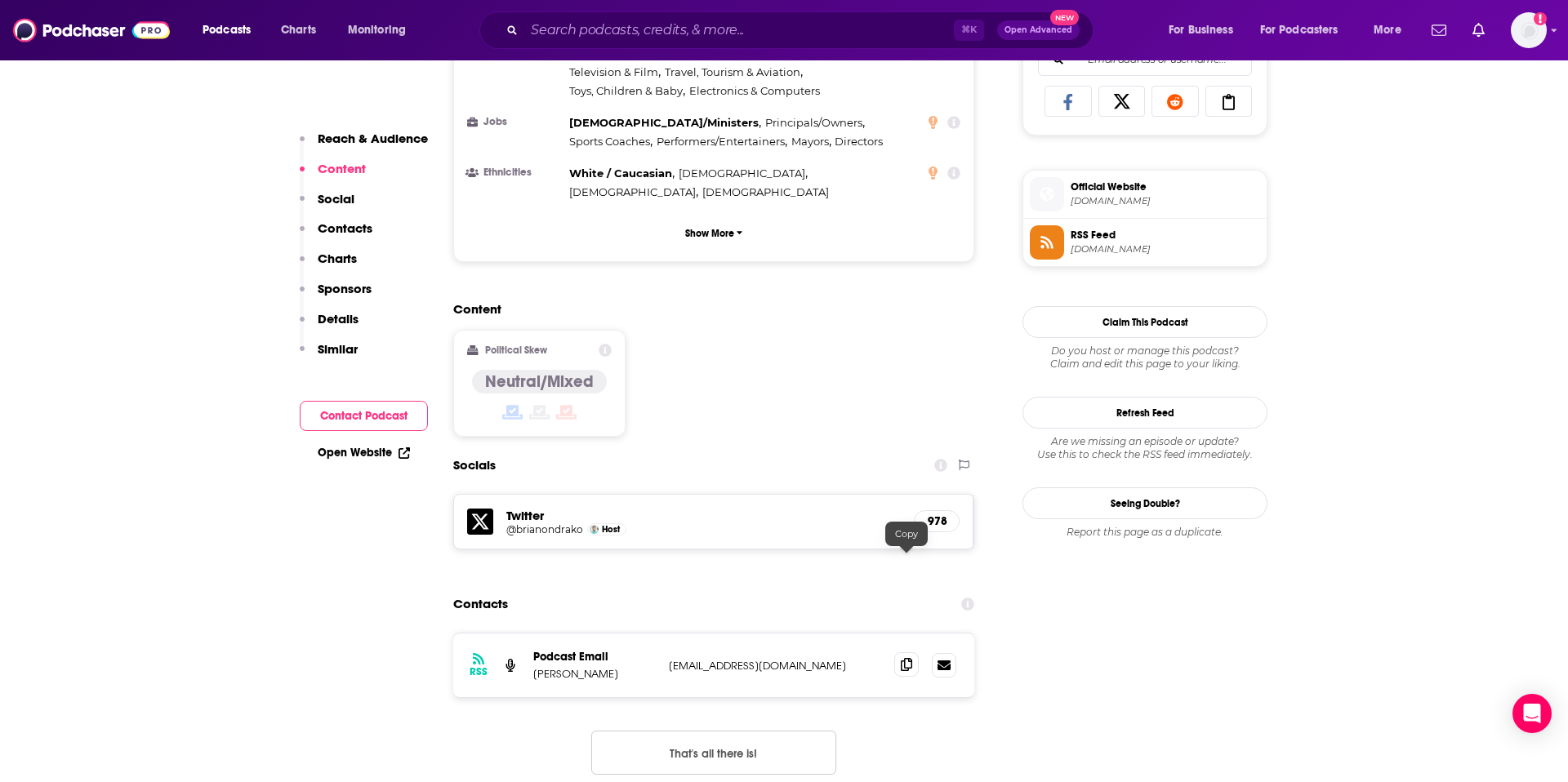
click at [910, 653] on span at bounding box center [906, 664] width 24 height 24
click at [685, 23] on input "Search podcasts, credits, & more..." at bounding box center [739, 30] width 430 height 26
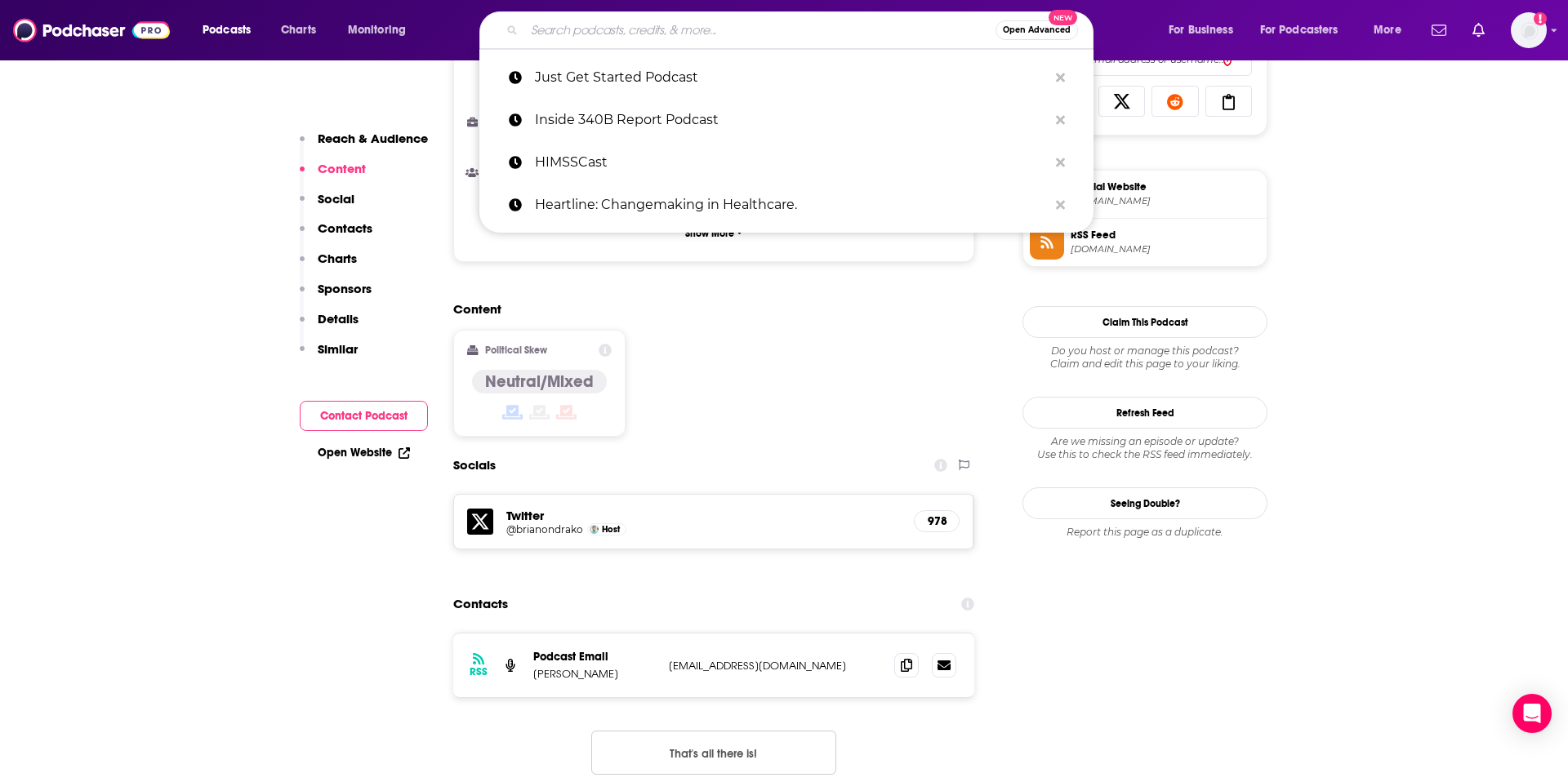
paste input "Modern Healthcare's Healthcare Insider Podcast"
type input "Modern Healthcare's Healthcare Insider Podcast"
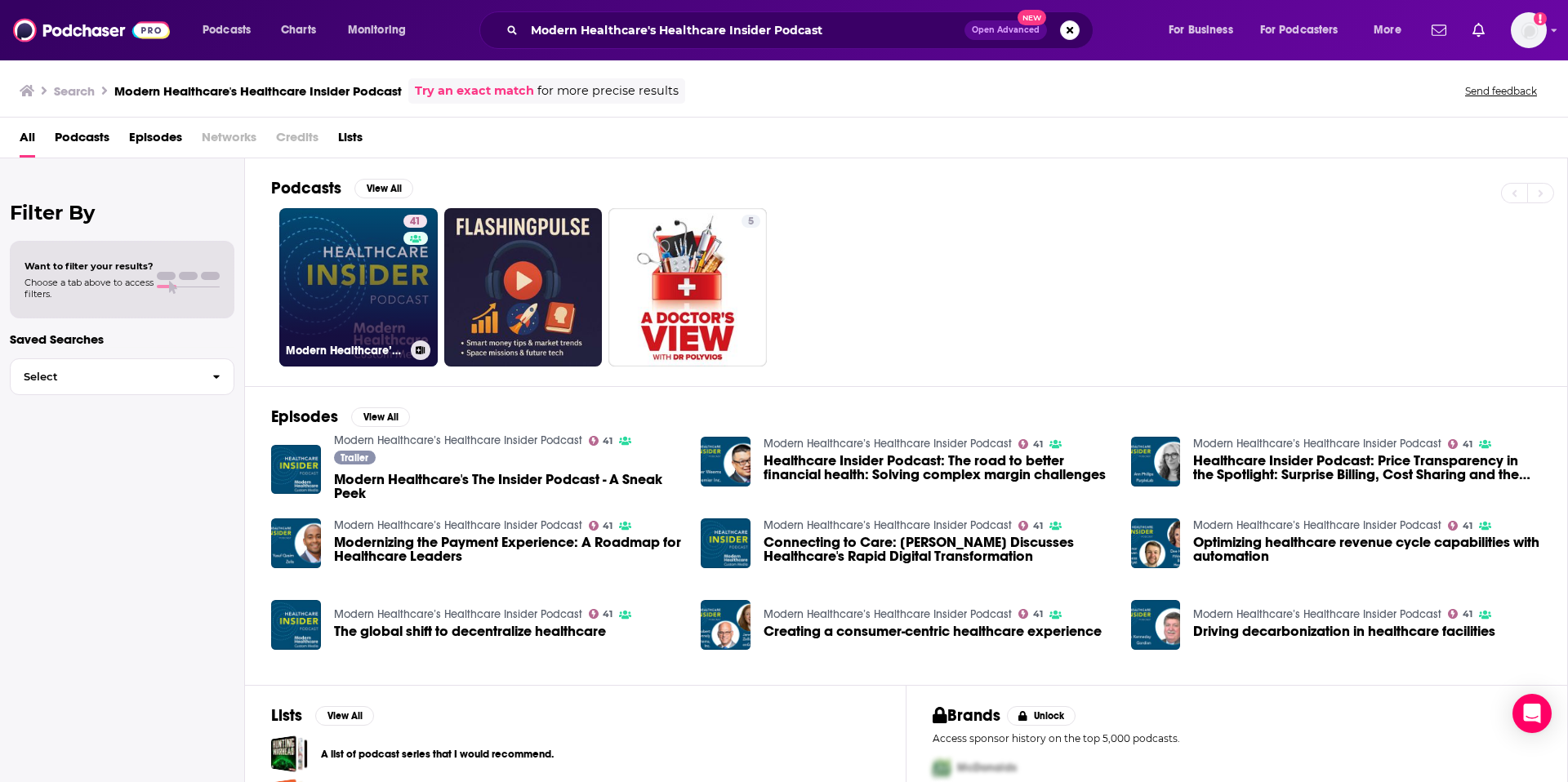
click at [362, 272] on link "41 Modern Healthcare’s Healthcare Insider Podcast" at bounding box center [359, 287] width 159 height 159
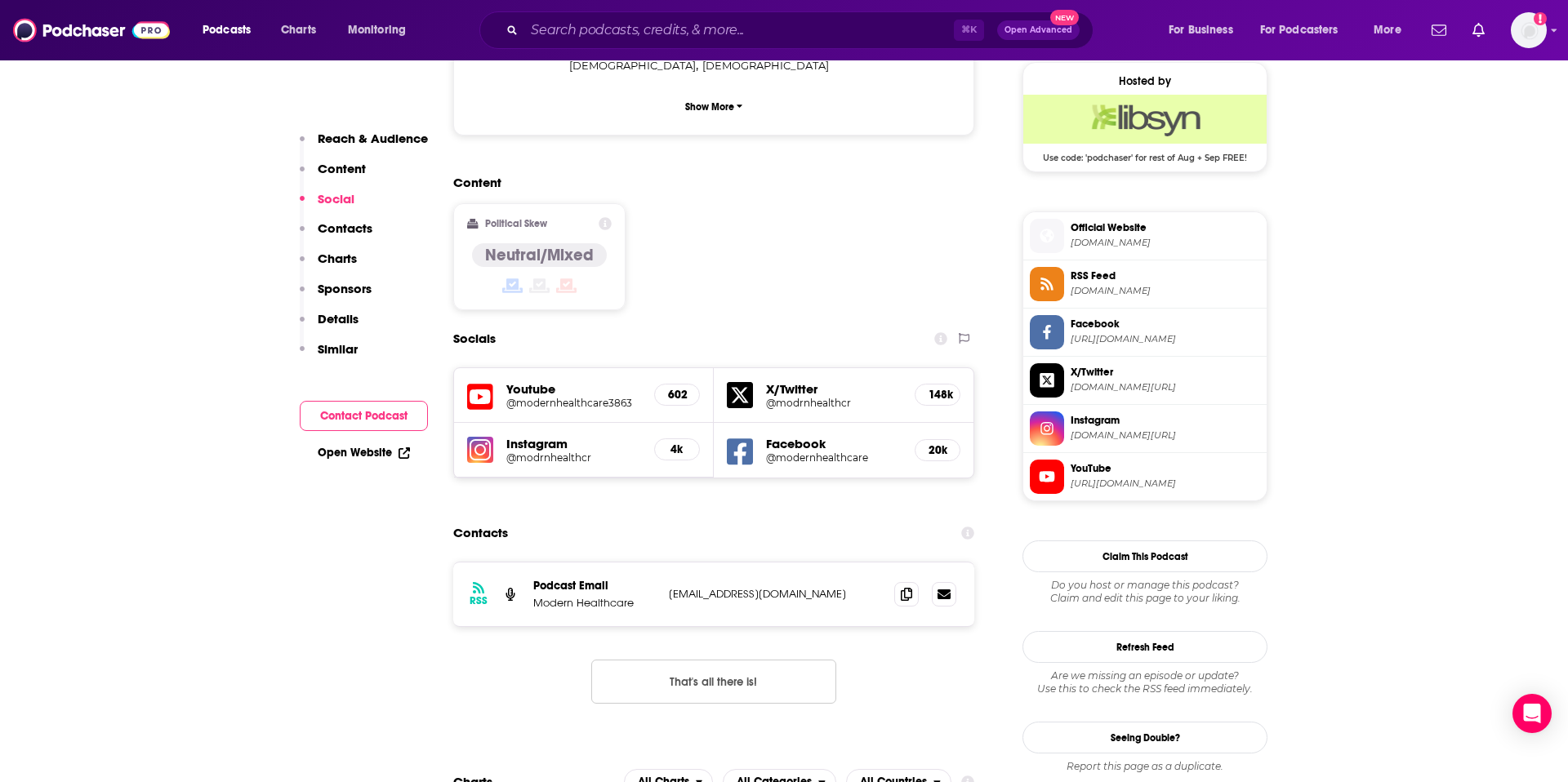
scroll to position [1197, 0]
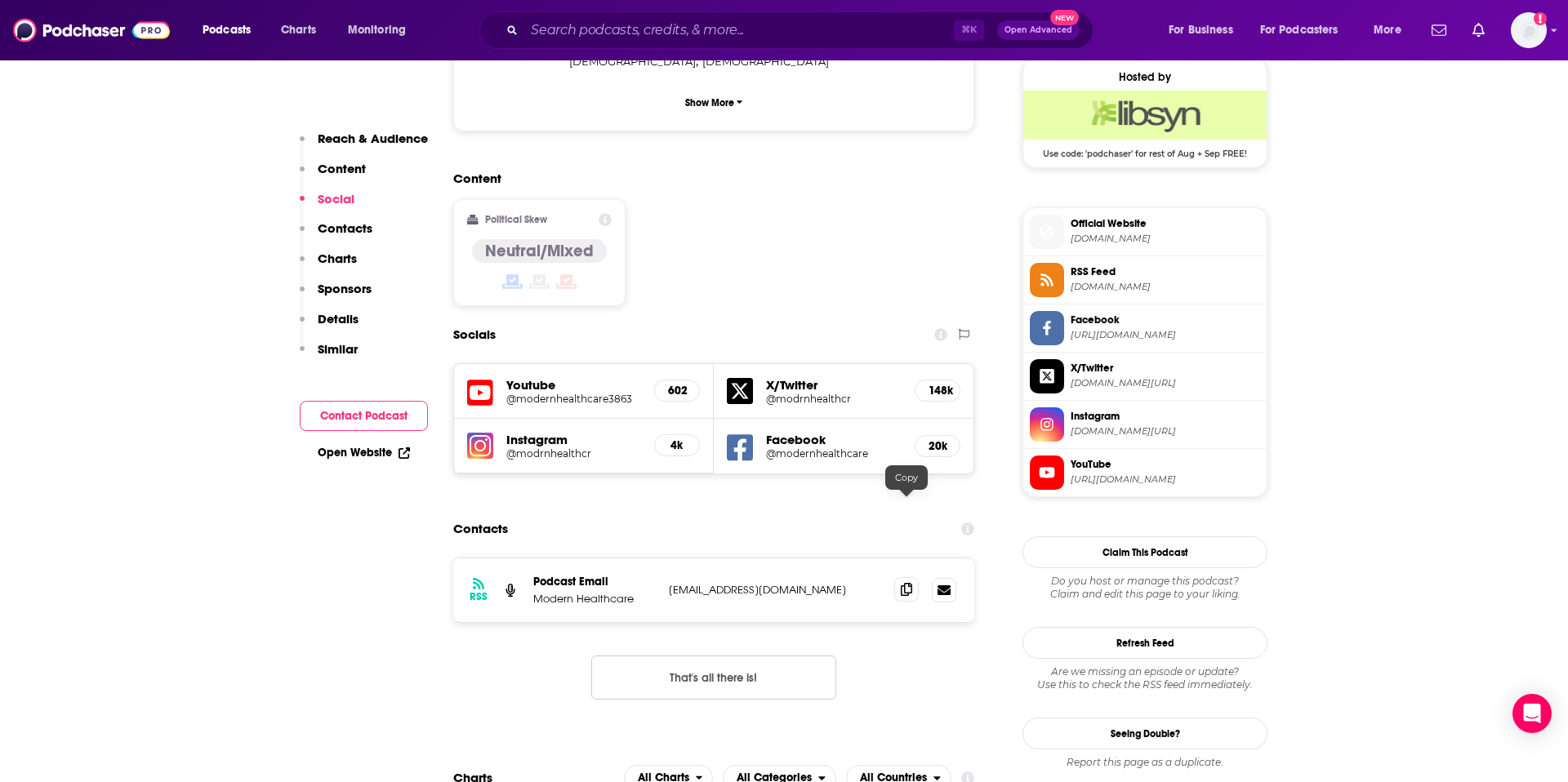
click at [898, 578] on span at bounding box center [906, 589] width 24 height 24
click at [928, 29] on input "Search podcasts, credits, & more..." at bounding box center [739, 30] width 430 height 26
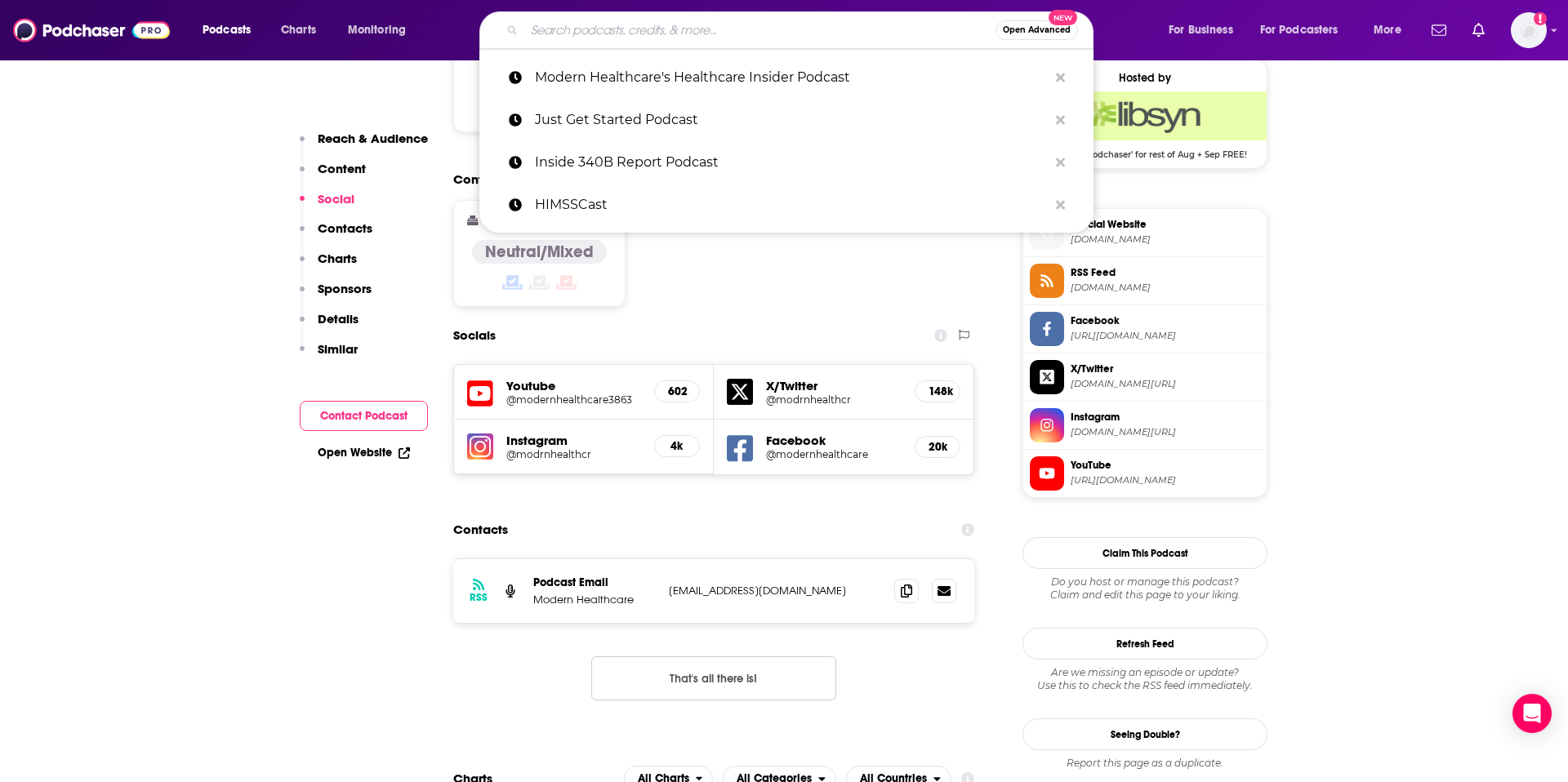
paste input "Outcomes Rocket"
type input "Outcomes Rocket"
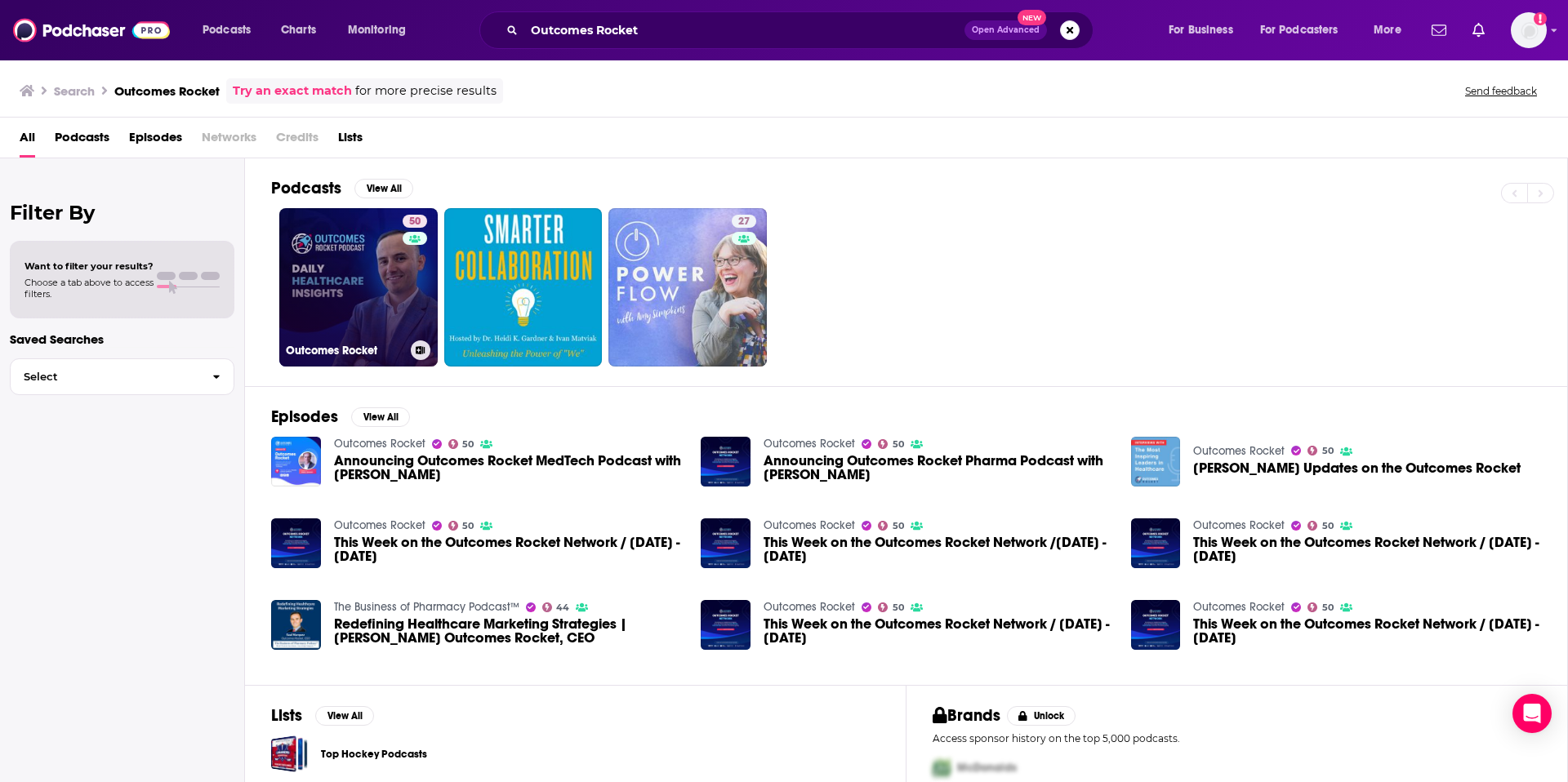
click at [348, 308] on link "50 Outcomes Rocket" at bounding box center [359, 287] width 159 height 159
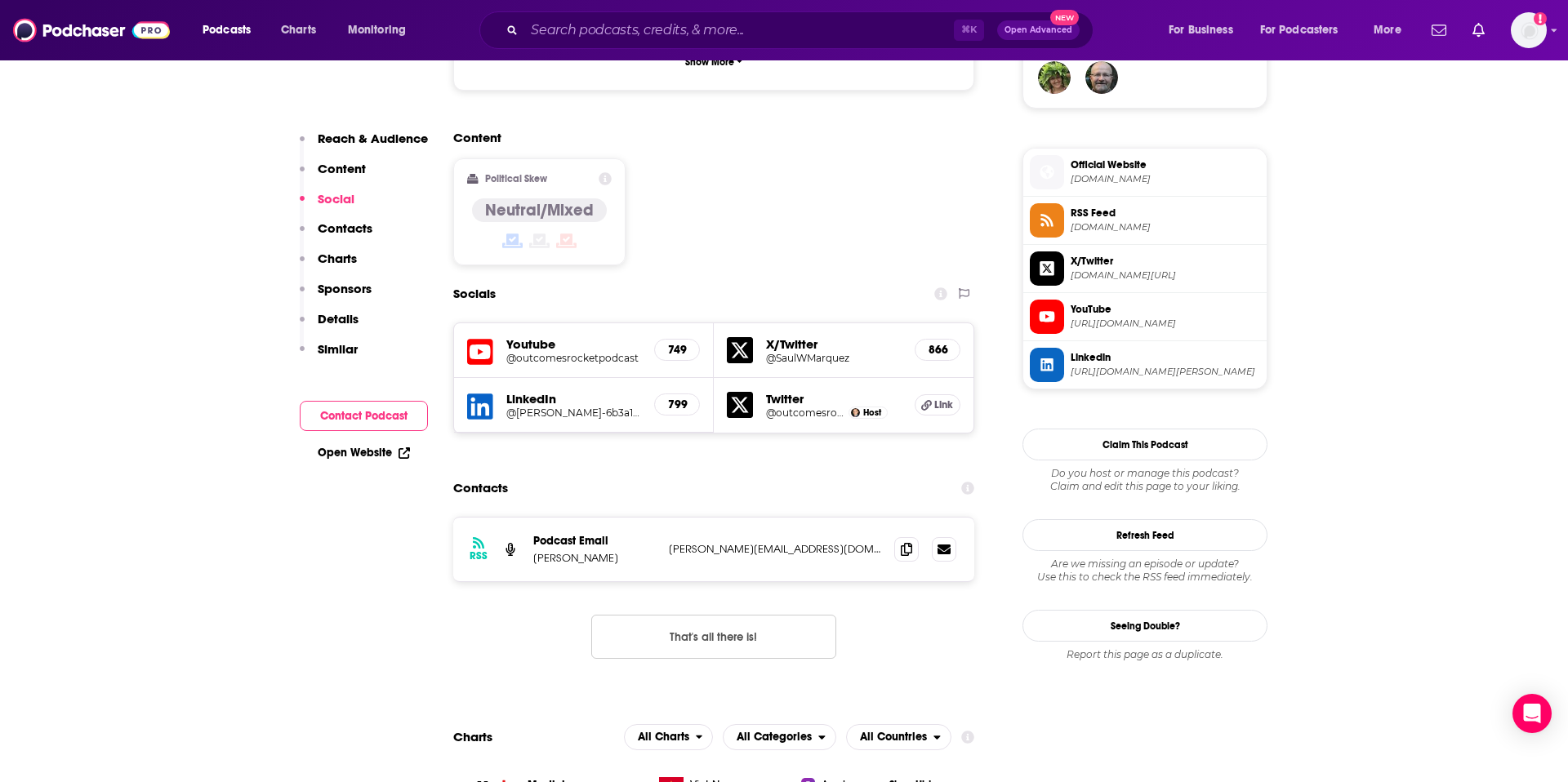
scroll to position [1281, 0]
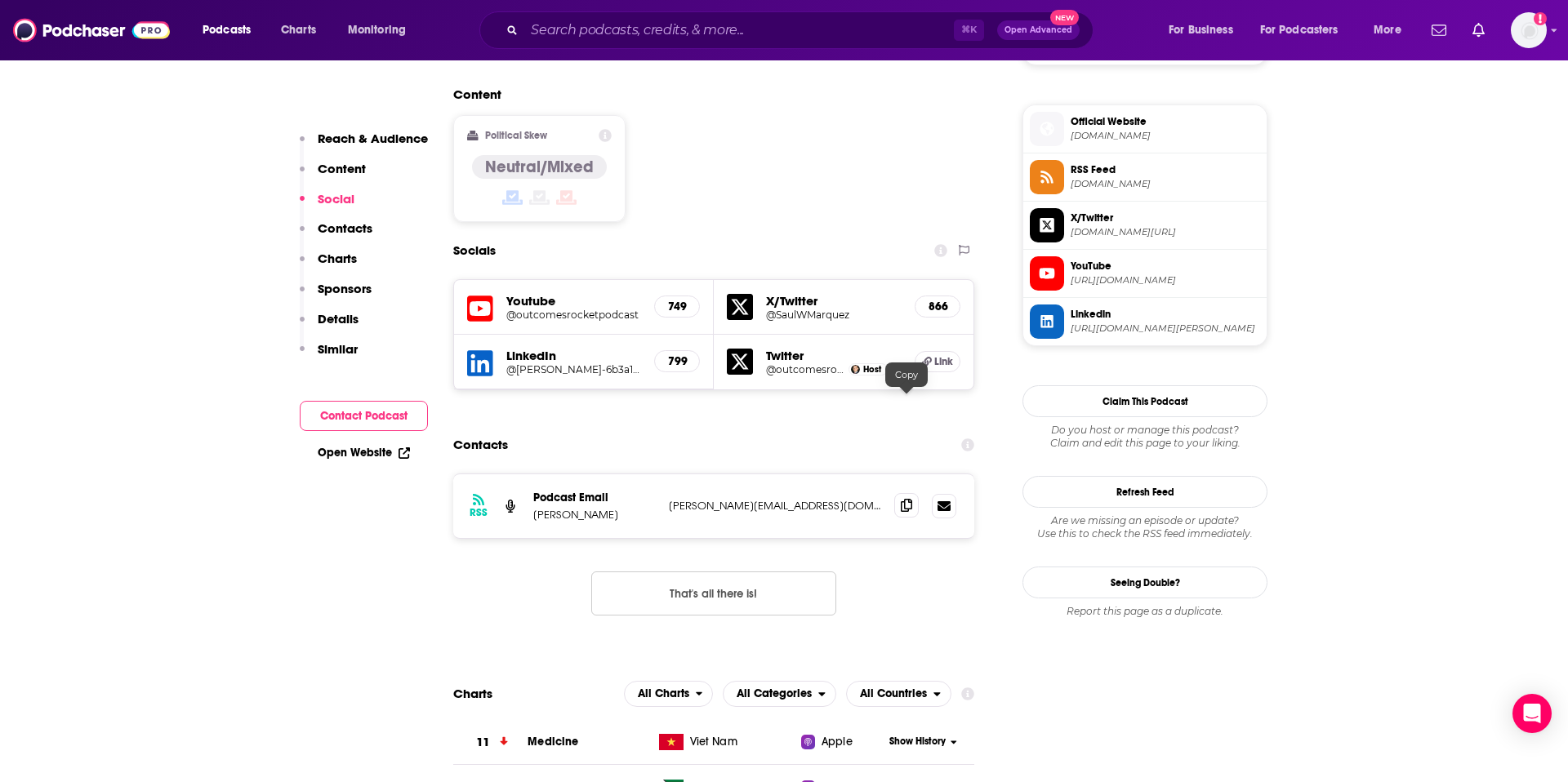
click at [907, 499] on icon at bounding box center [907, 506] width 12 height 13
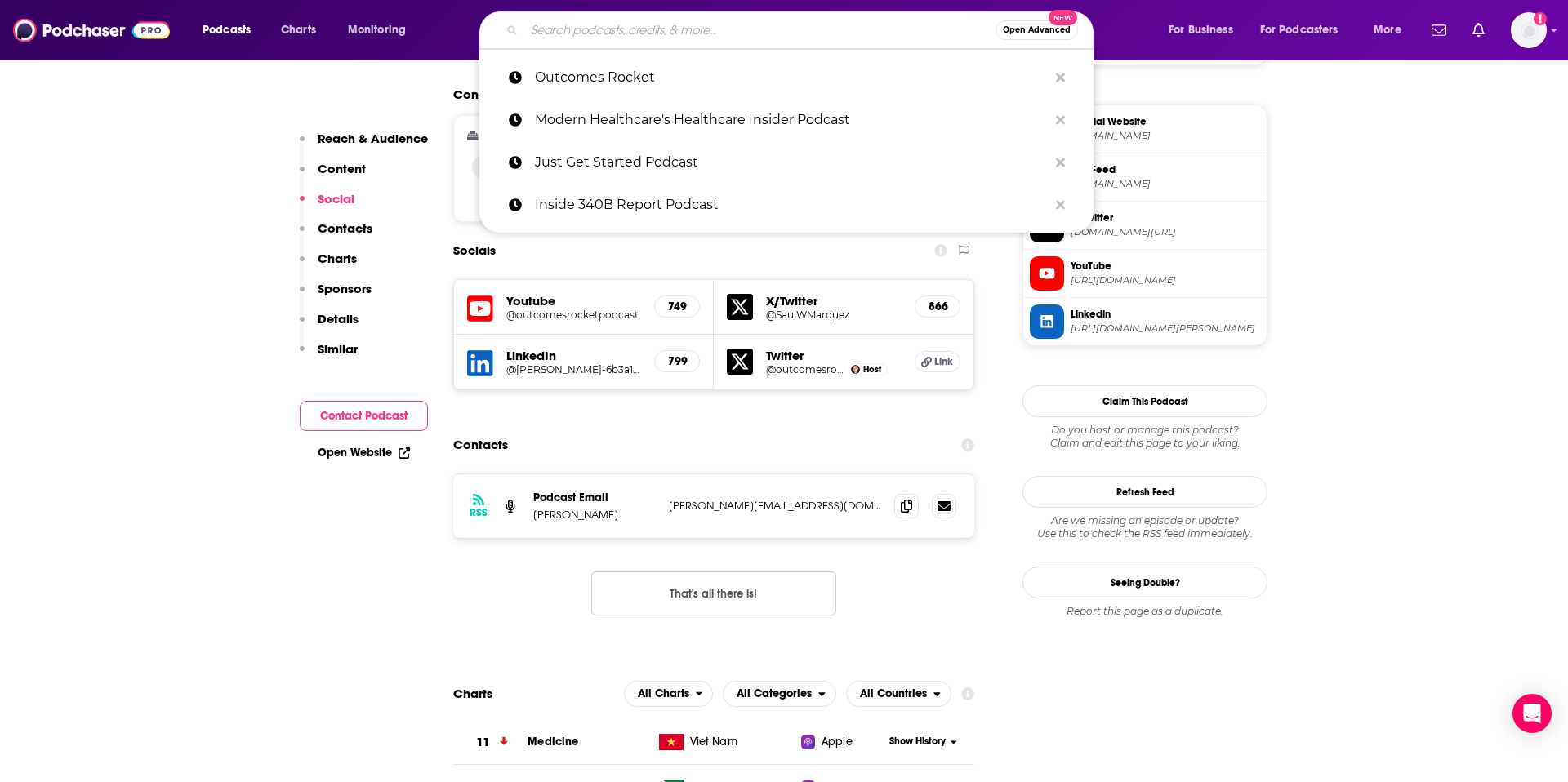
click at [771, 26] on input "Search podcasts, credits, & more..." at bounding box center [760, 30] width 471 height 26
paste input "Pharmacy Podcast Network"
type input "Pharmacy Podcast Network"
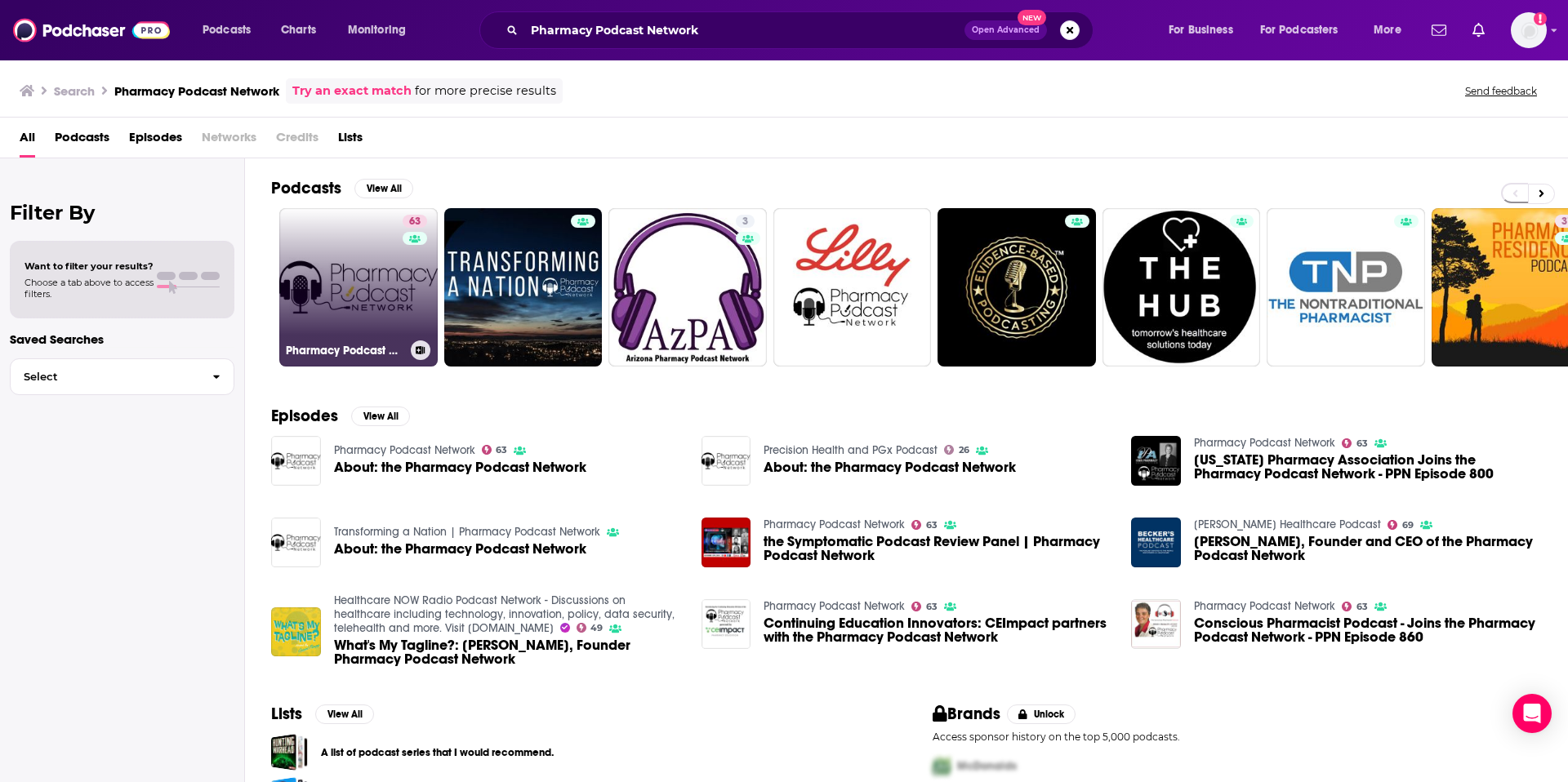
click at [341, 303] on link "63 Pharmacy Podcast Network" at bounding box center [359, 287] width 159 height 159
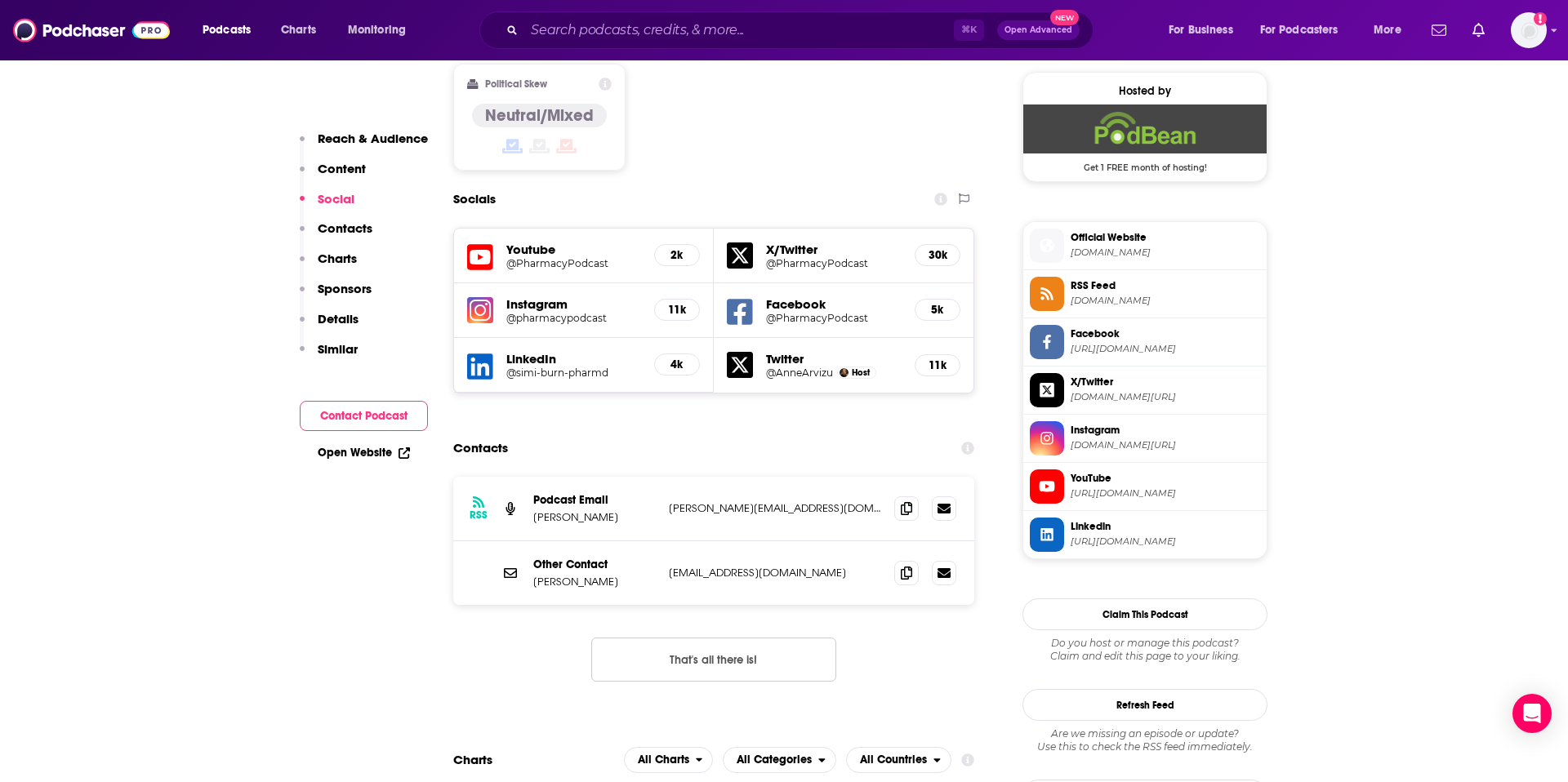
scroll to position [1316, 0]
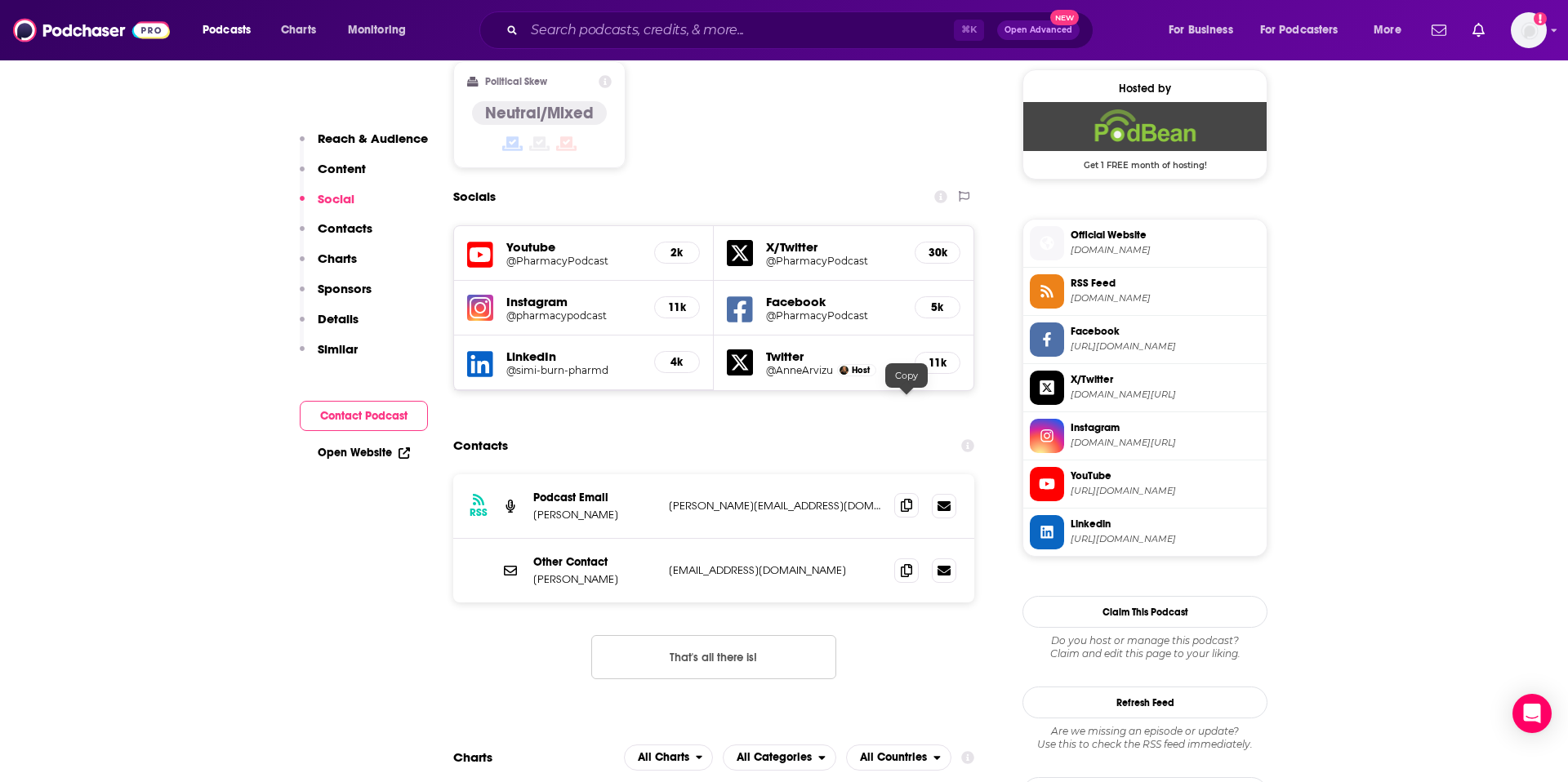
click at [908, 499] on icon at bounding box center [907, 506] width 12 height 13
click at [722, 27] on input "Search podcasts, credits, & more..." at bounding box center [739, 30] width 430 height 26
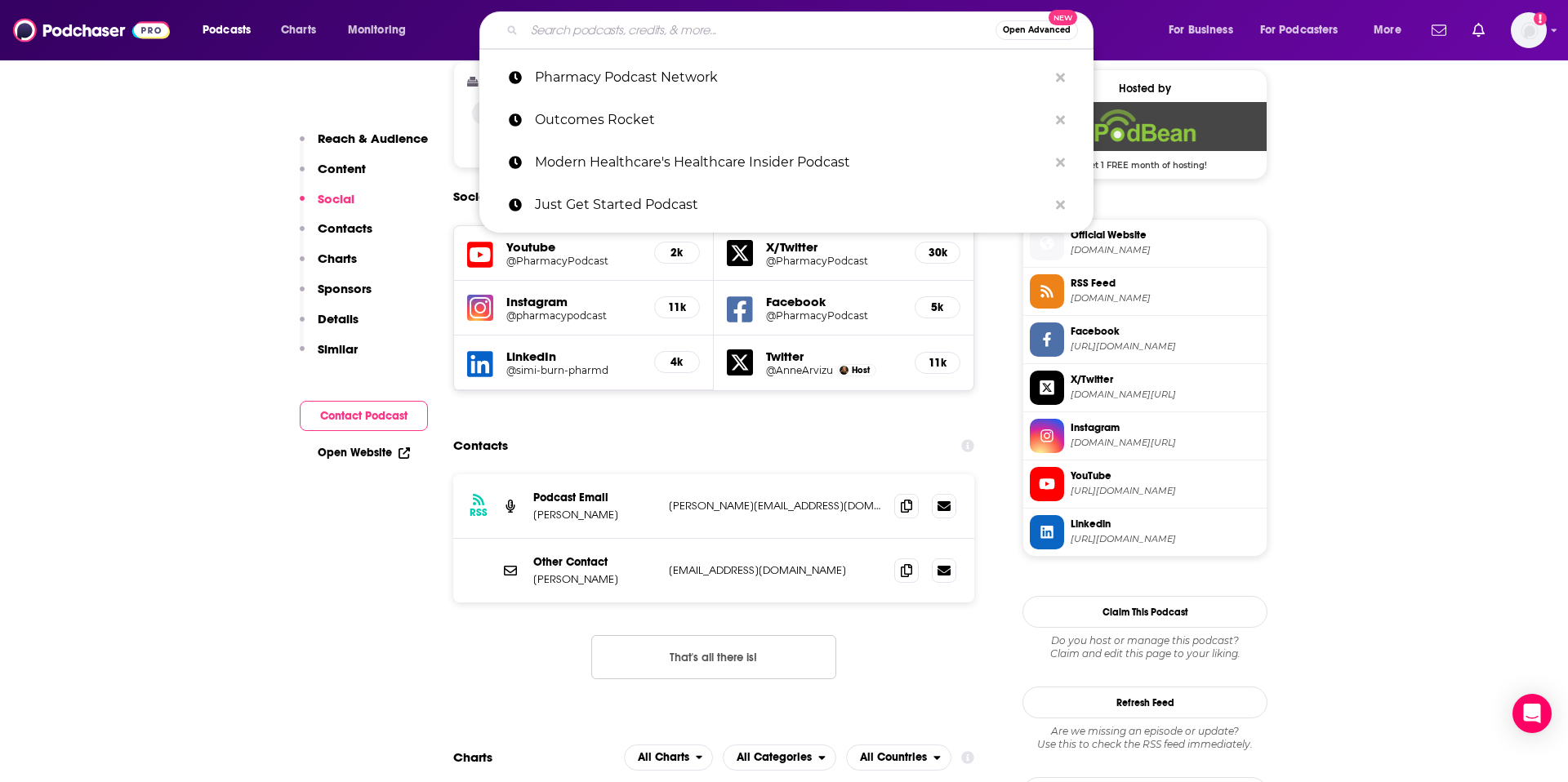
paste input "Relentless Health Value"
type input "Relentless Health Value"
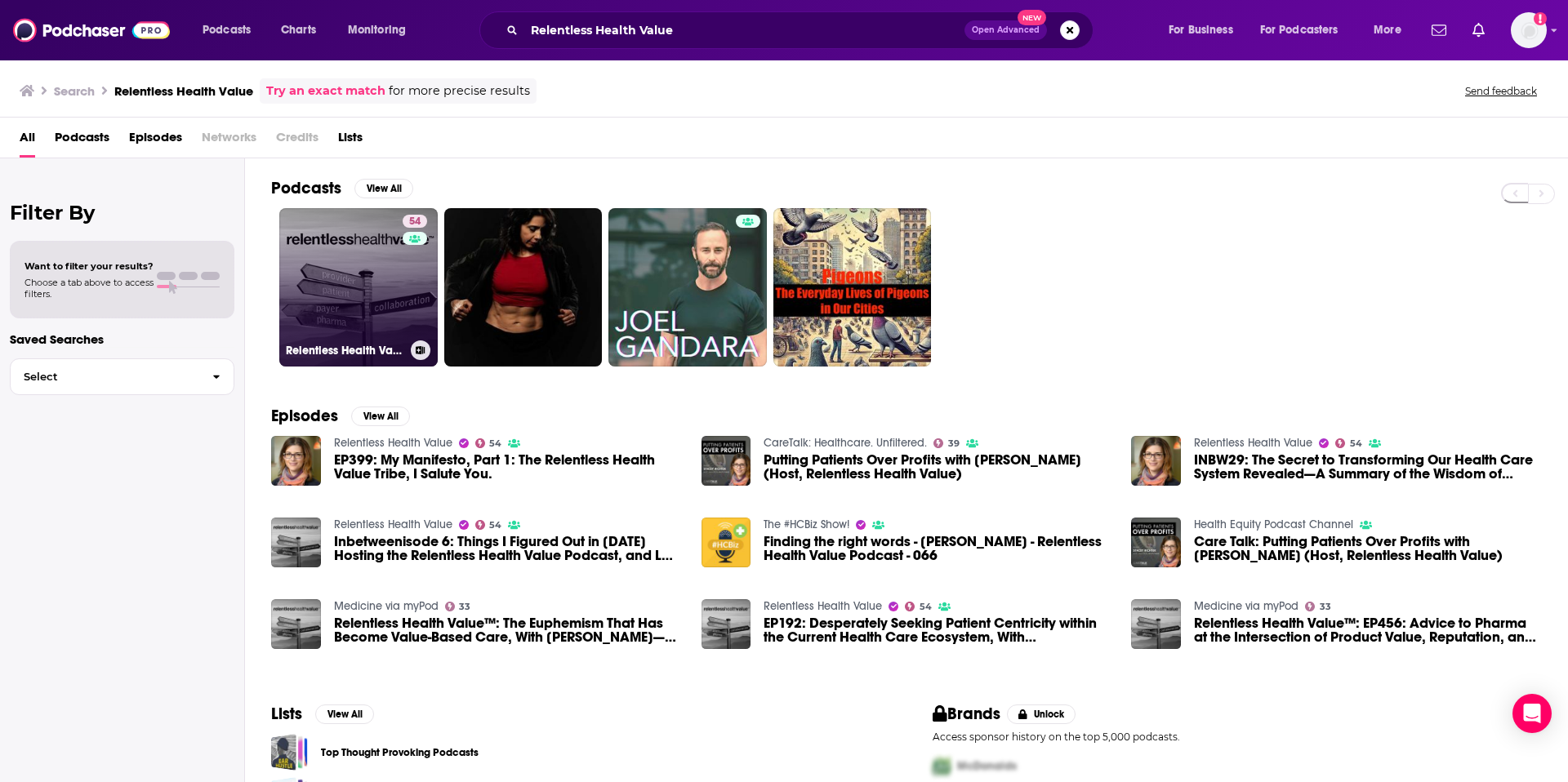
click at [319, 285] on link "54 Relentless Health Value" at bounding box center [359, 287] width 159 height 159
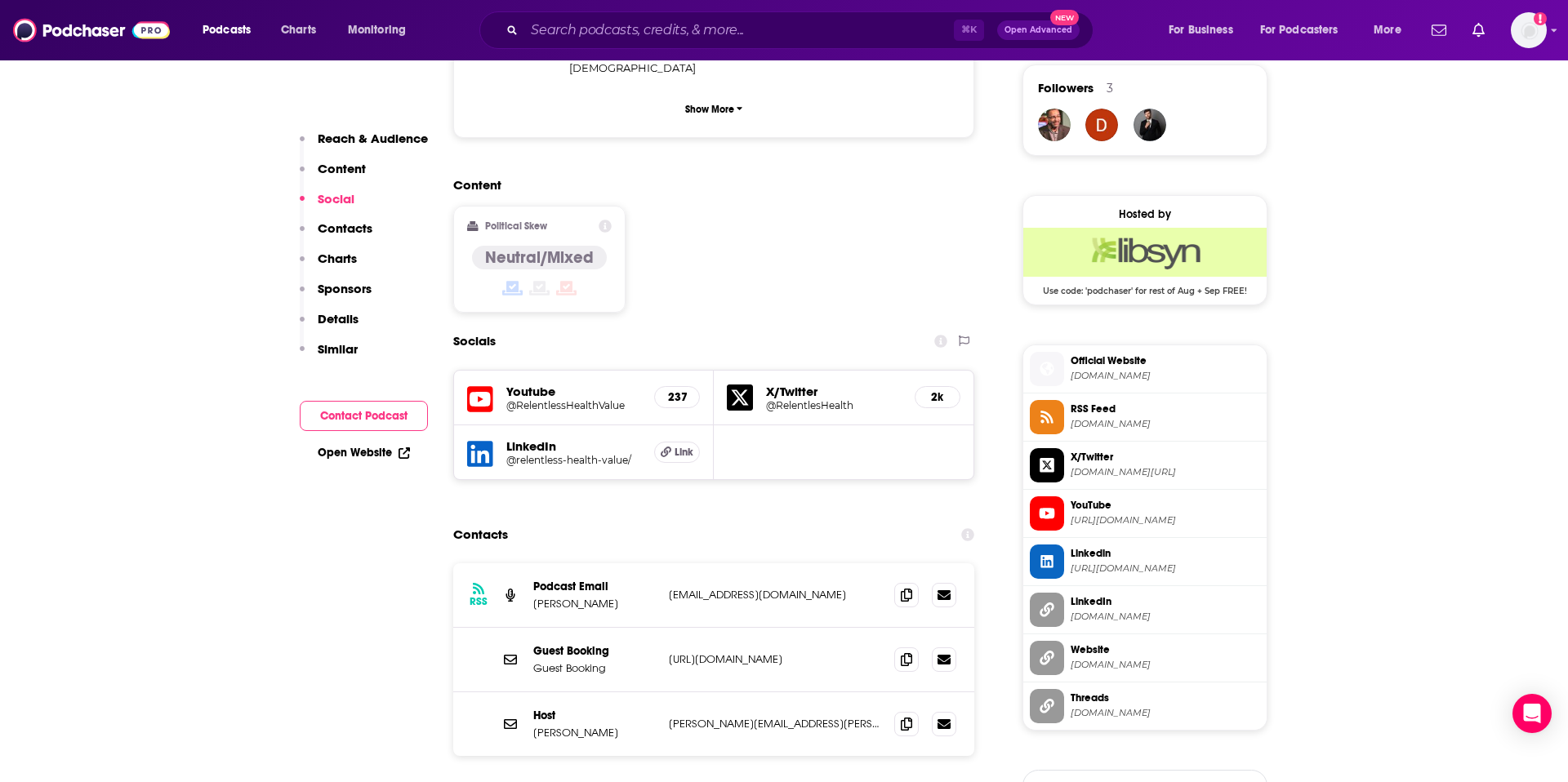
scroll to position [1197, 0]
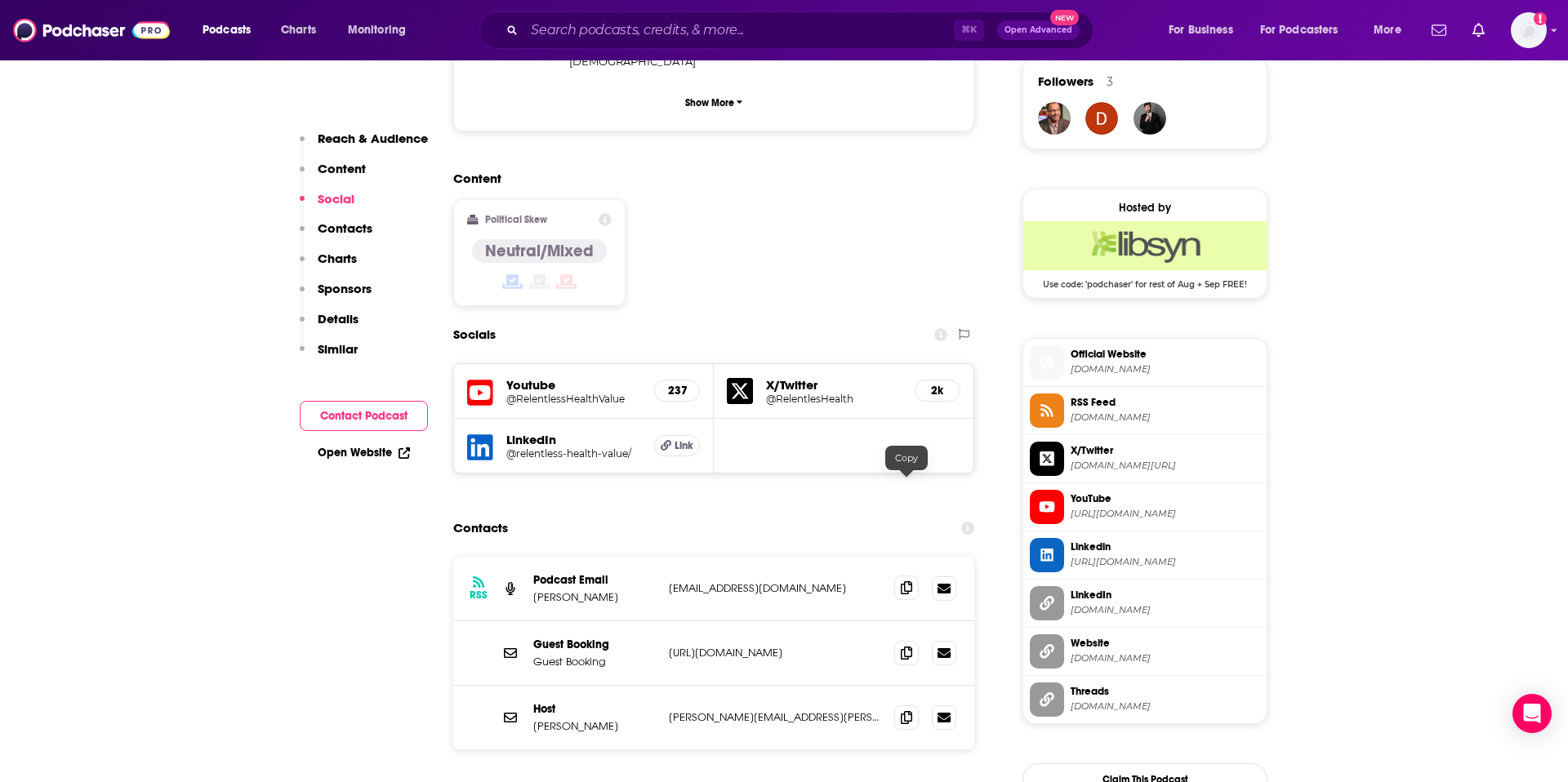
drag, startPoint x: 912, startPoint y: 482, endPoint x: 916, endPoint y: 475, distance: 8.1
click at [912, 576] on span at bounding box center [906, 588] width 24 height 24
click at [908, 646] on icon at bounding box center [907, 653] width 12 height 13
click at [927, 31] on input "Search podcasts, credits, & more..." at bounding box center [739, 30] width 430 height 26
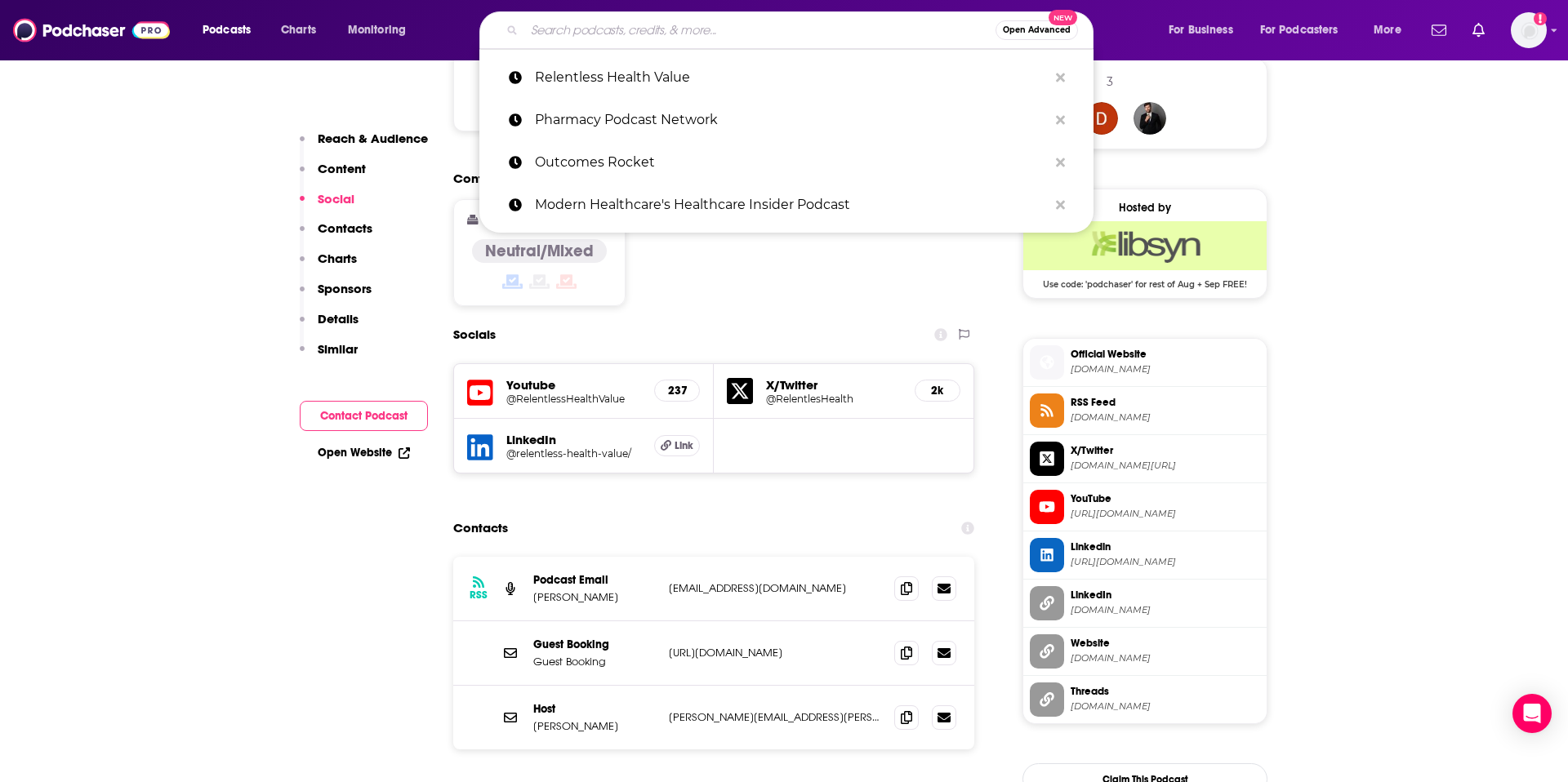
paste input "Slice of Healthcare"
type input "Slice of Healthcare"
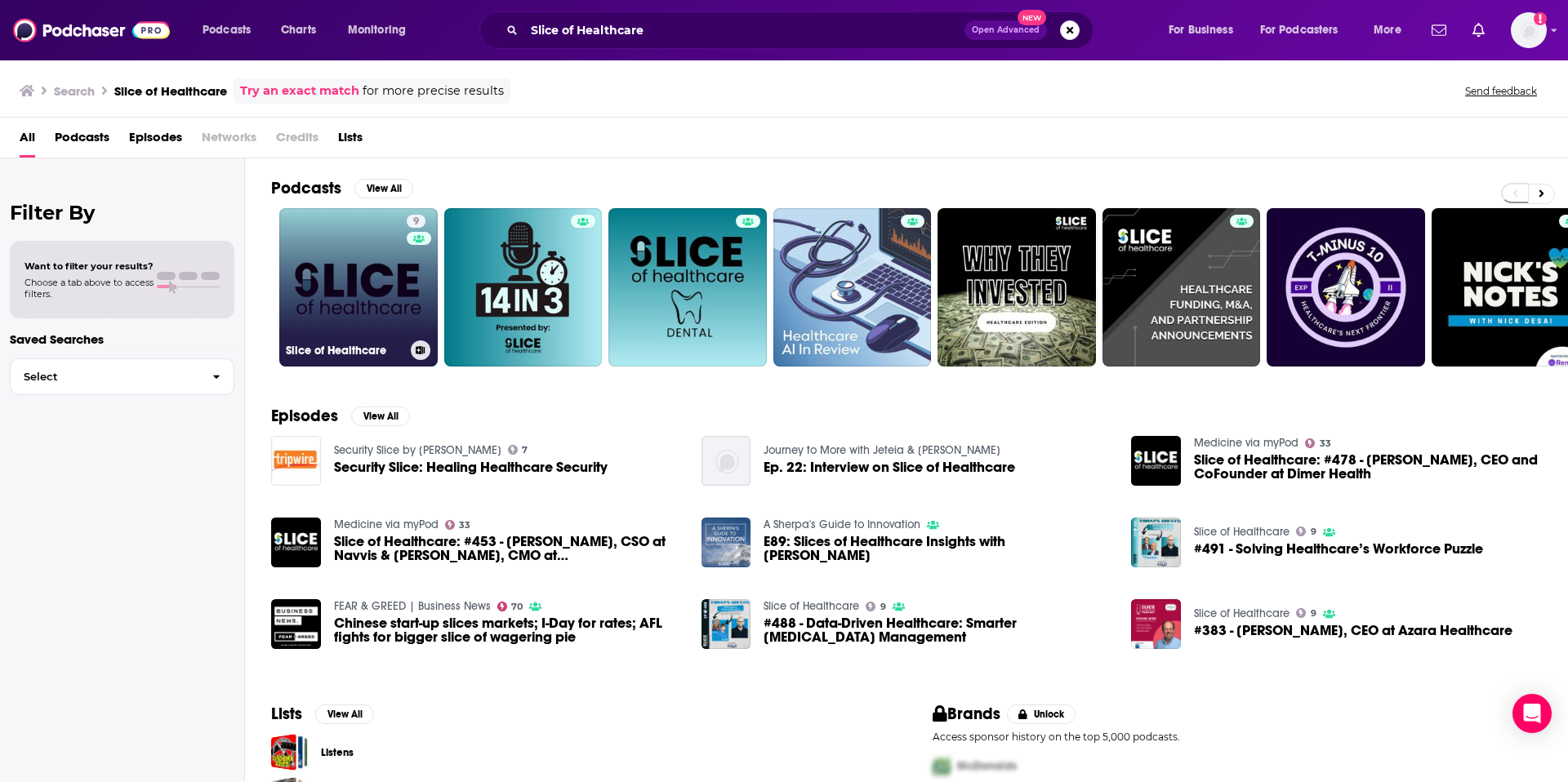
click at [402, 285] on link "9 Slice of Healthcare" at bounding box center [359, 287] width 159 height 159
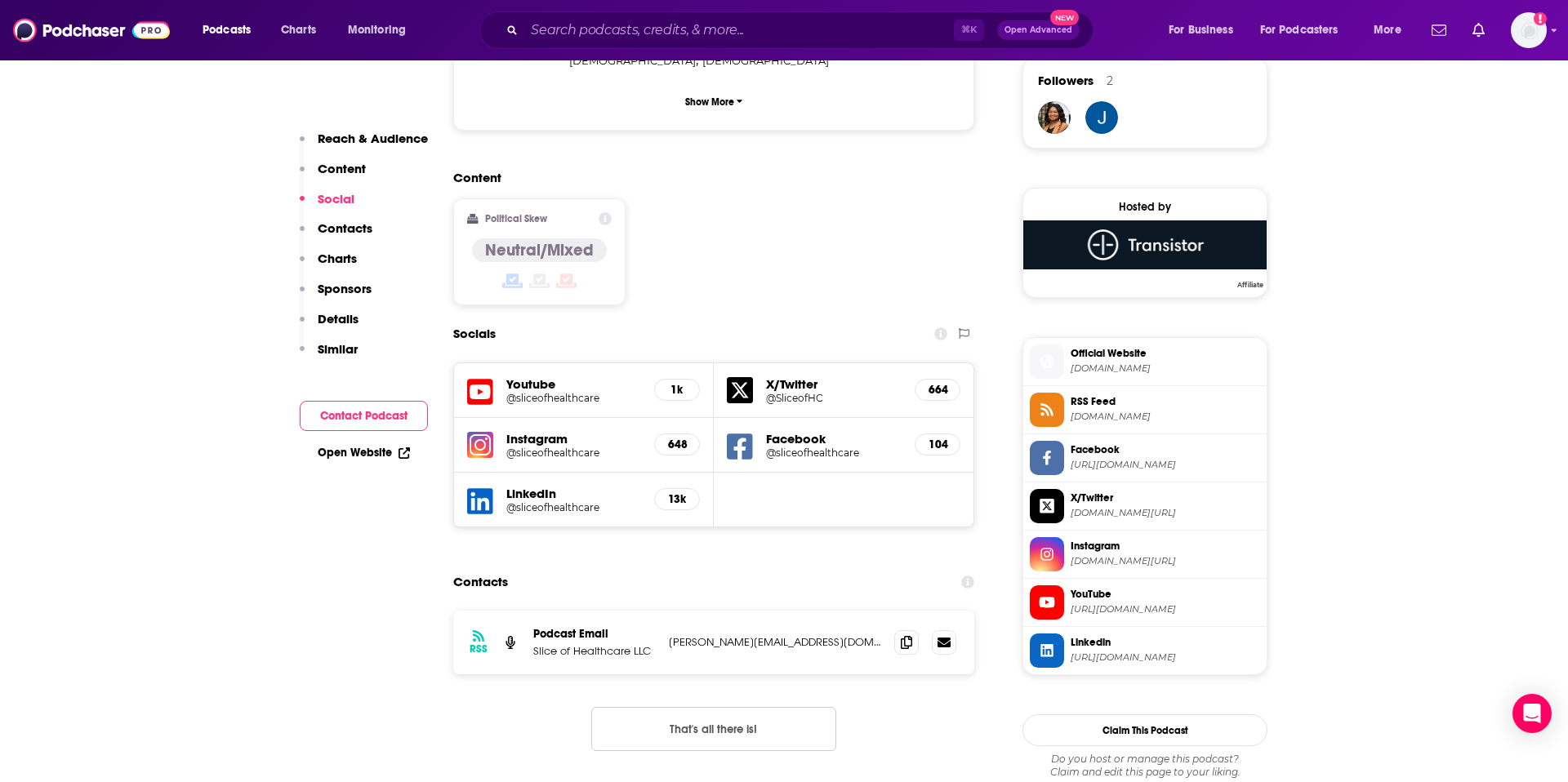
scroll to position [1225, 0]
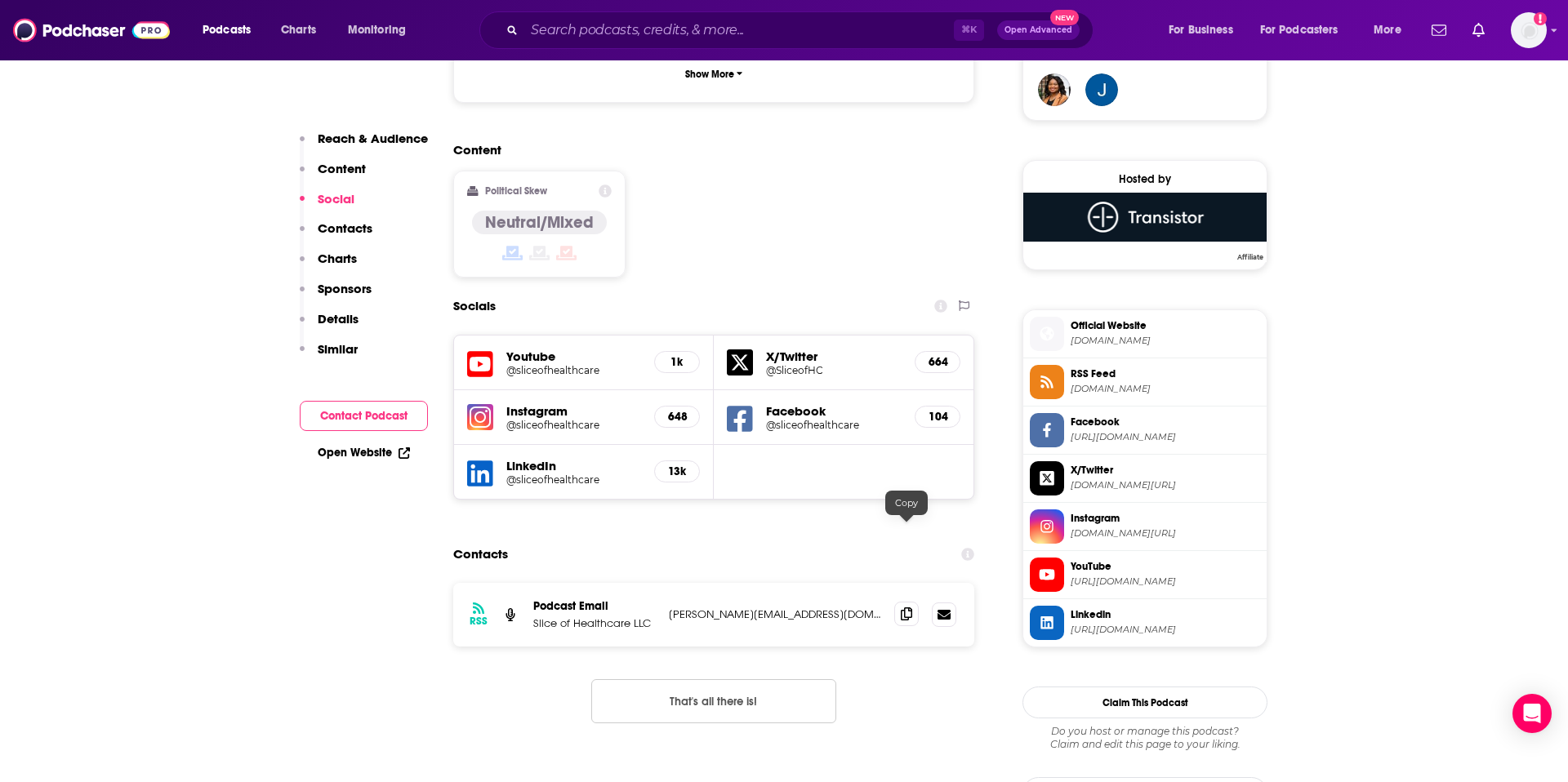
click at [903, 608] on icon at bounding box center [907, 614] width 12 height 13
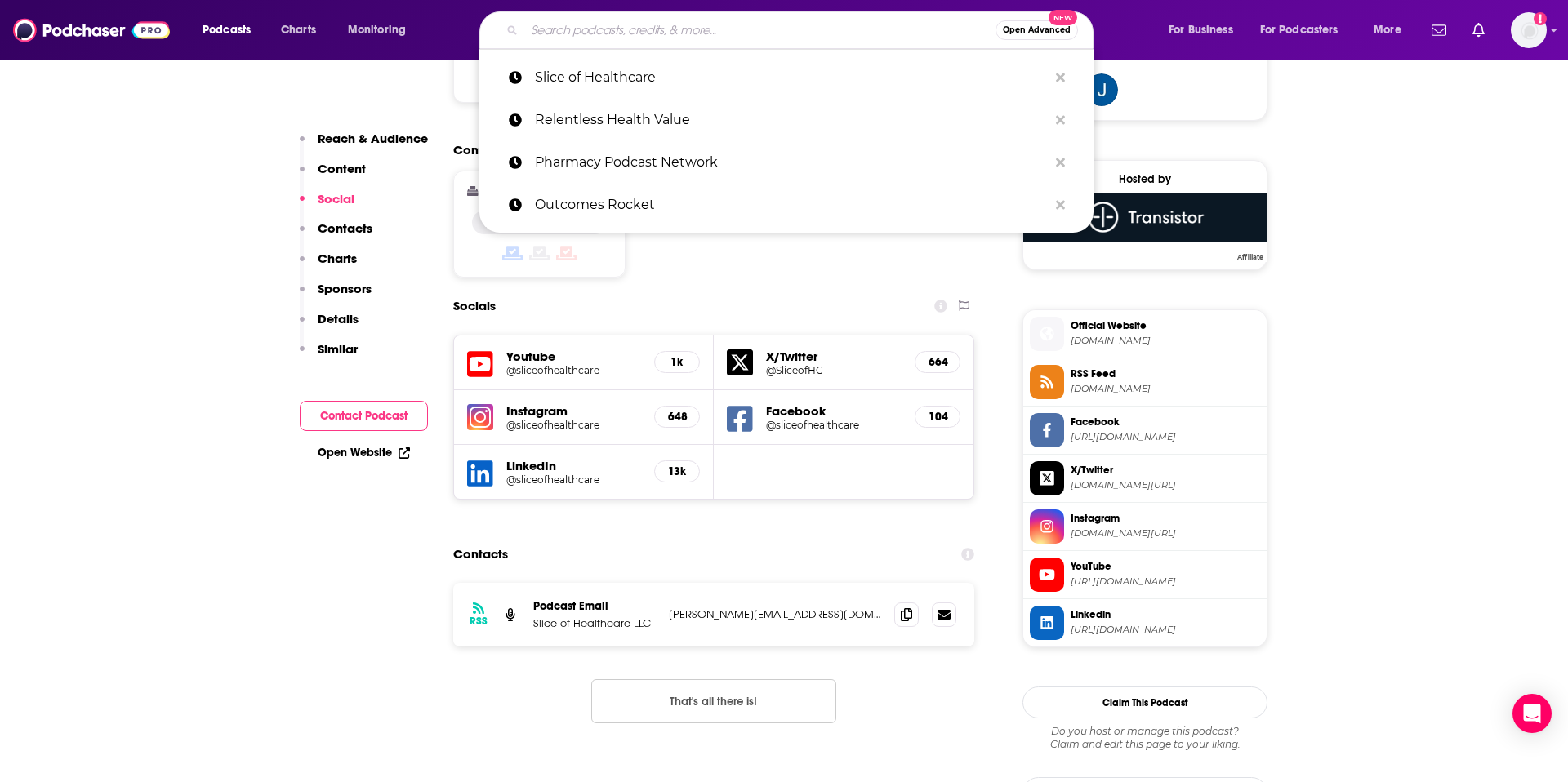
click at [844, 23] on input "Search podcasts, credits, & more..." at bounding box center [760, 30] width 471 height 26
paste input "Sourcery"
type input "Sourcery"
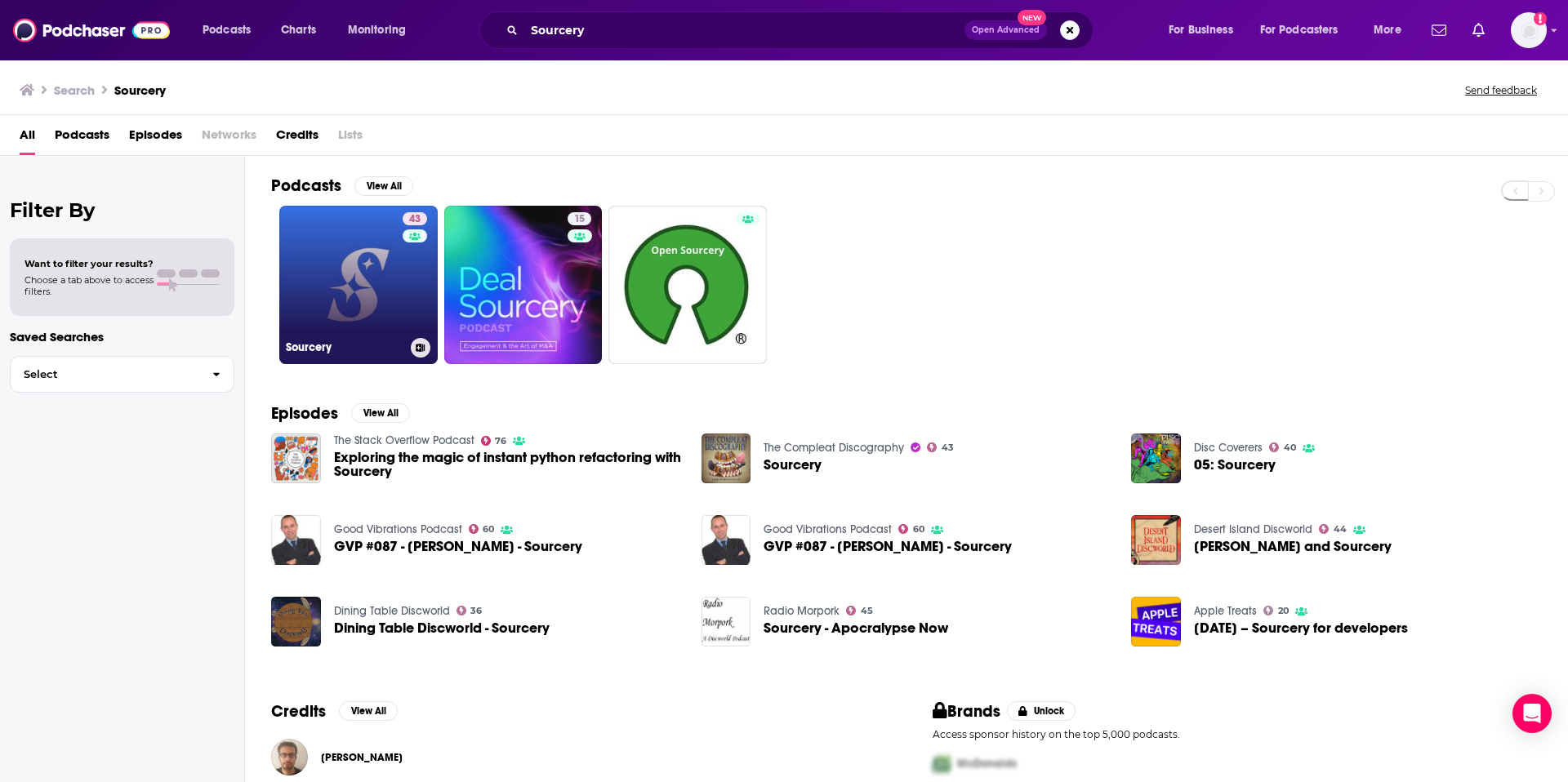
click at [369, 265] on link "43 Sourcery" at bounding box center [359, 285] width 159 height 159
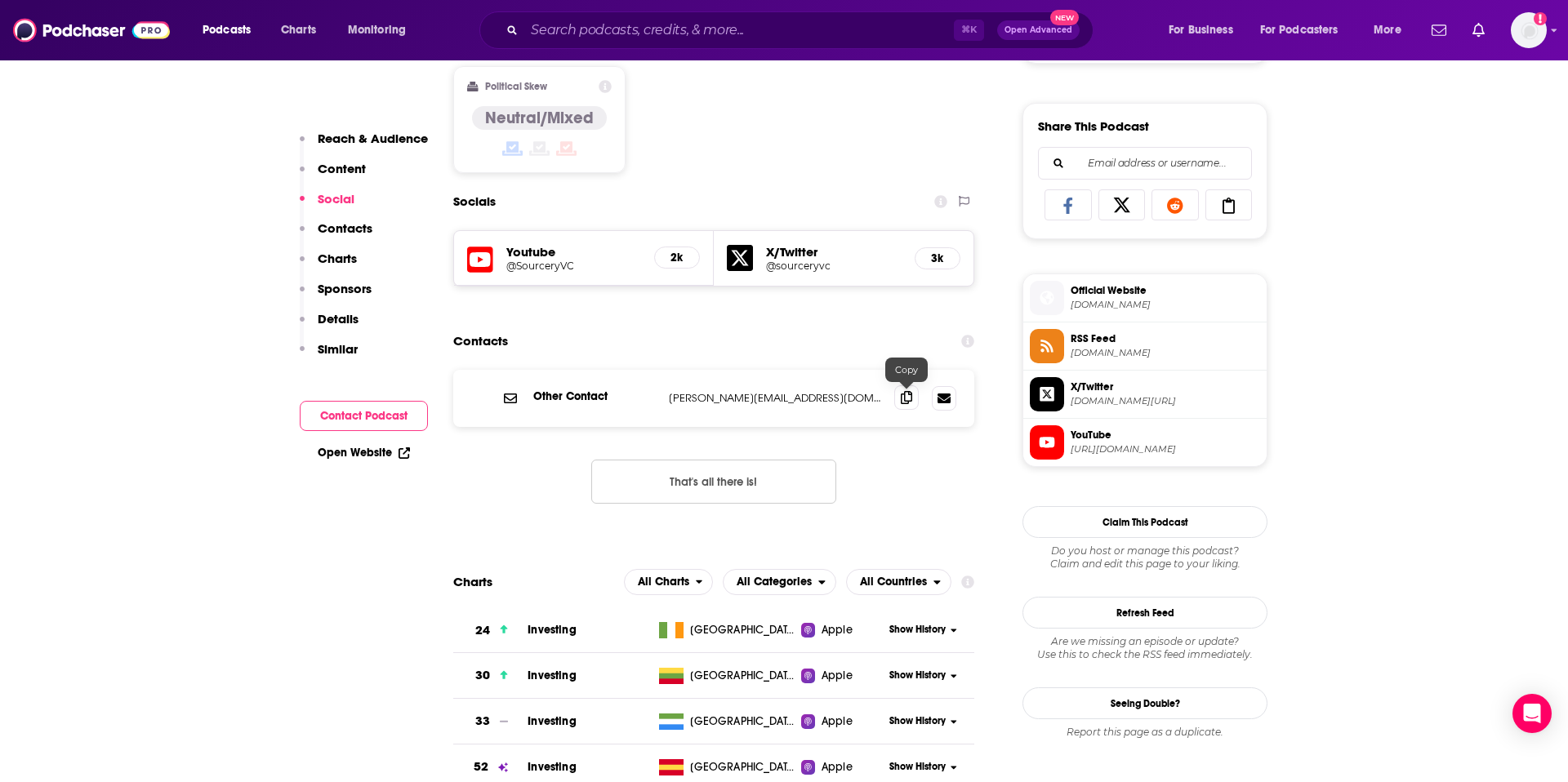
scroll to position [982, 0]
click at [905, 396] on icon at bounding box center [907, 396] width 12 height 13
click at [735, 36] on input "Search podcasts, credits, & more..." at bounding box center [739, 30] width 430 height 26
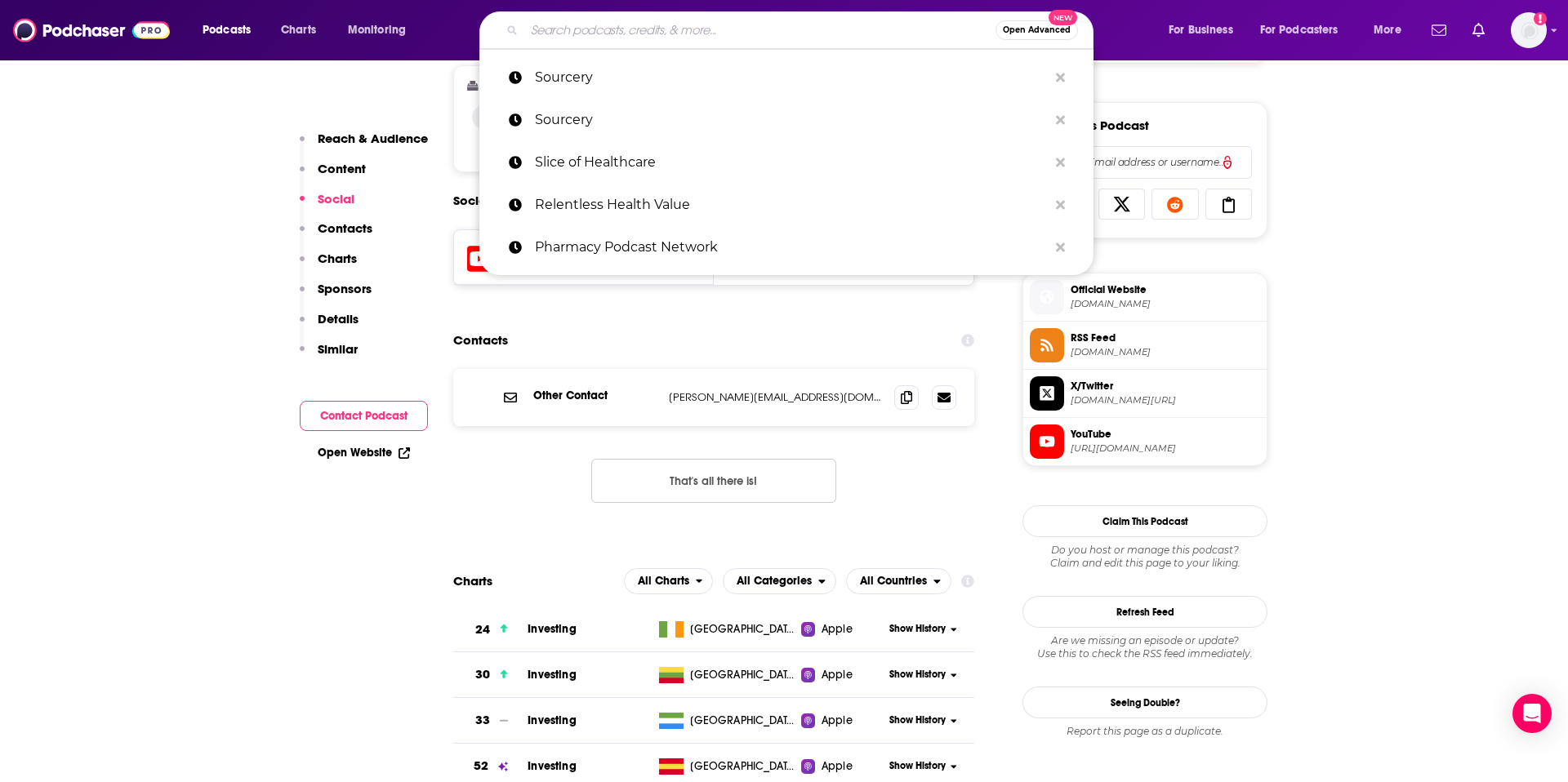
paste input "Startup Health NOW Podcast"
type input "Startup Health NOW Podcast"
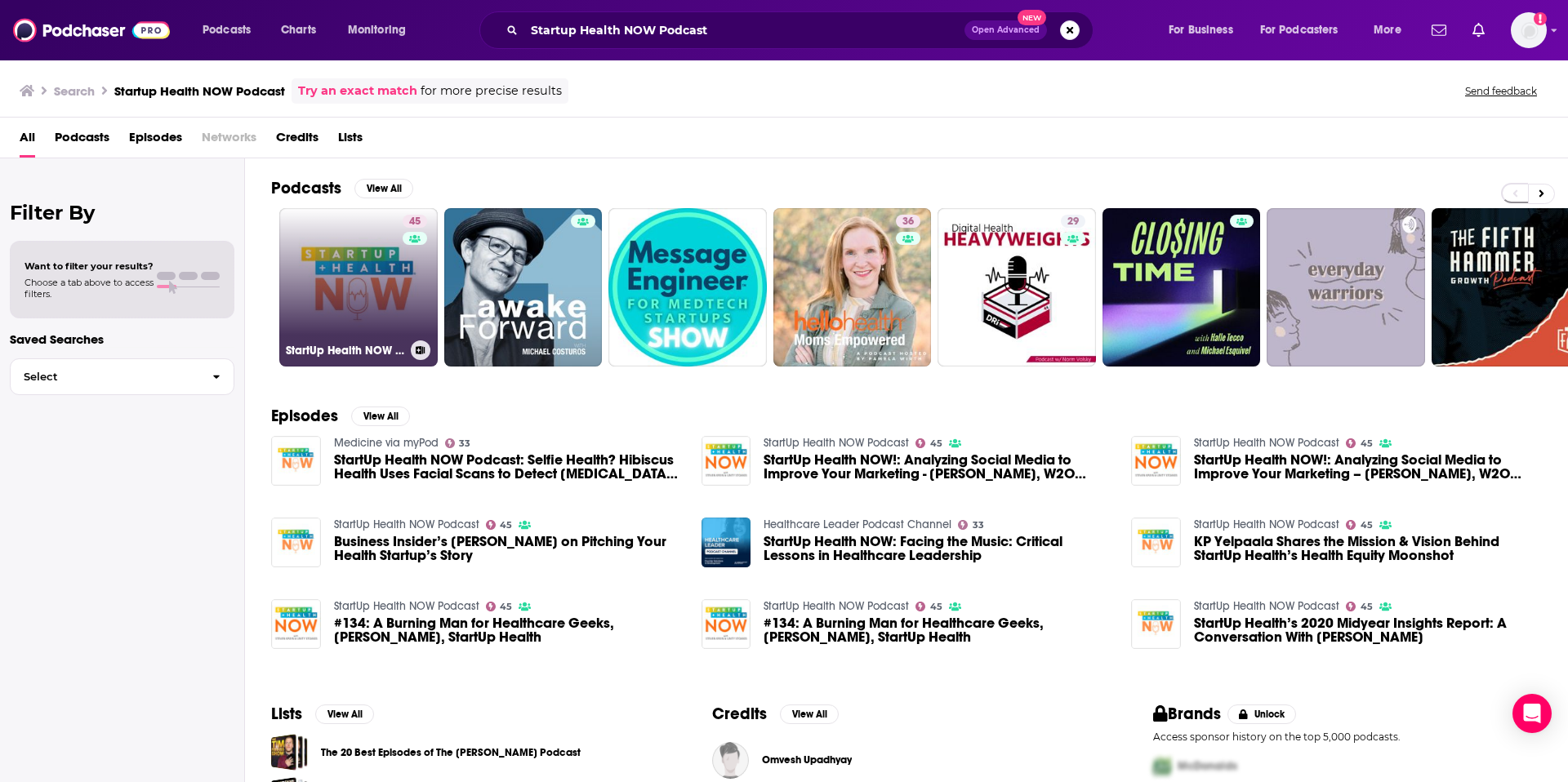
click at [334, 289] on link "45 StartUp Health NOW Podcast" at bounding box center [359, 287] width 159 height 159
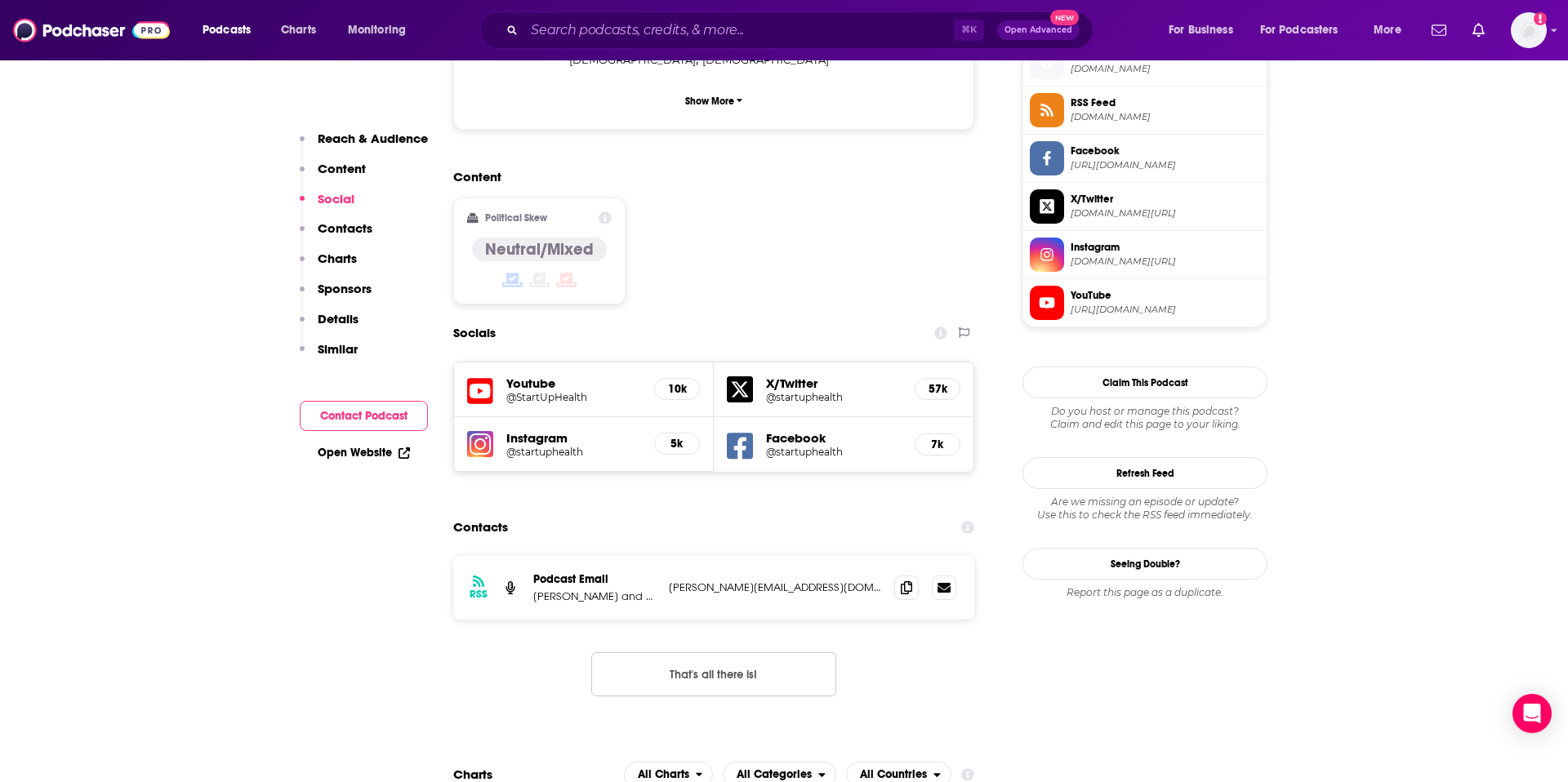
scroll to position [1228, 0]
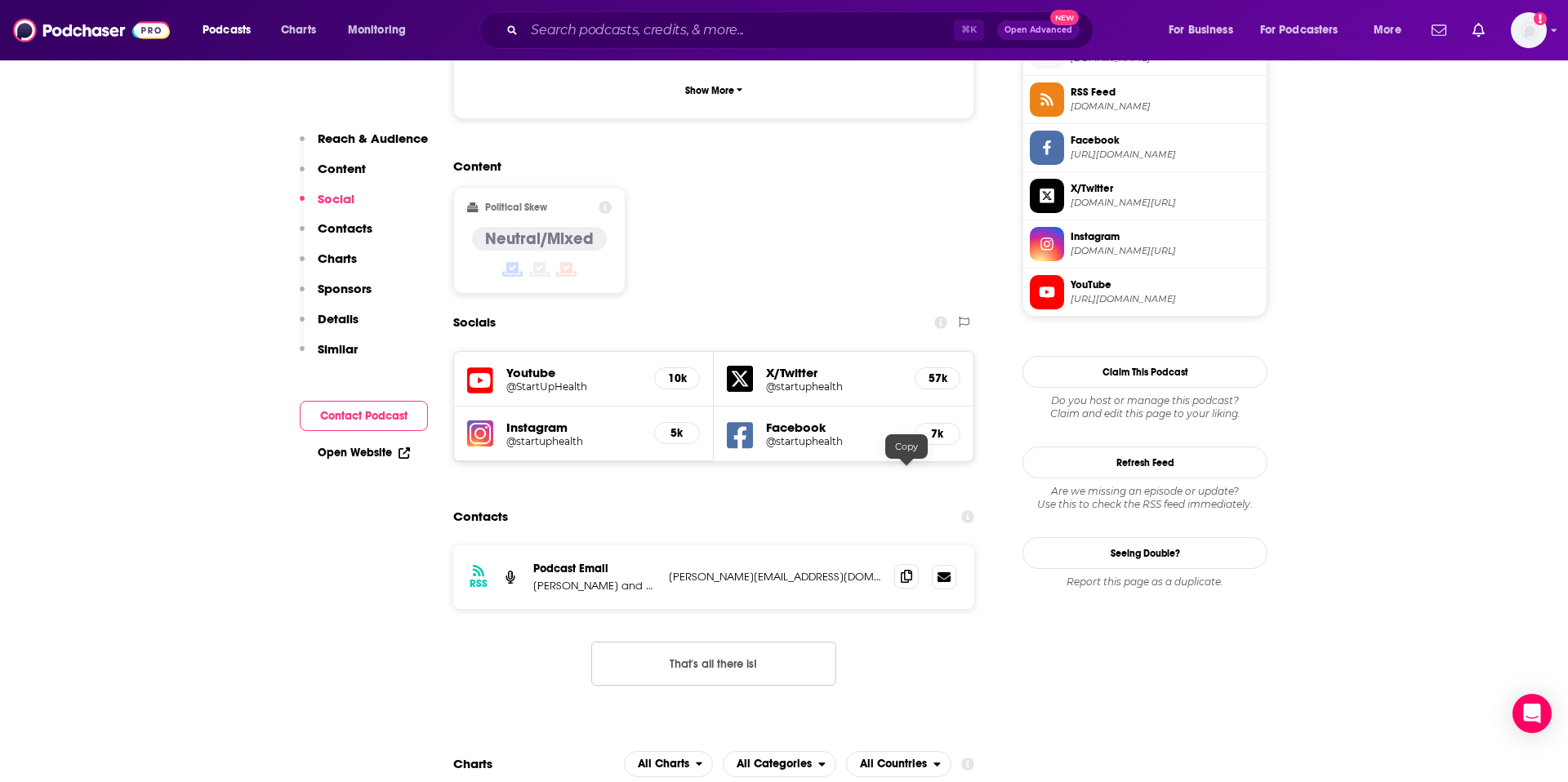
click at [903, 570] on icon at bounding box center [907, 577] width 12 height 13
click at [888, 28] on input "Search podcasts, credits, & more..." at bounding box center [739, 30] width 430 height 26
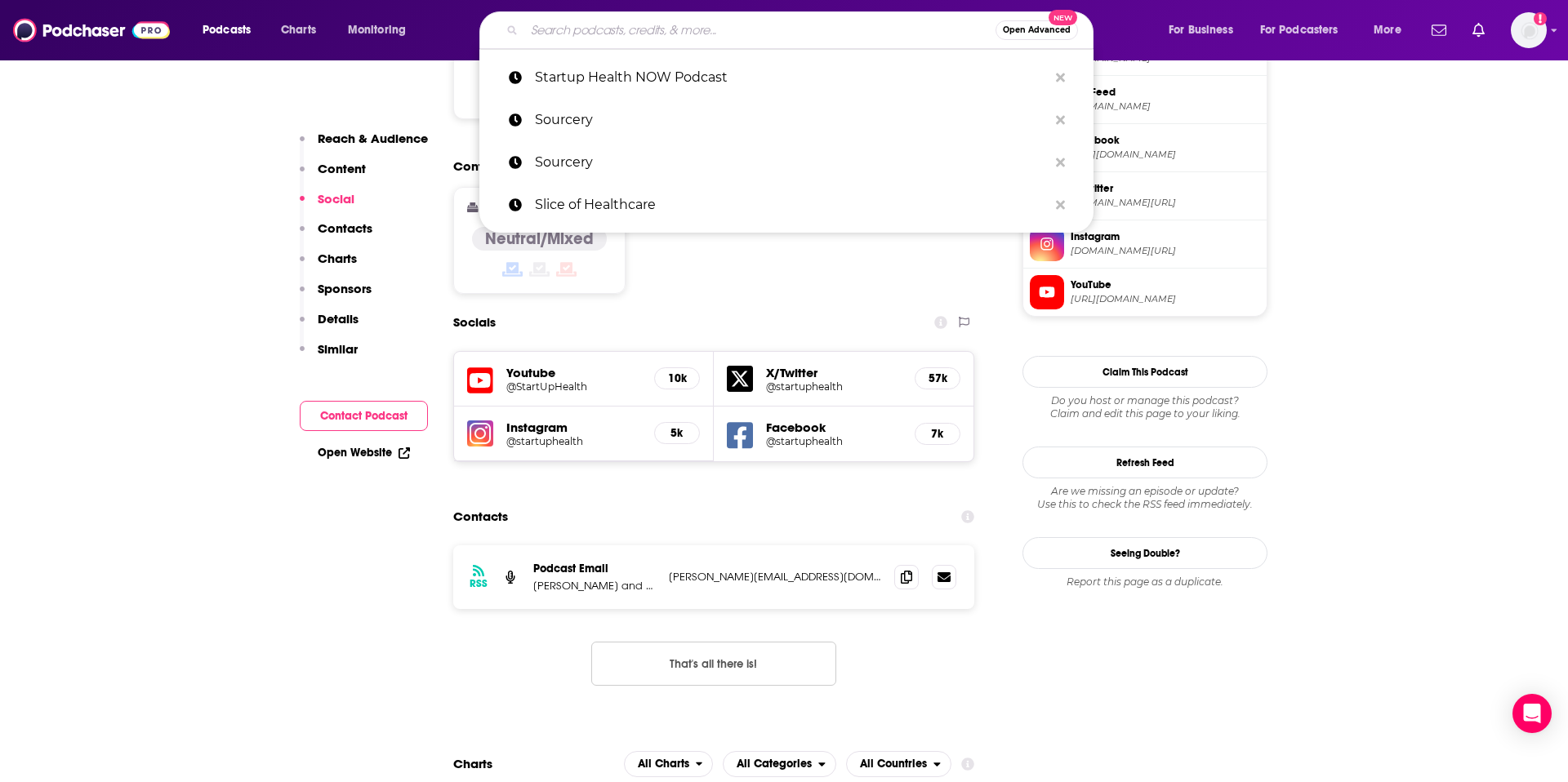
paste input "TechCrunch Equity Podcast"
type input "TechCrunch Equity Podcast"
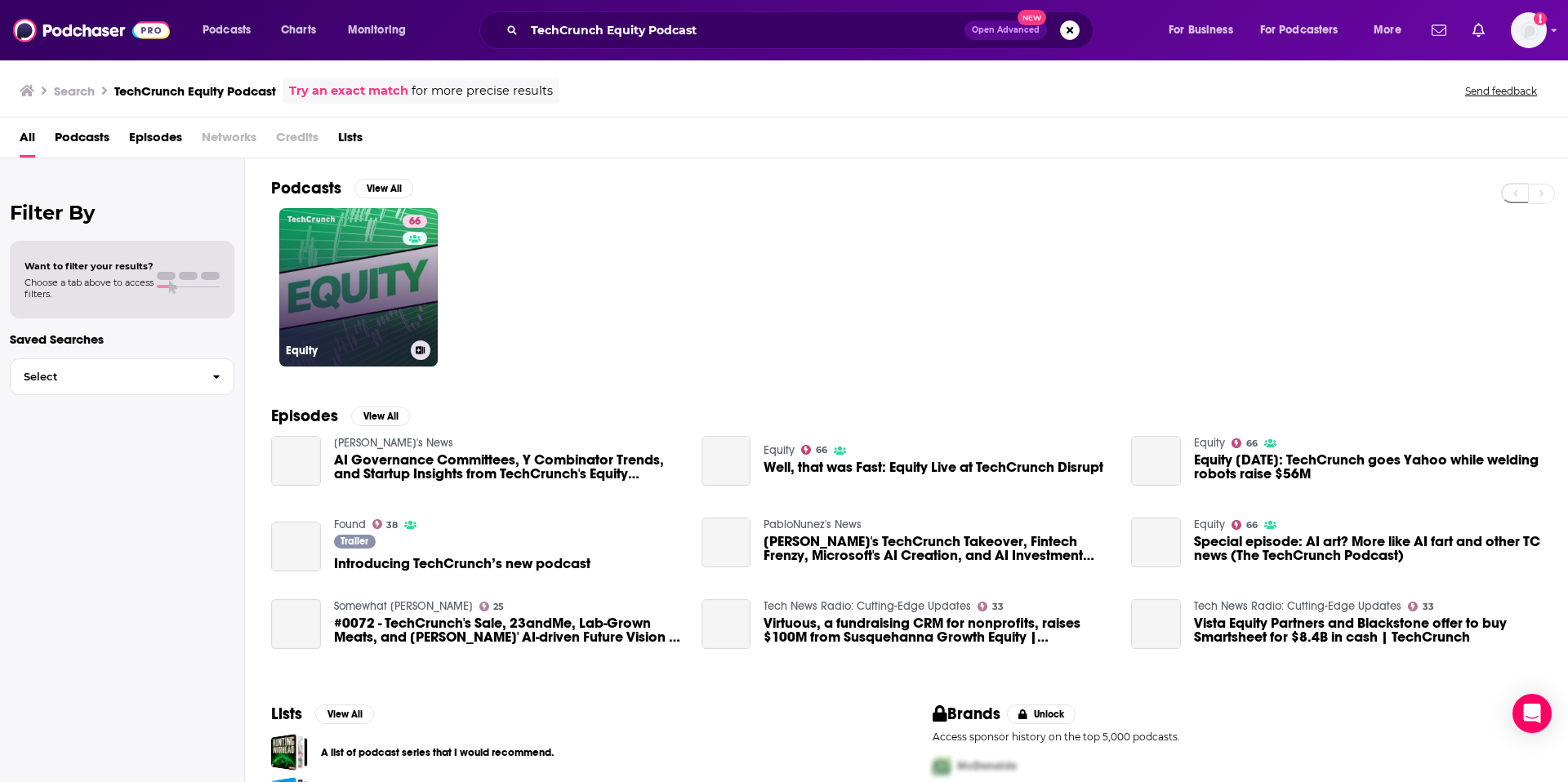
click at [384, 269] on link "66 Equity" at bounding box center [359, 287] width 159 height 159
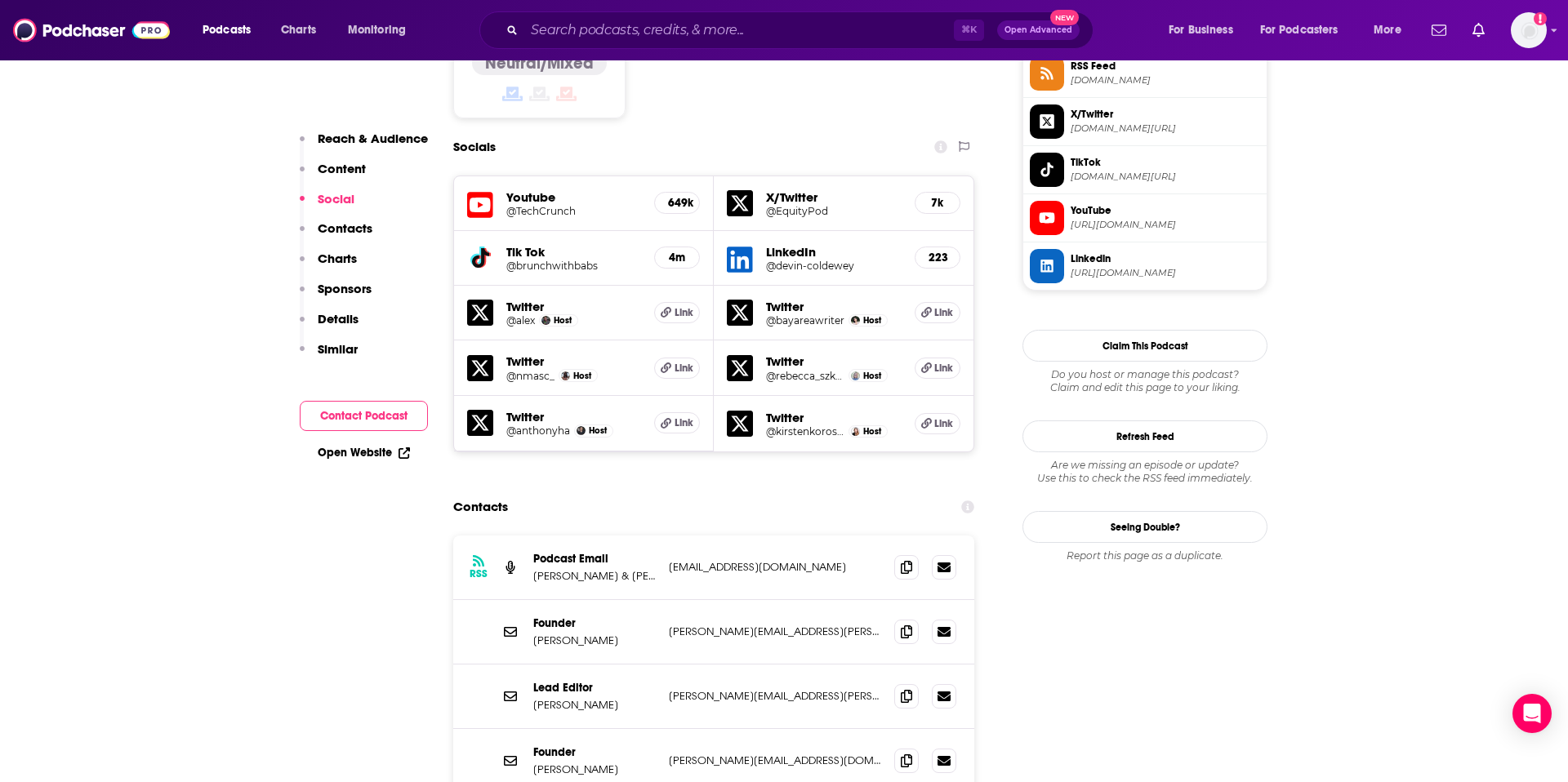
scroll to position [1464, 0]
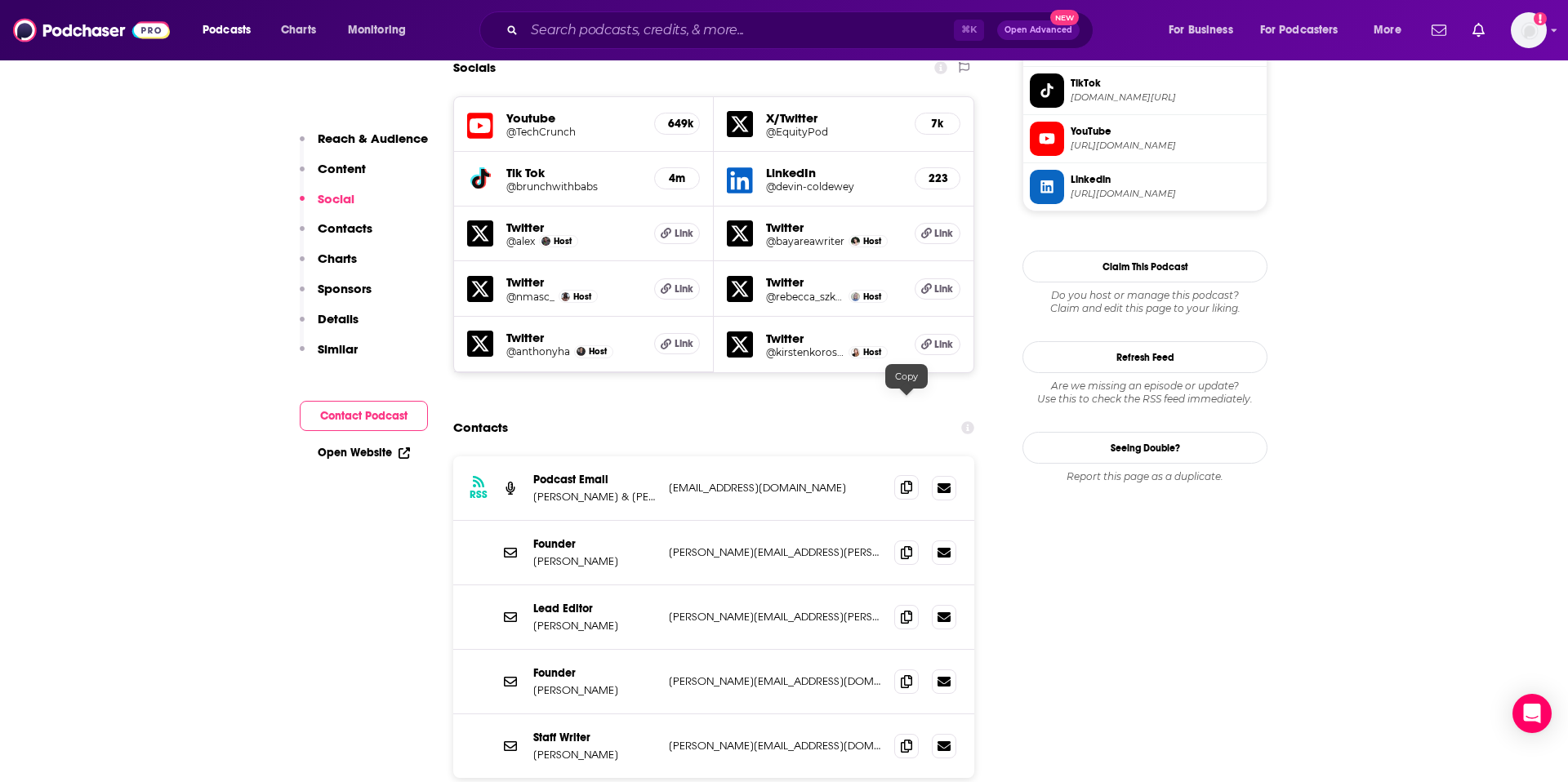
click at [896, 475] on span at bounding box center [906, 487] width 24 height 24
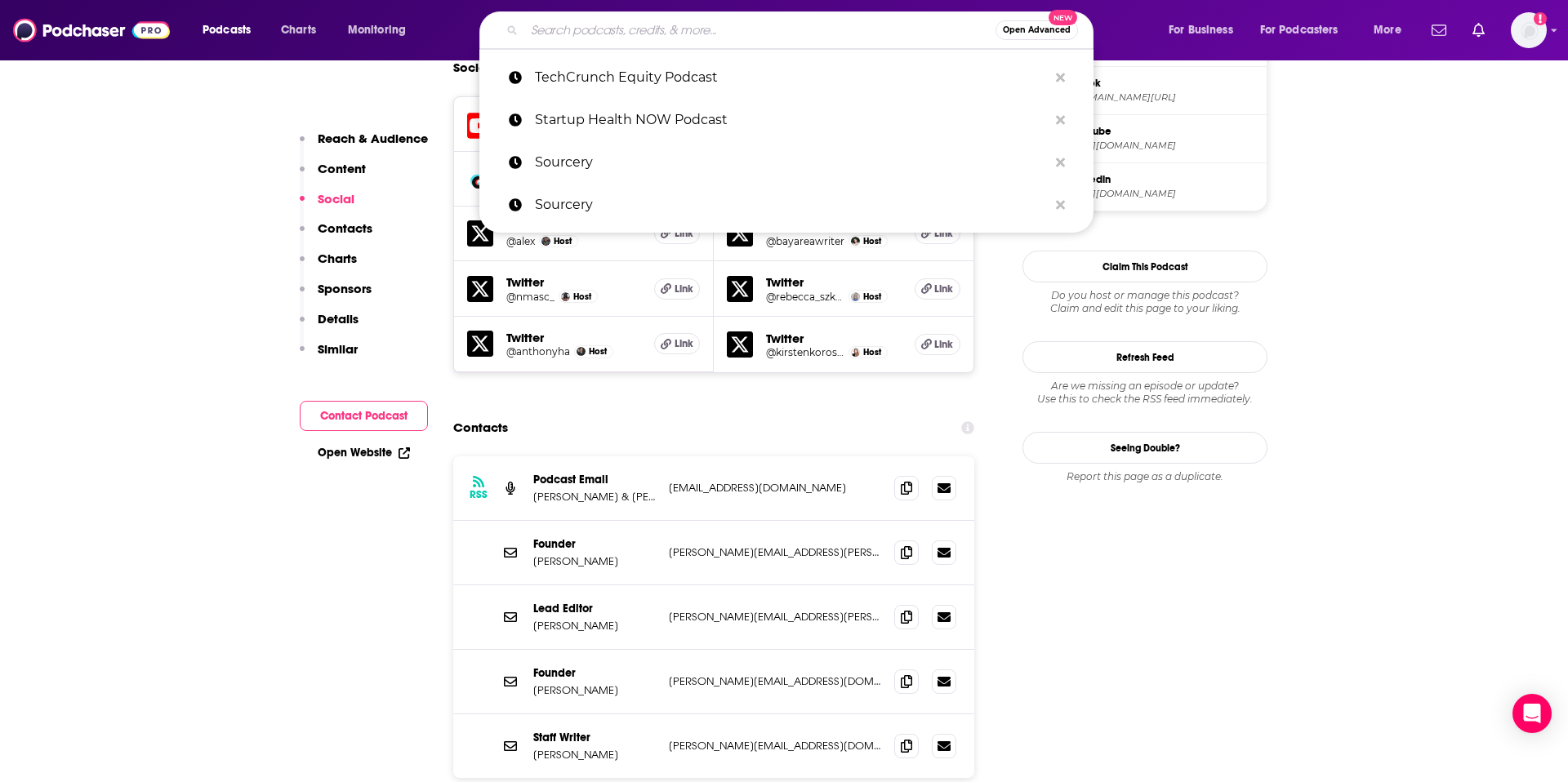
click at [848, 32] on input "Search podcasts, credits, & more..." at bounding box center [760, 30] width 471 height 26
paste input "The Foundr Podcast with Nathan Chan"
type input "The Foundr Podcast with Nathan Chan"
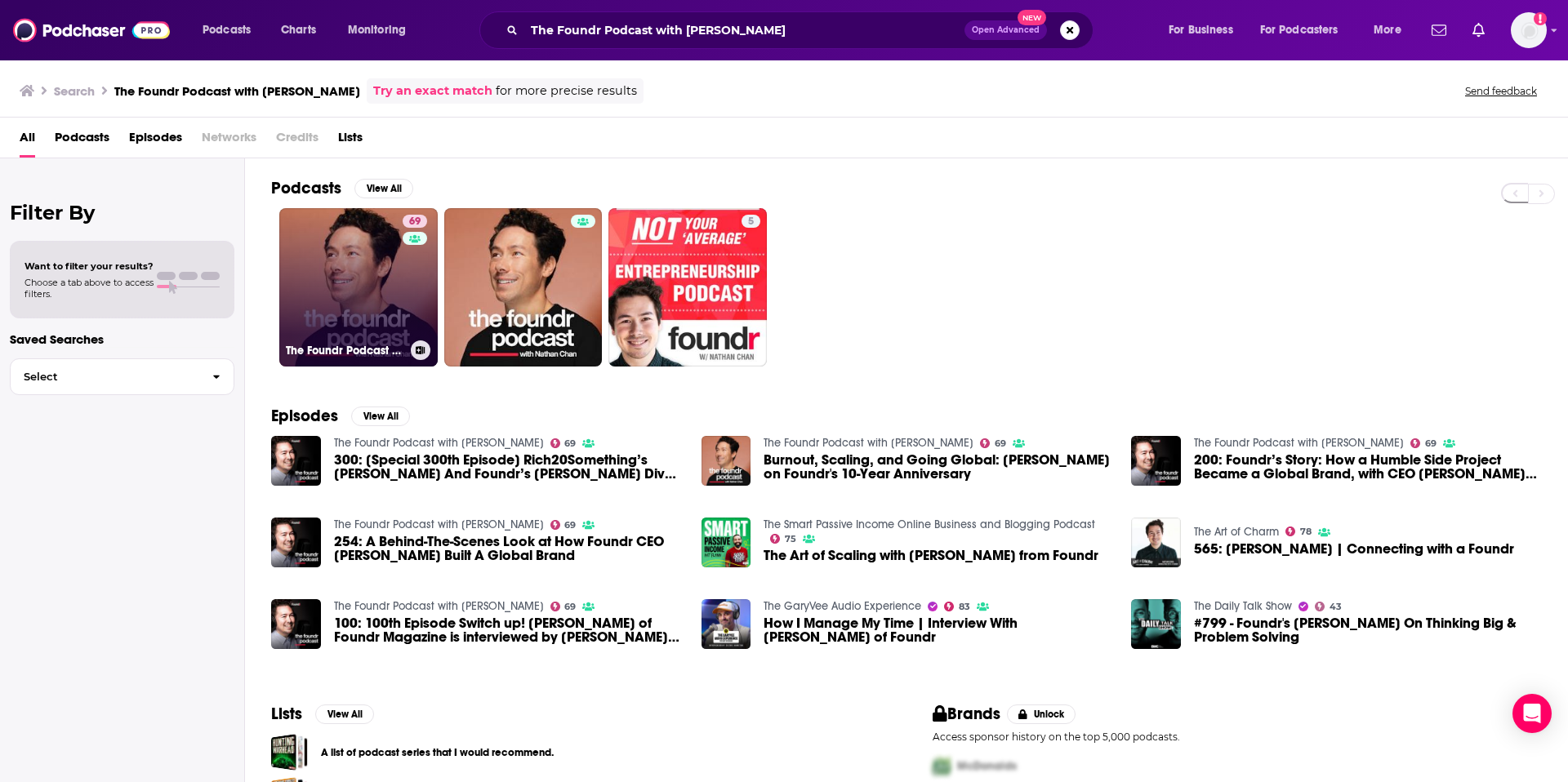
click at [367, 285] on link "69 The Foundr Podcast with Nathan Chan" at bounding box center [359, 287] width 159 height 159
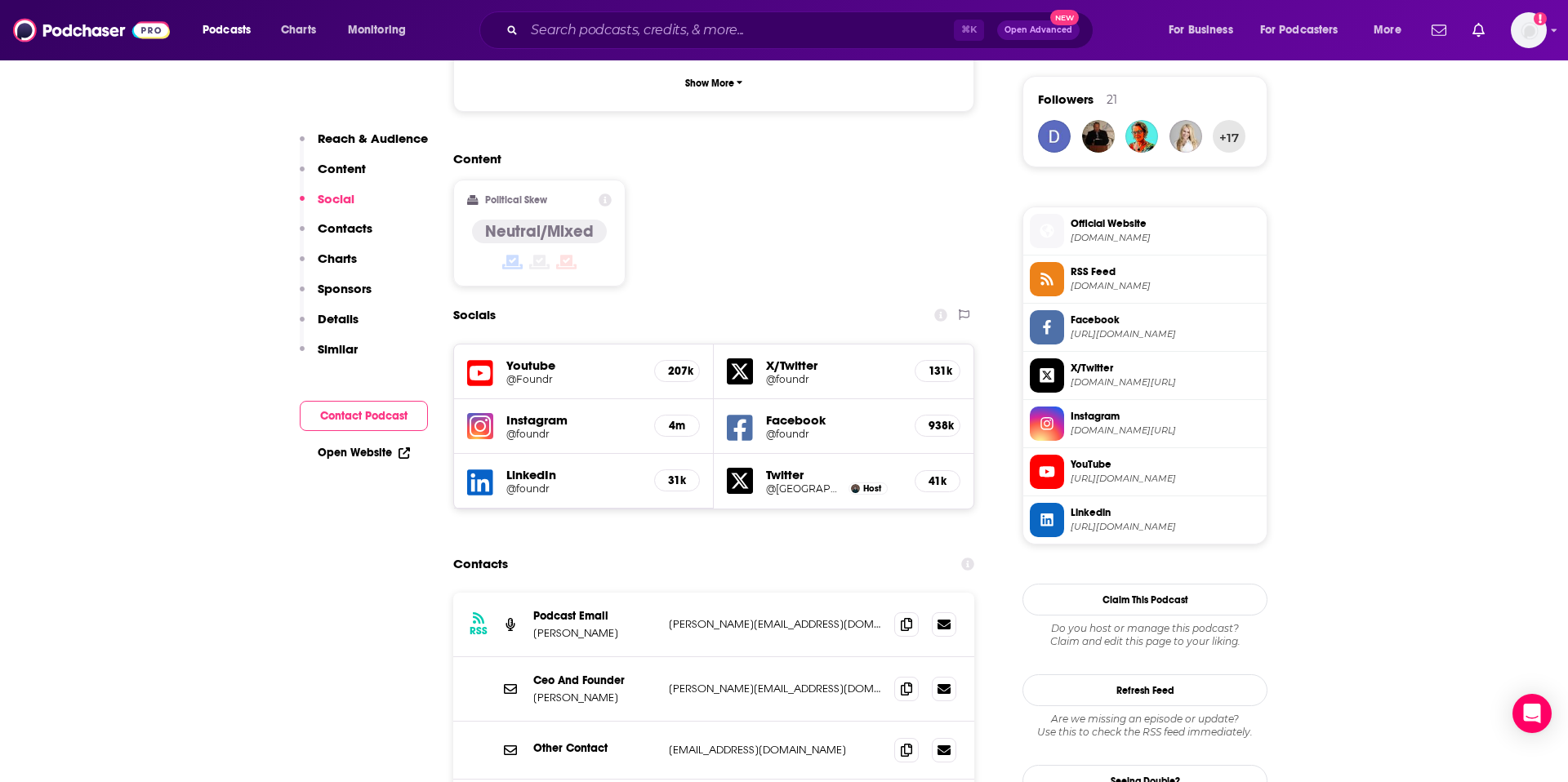
scroll to position [1181, 0]
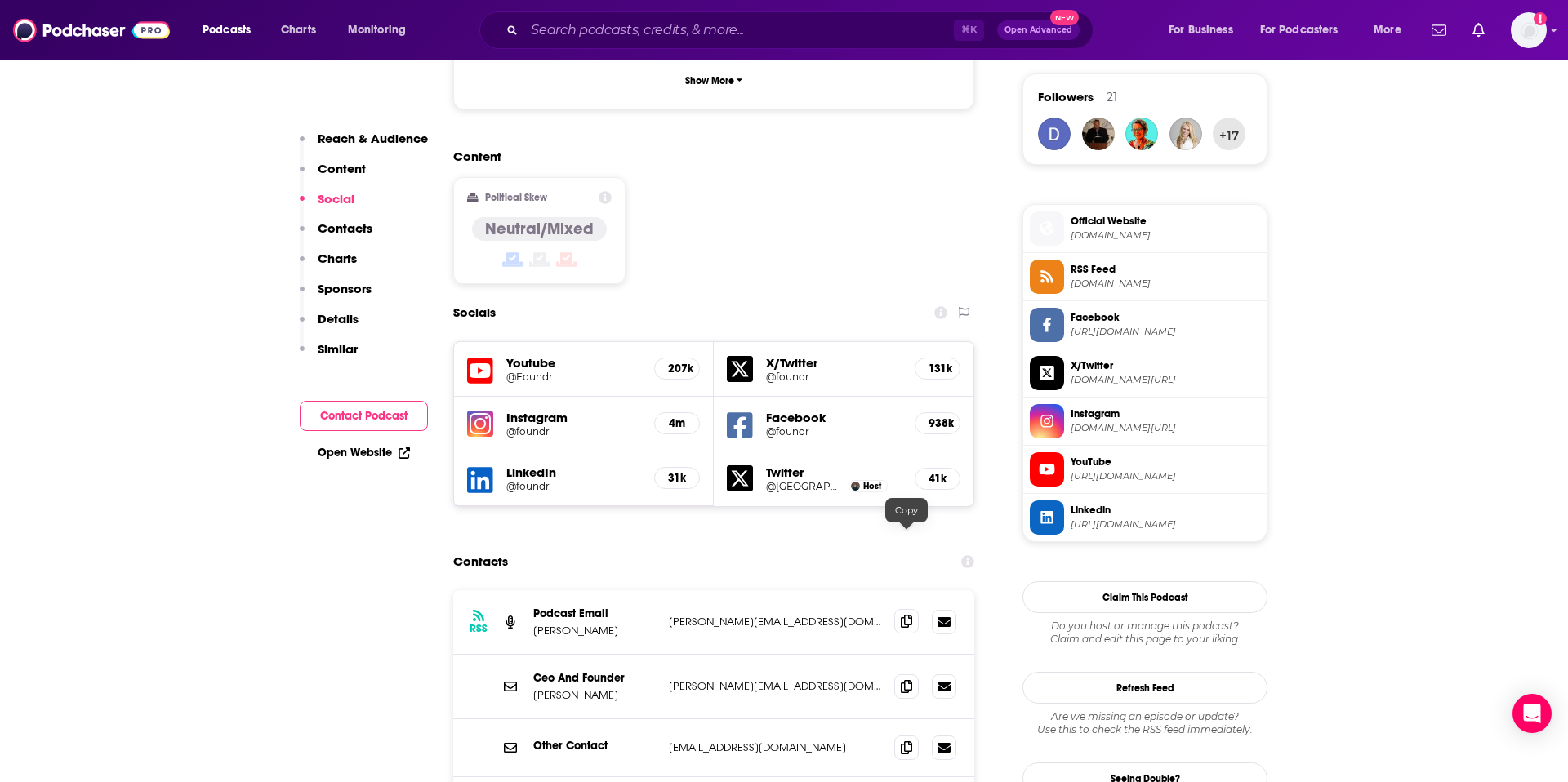
click at [902, 615] on icon at bounding box center [907, 622] width 12 height 13
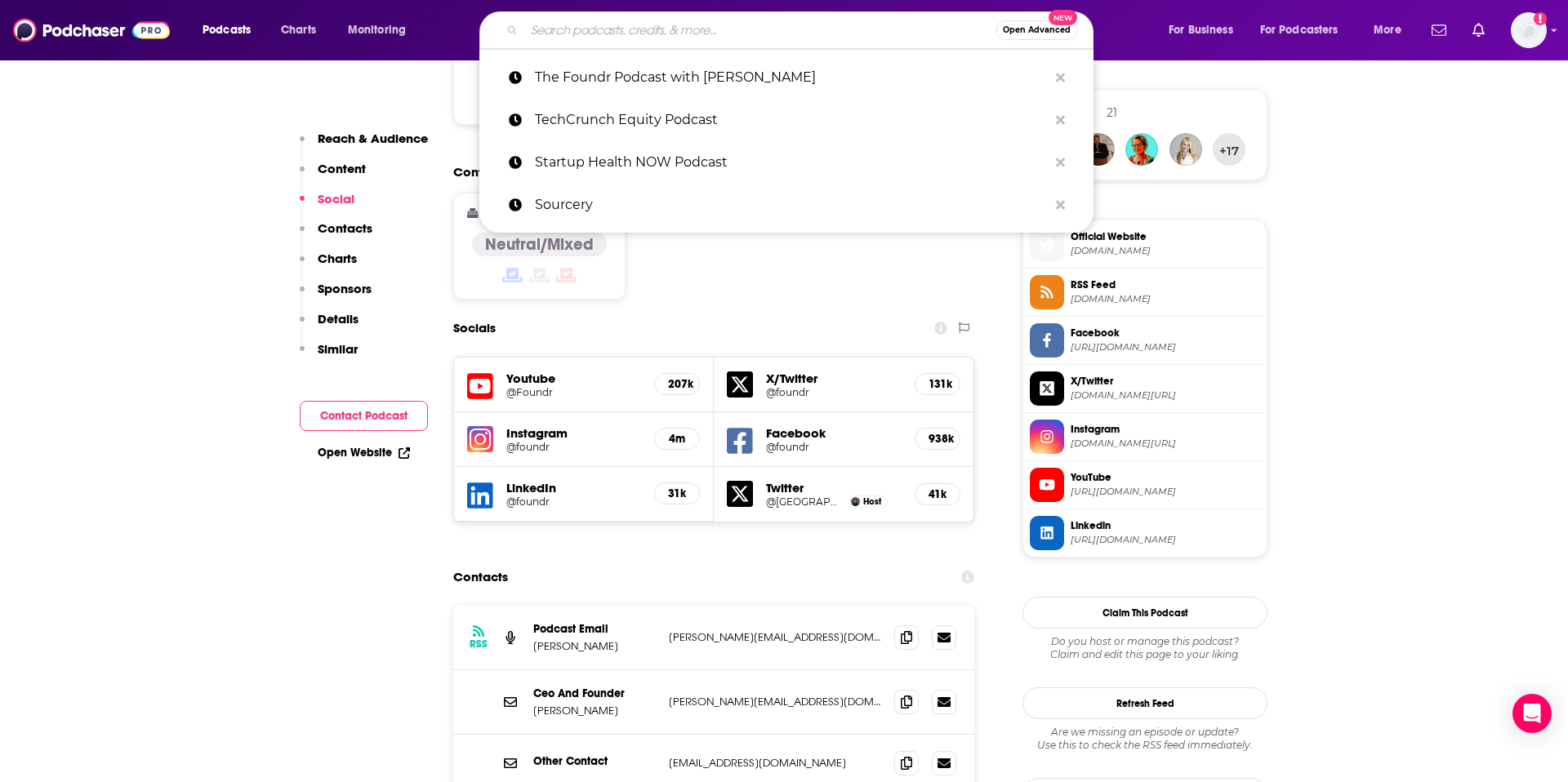
click at [836, 21] on input "Search podcasts, credits, & more..." at bounding box center [760, 30] width 471 height 26
paste input "The Pulse"
type input "The Pulse"
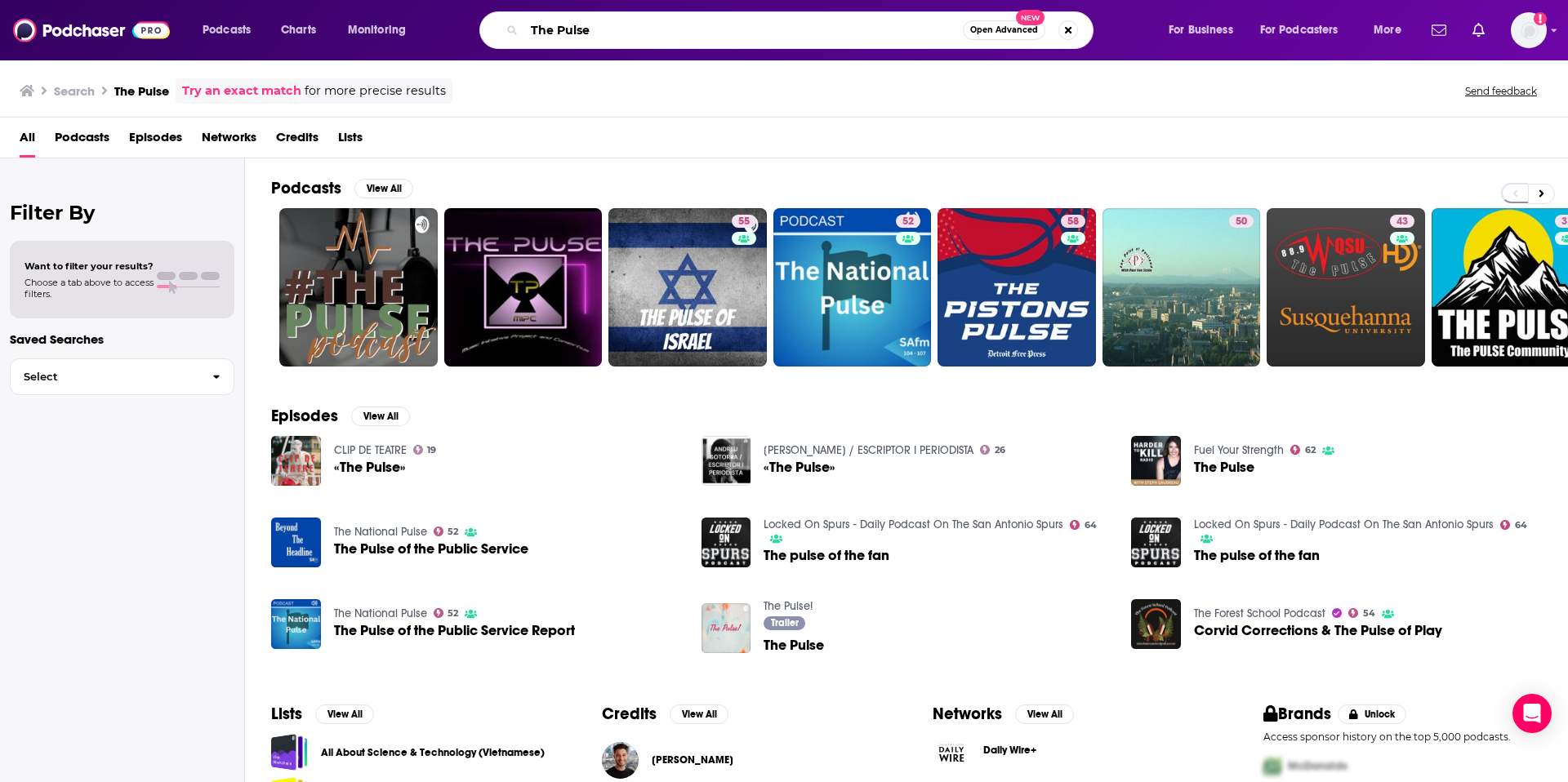
click at [680, 37] on input "The Pulse" at bounding box center [743, 30] width 438 height 26
type input "The Pulse wharton"
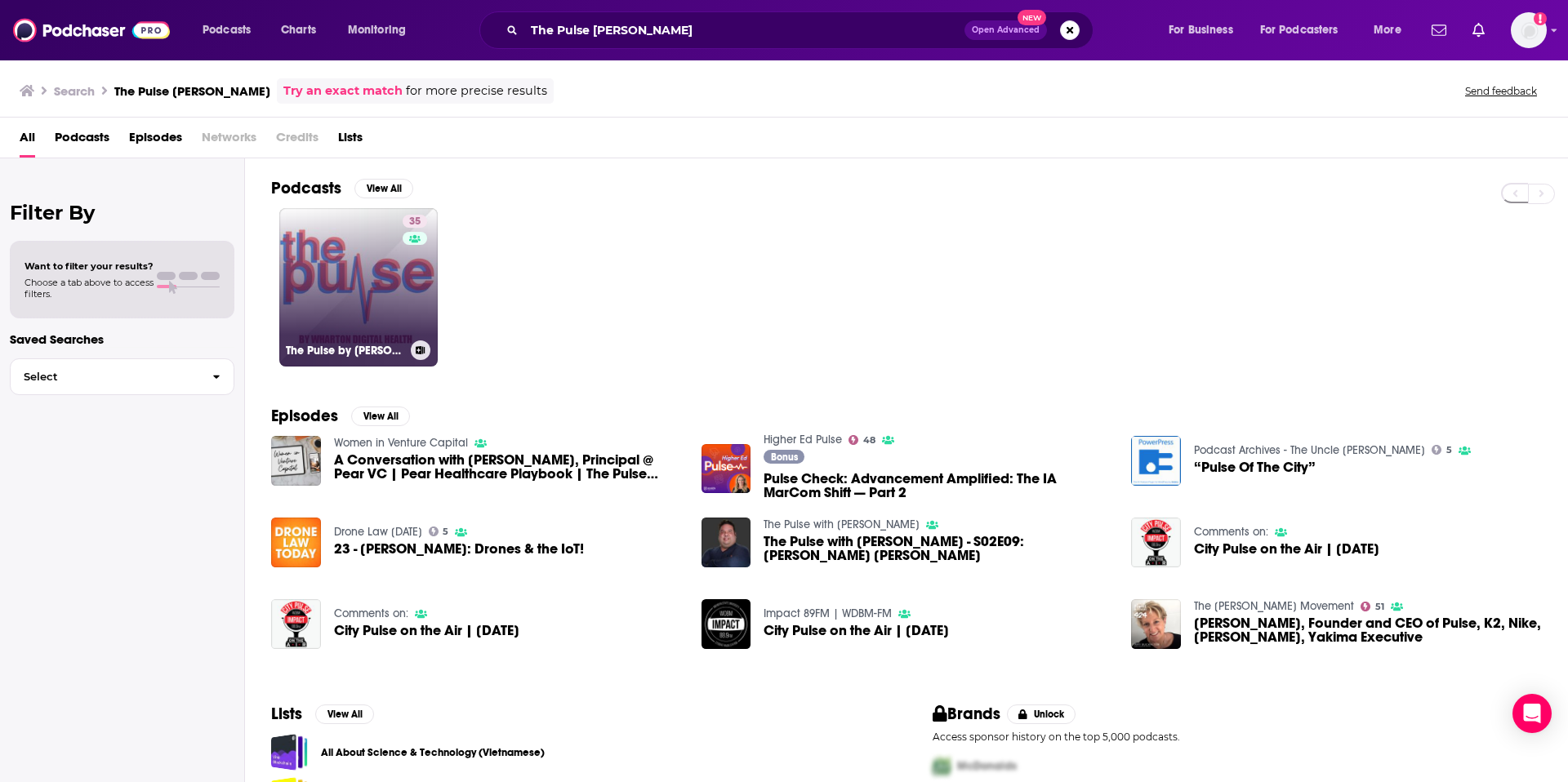
click at [340, 294] on link "35 The Pulse by Wharton Digital Health" at bounding box center [359, 287] width 159 height 159
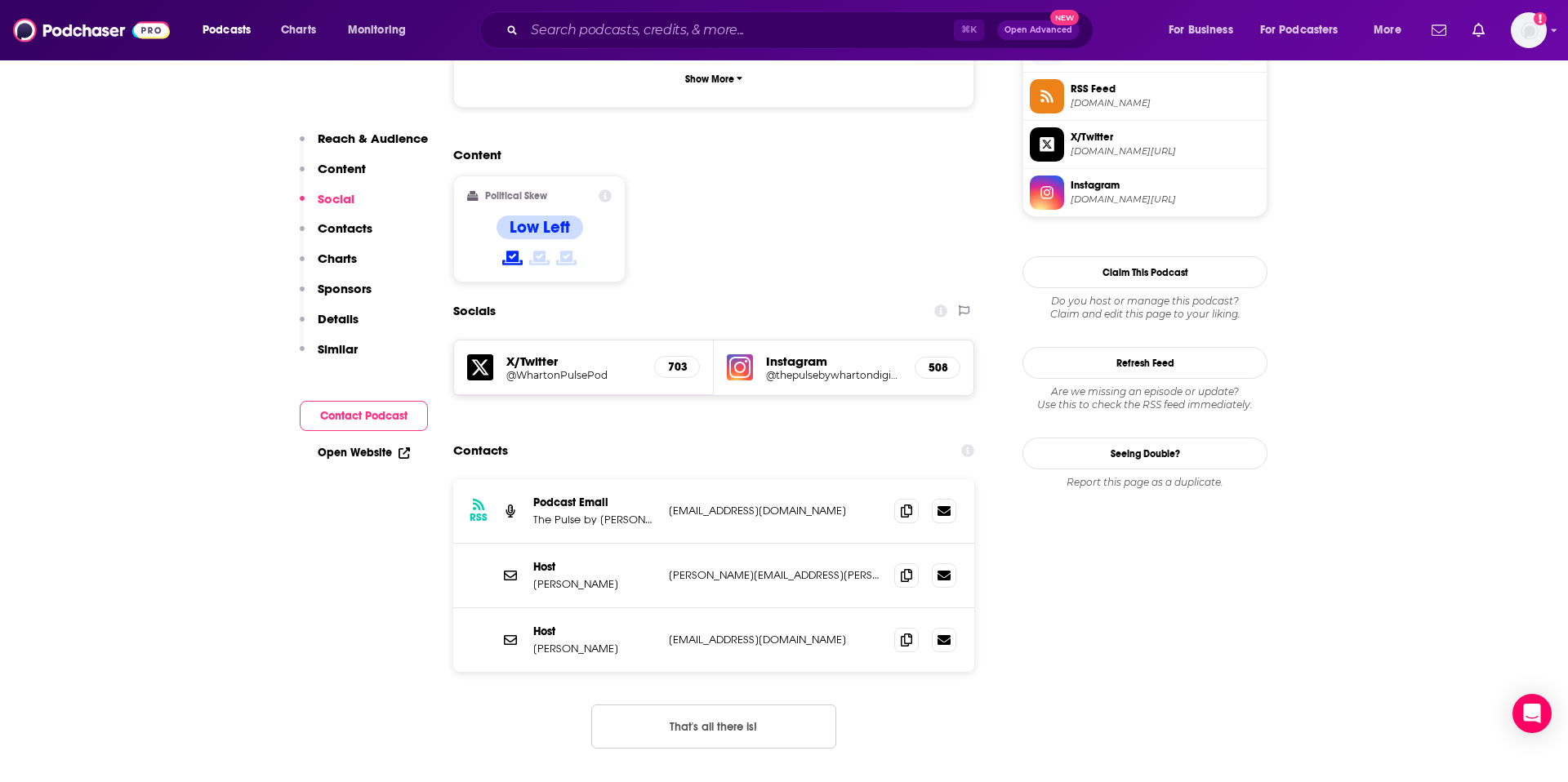
scroll to position [1238, 0]
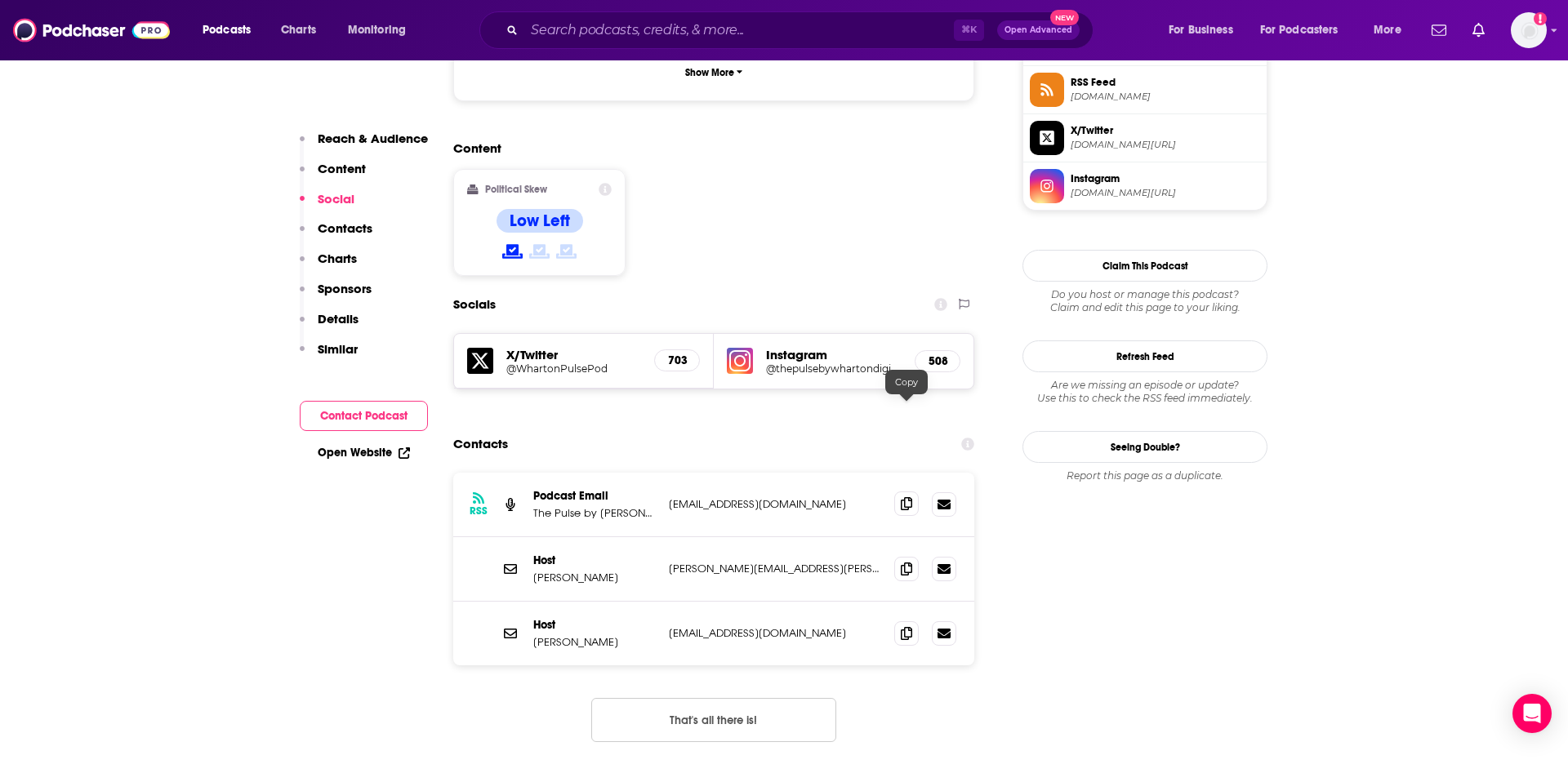
click at [909, 497] on icon at bounding box center [907, 504] width 12 height 13
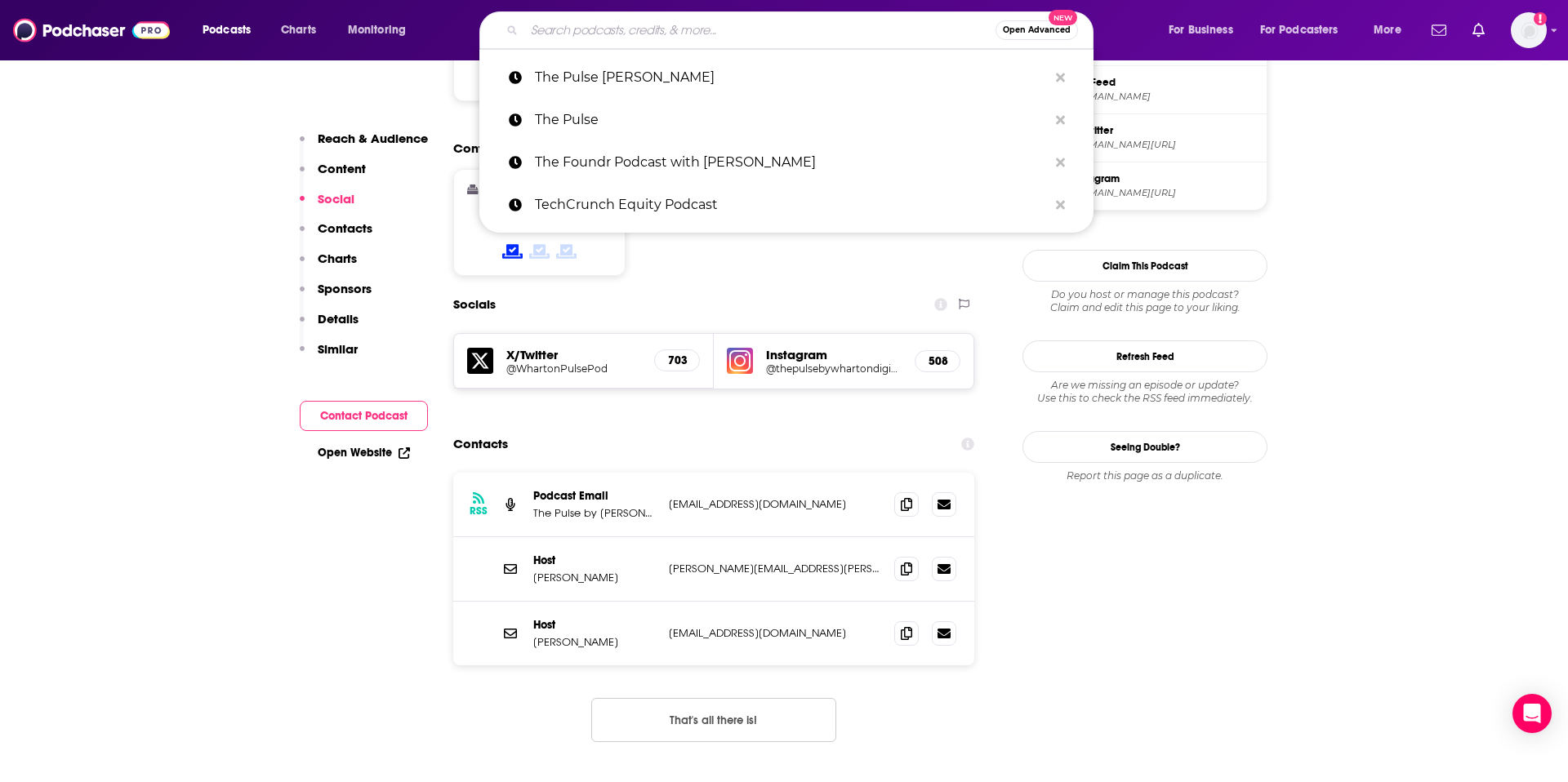
click at [753, 25] on input "Search podcasts, credits, & more..." at bounding box center [760, 30] width 471 height 26
paste input "The Thoughtful Entrepreneur"
type input "The Thoughtful Entrepreneur"
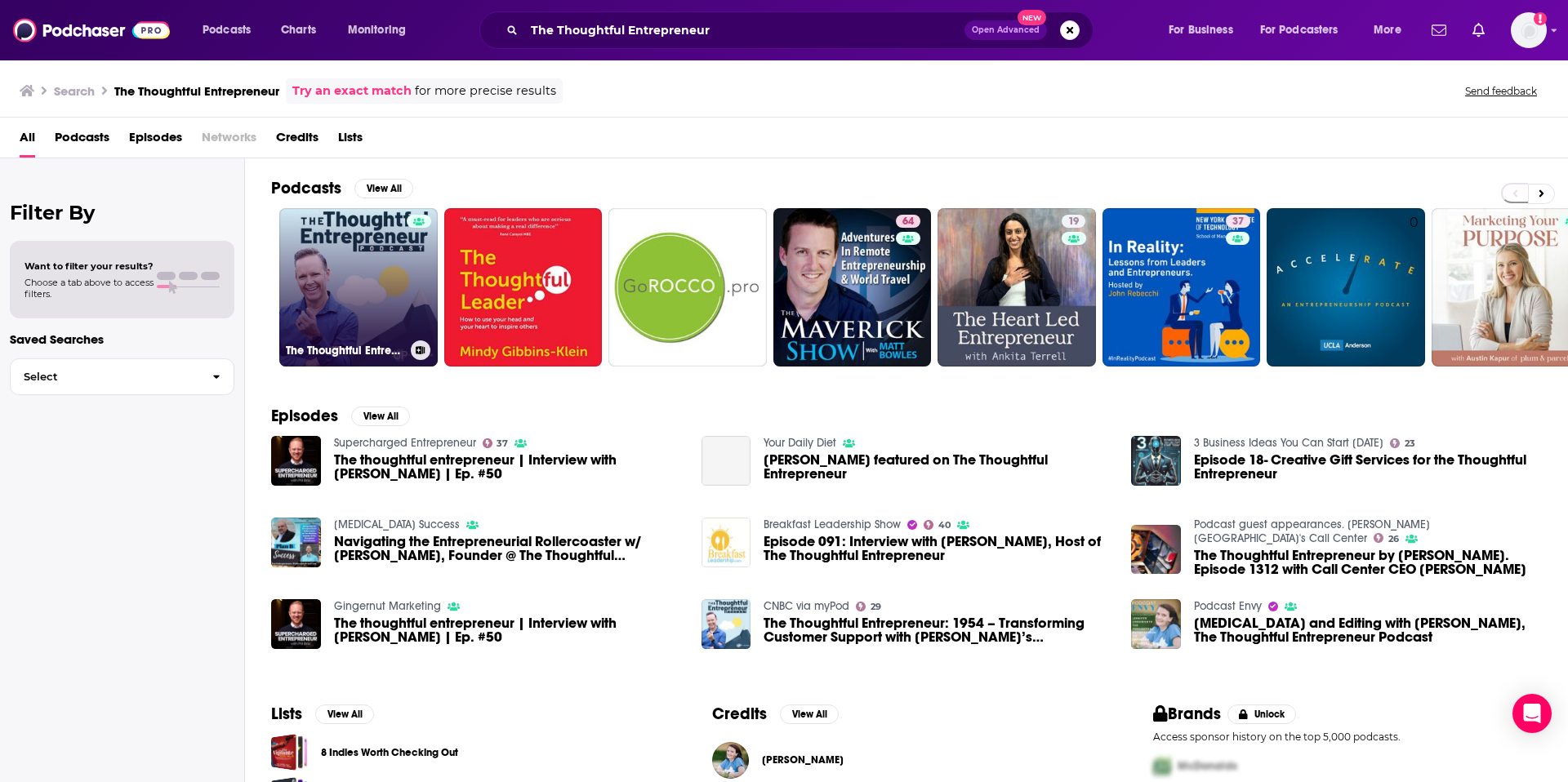
click at [353, 287] on link "The Thoughtful Entrepreneur" at bounding box center [359, 287] width 159 height 159
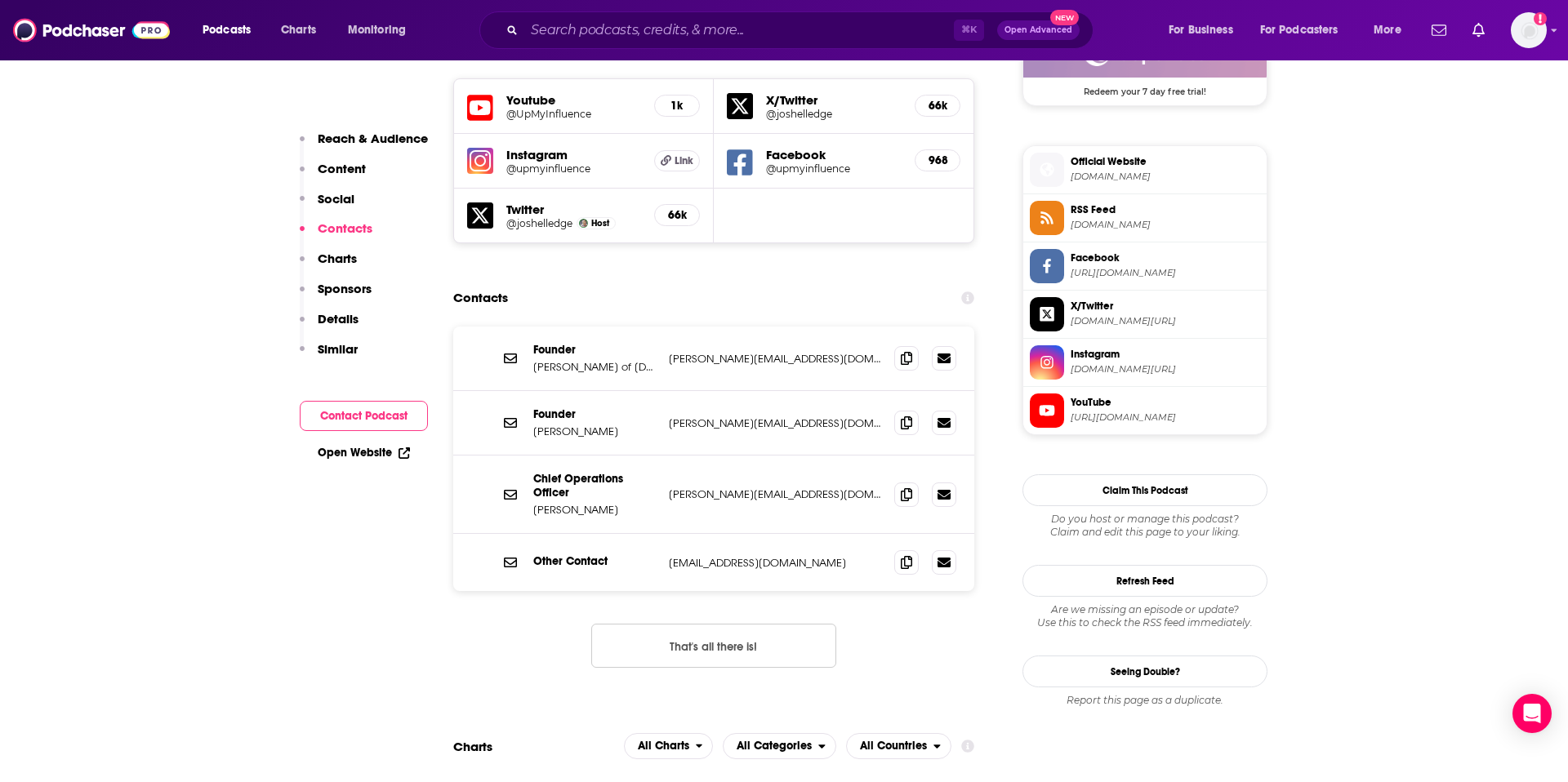
scroll to position [1397, 0]
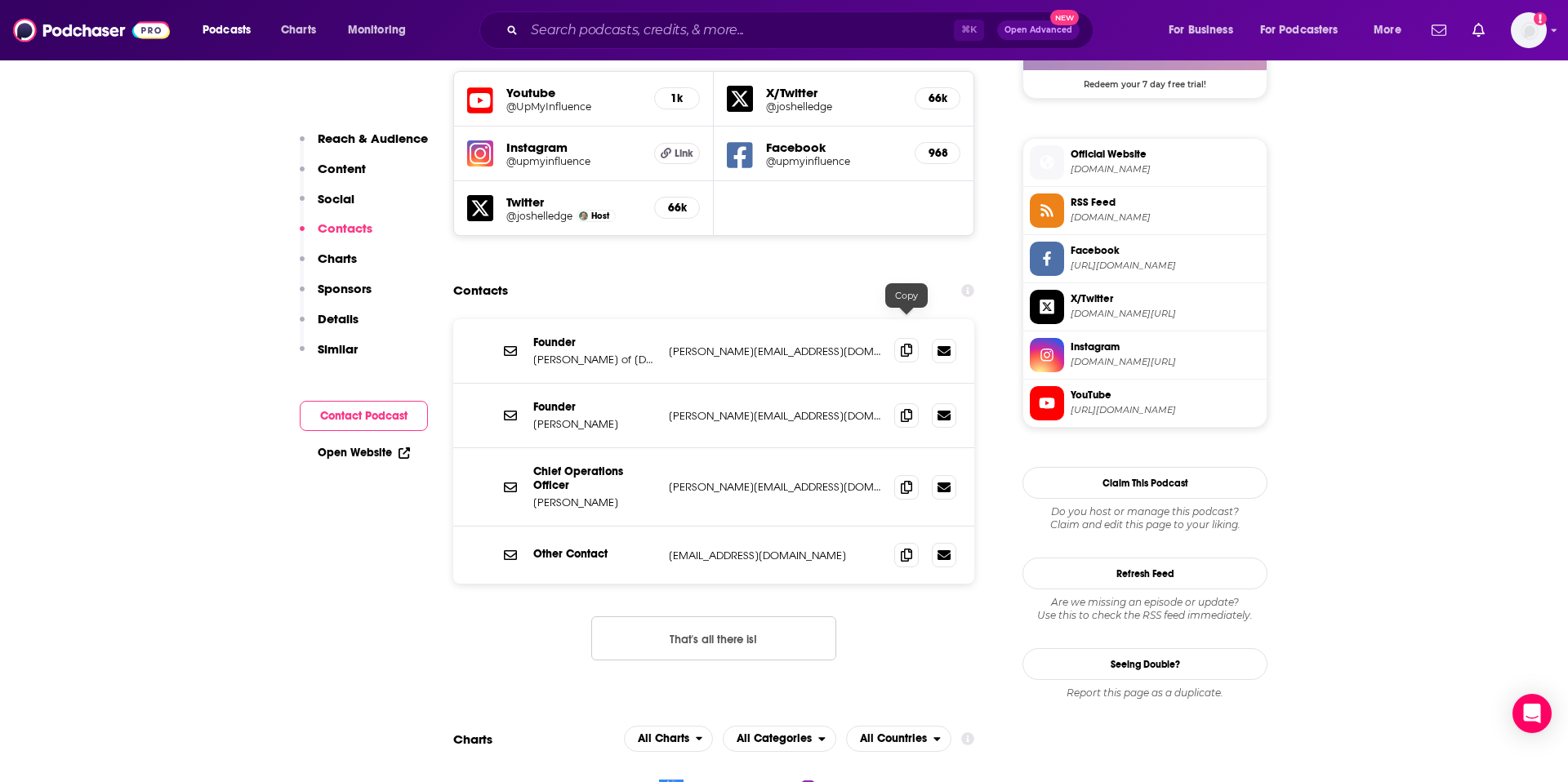
click at [907, 344] on icon at bounding box center [907, 351] width 12 height 13
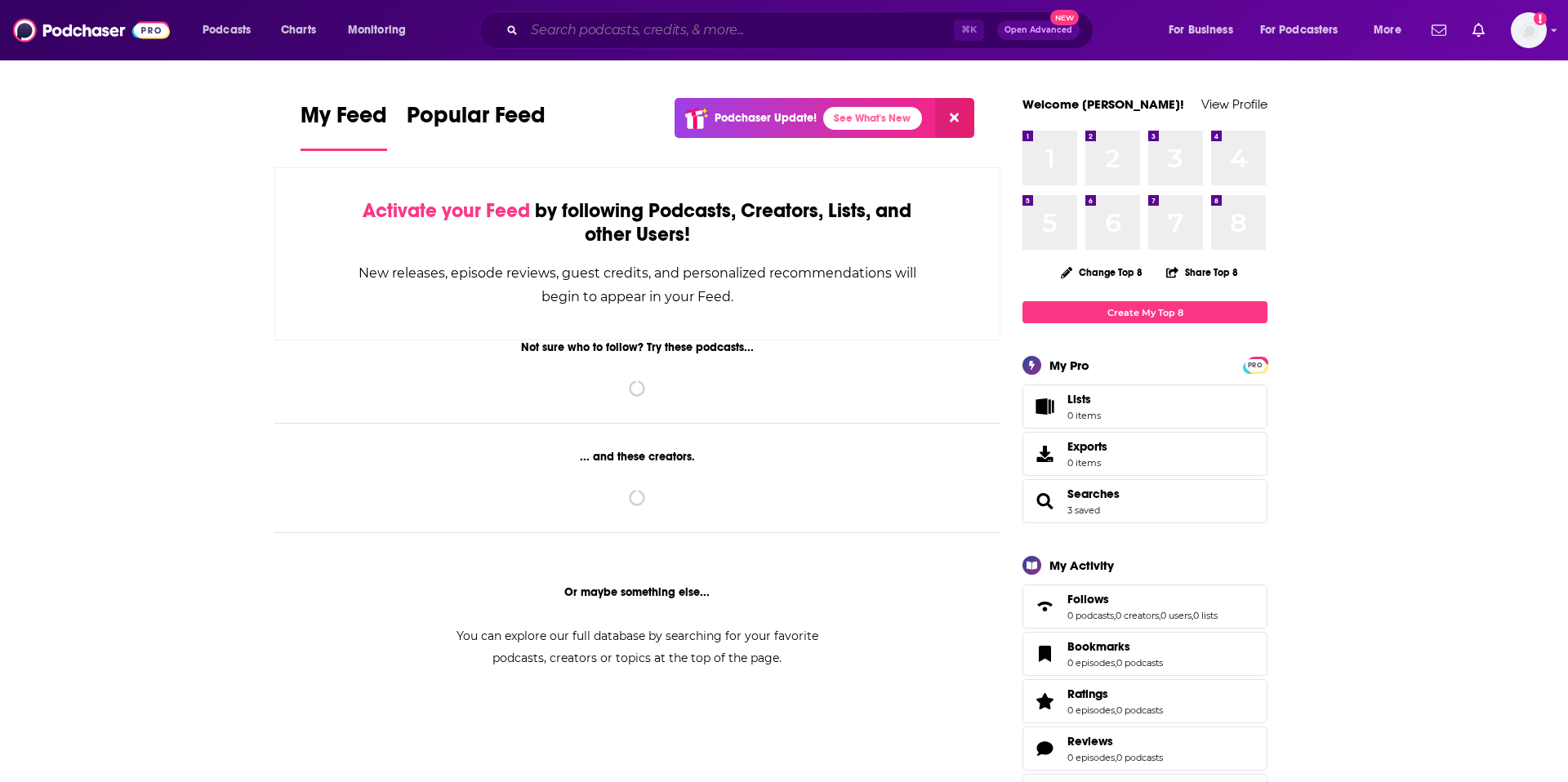
click at [573, 35] on input "Search podcasts, credits, & more..." at bounding box center [739, 30] width 430 height 26
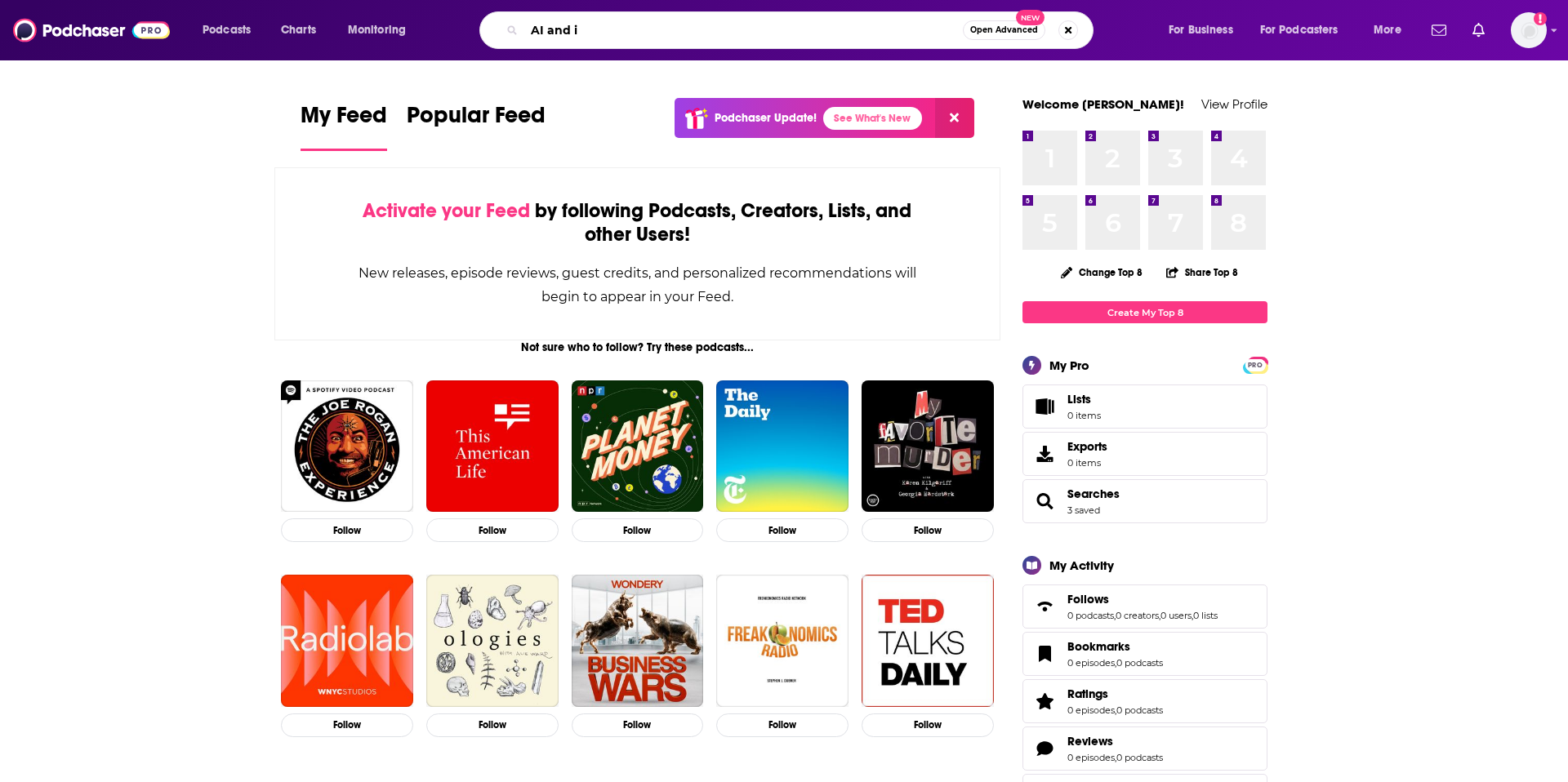
type input "AI and i"
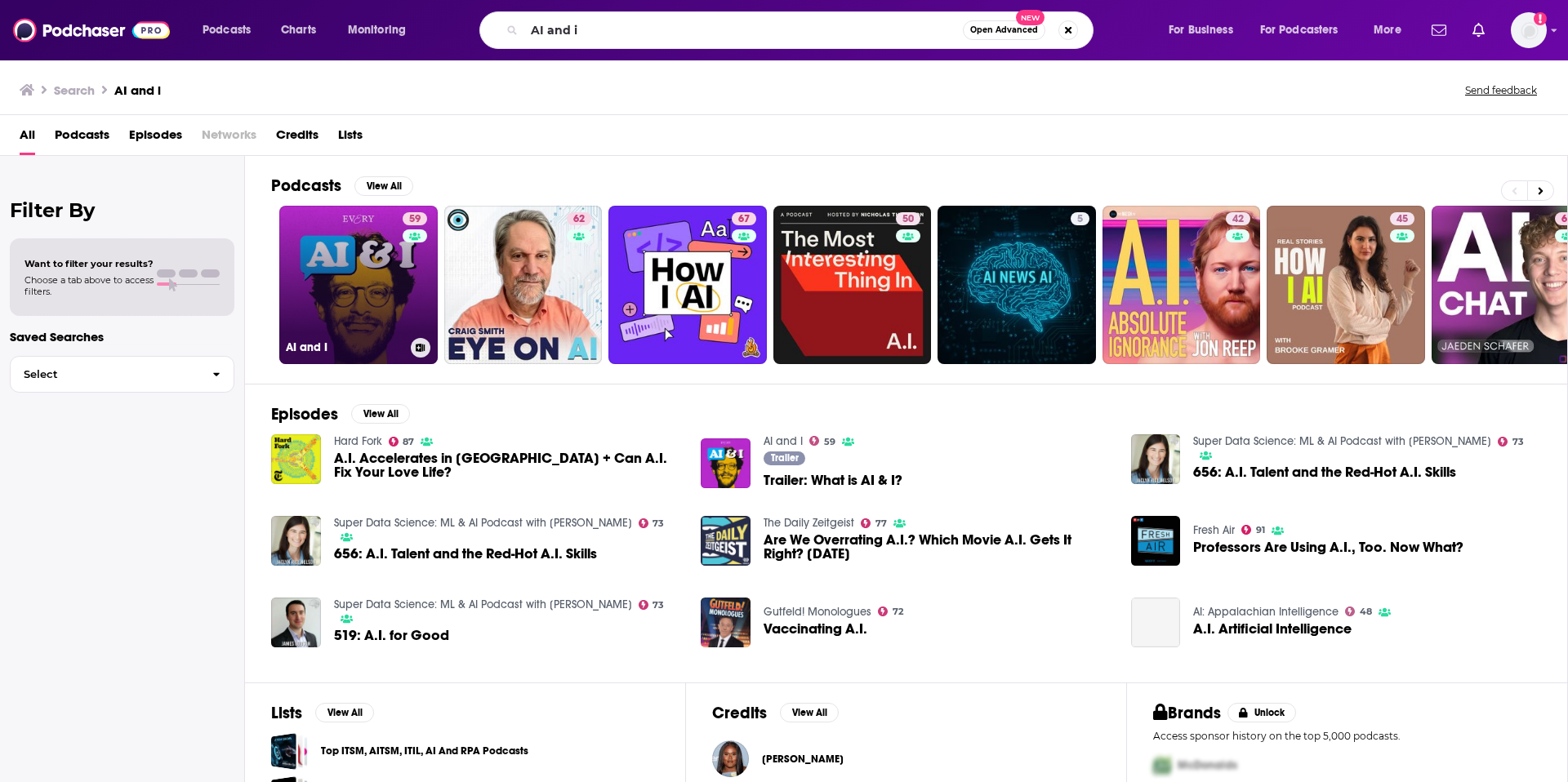
click at [363, 271] on link "59 AI and I" at bounding box center [359, 285] width 159 height 159
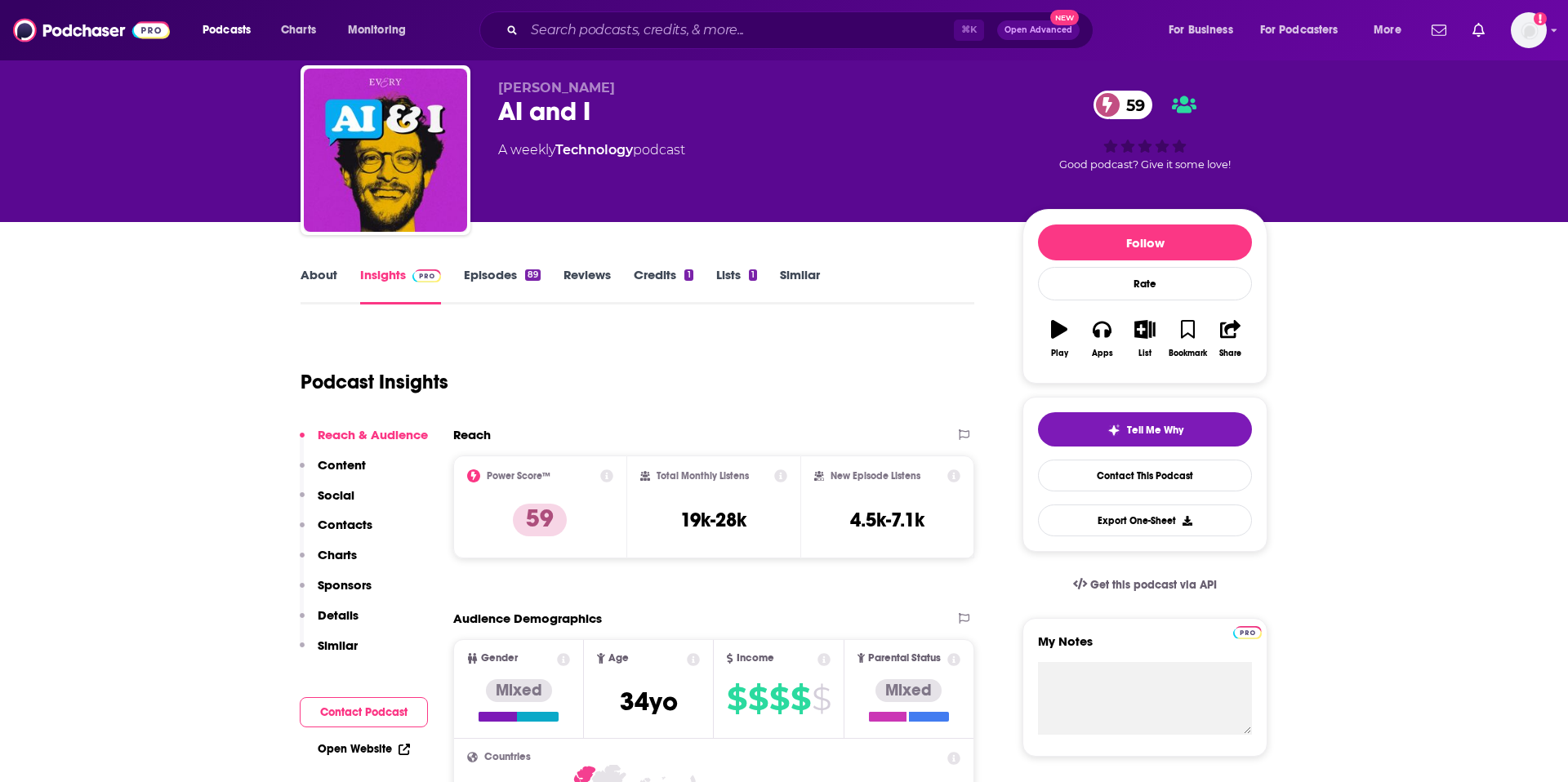
scroll to position [47, 0]
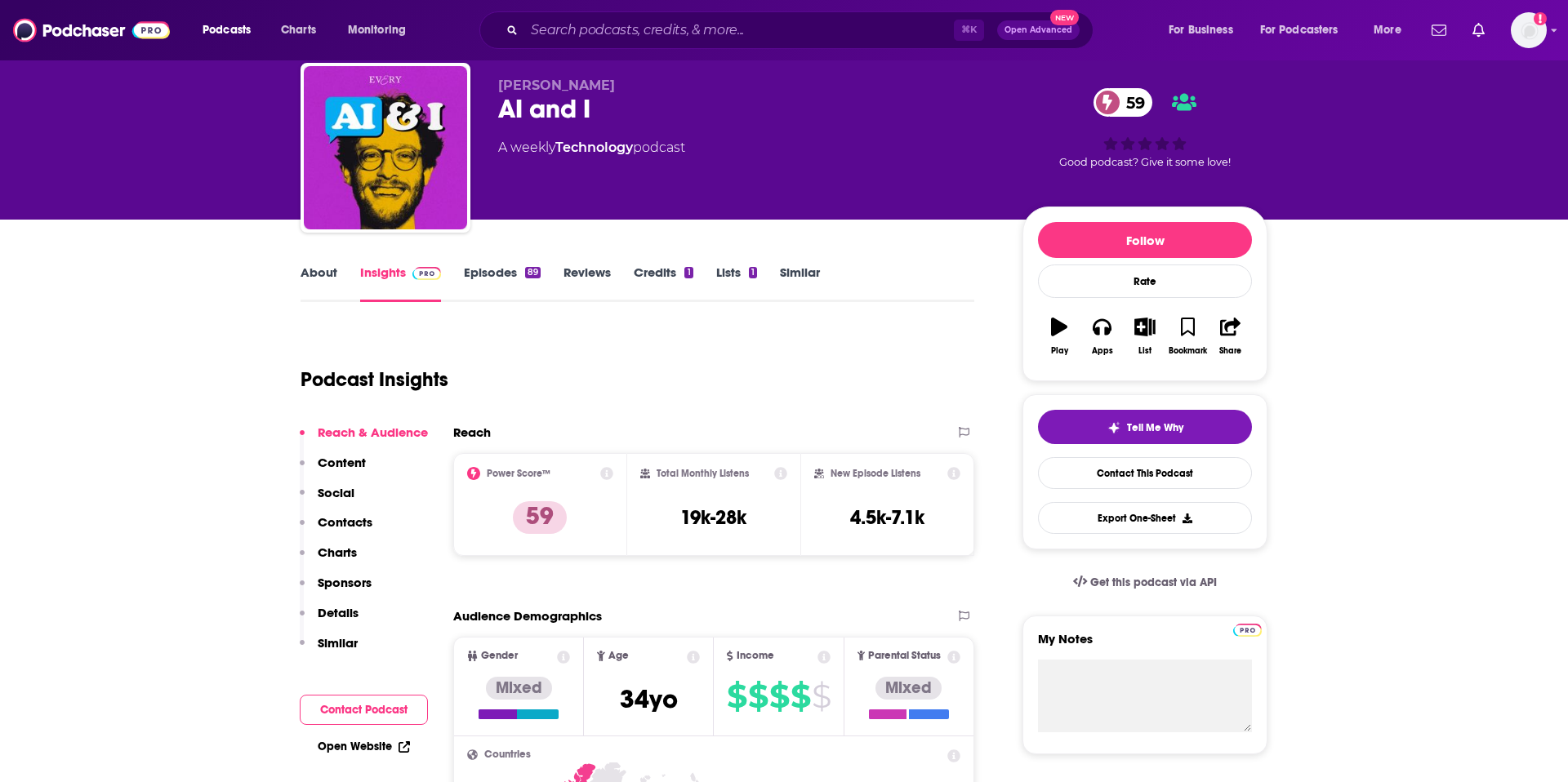
click at [476, 276] on link "Episodes 89" at bounding box center [503, 283] width 77 height 38
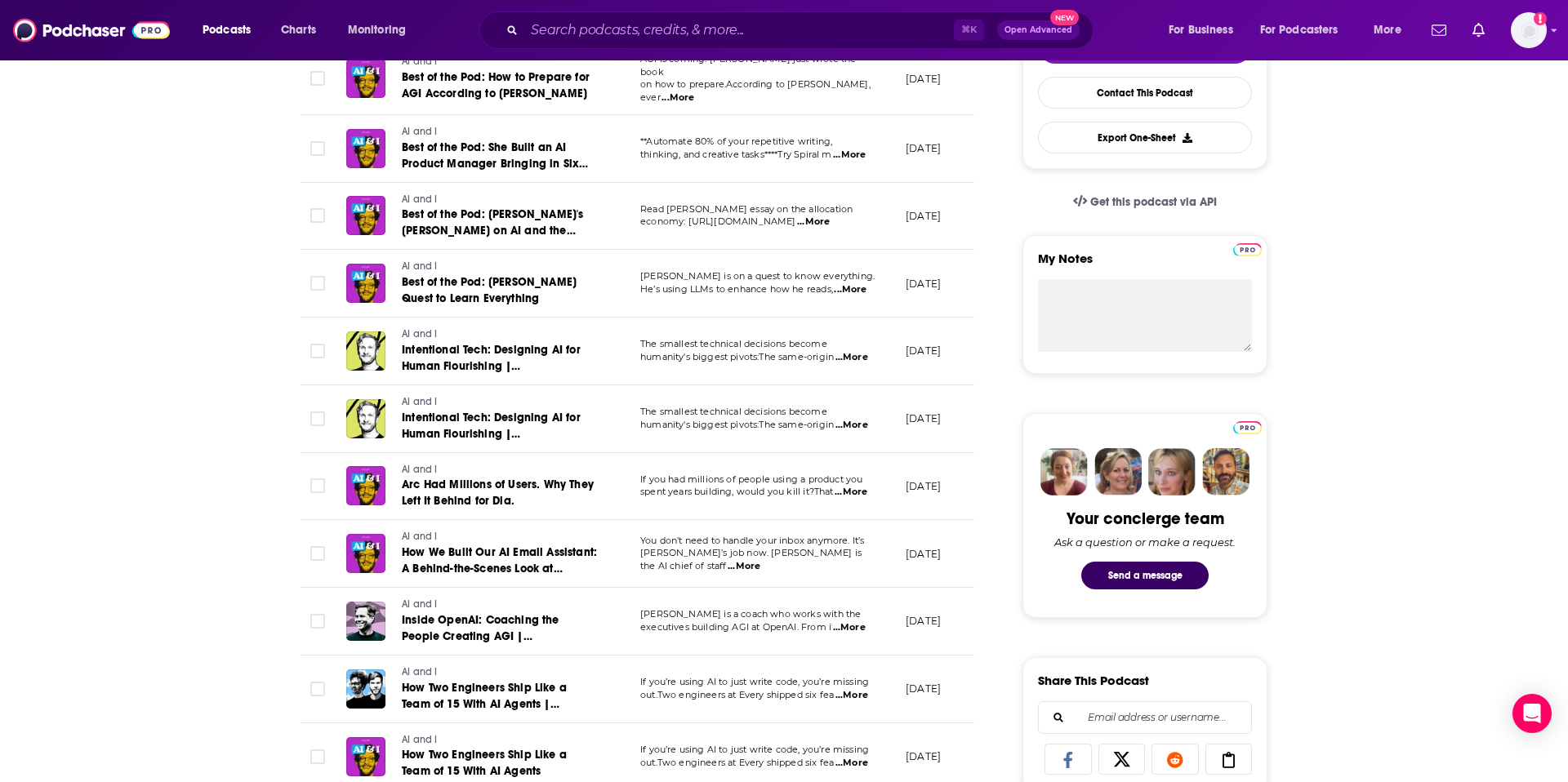
scroll to position [431, 0]
